Goal: Contribute content: Contribute content

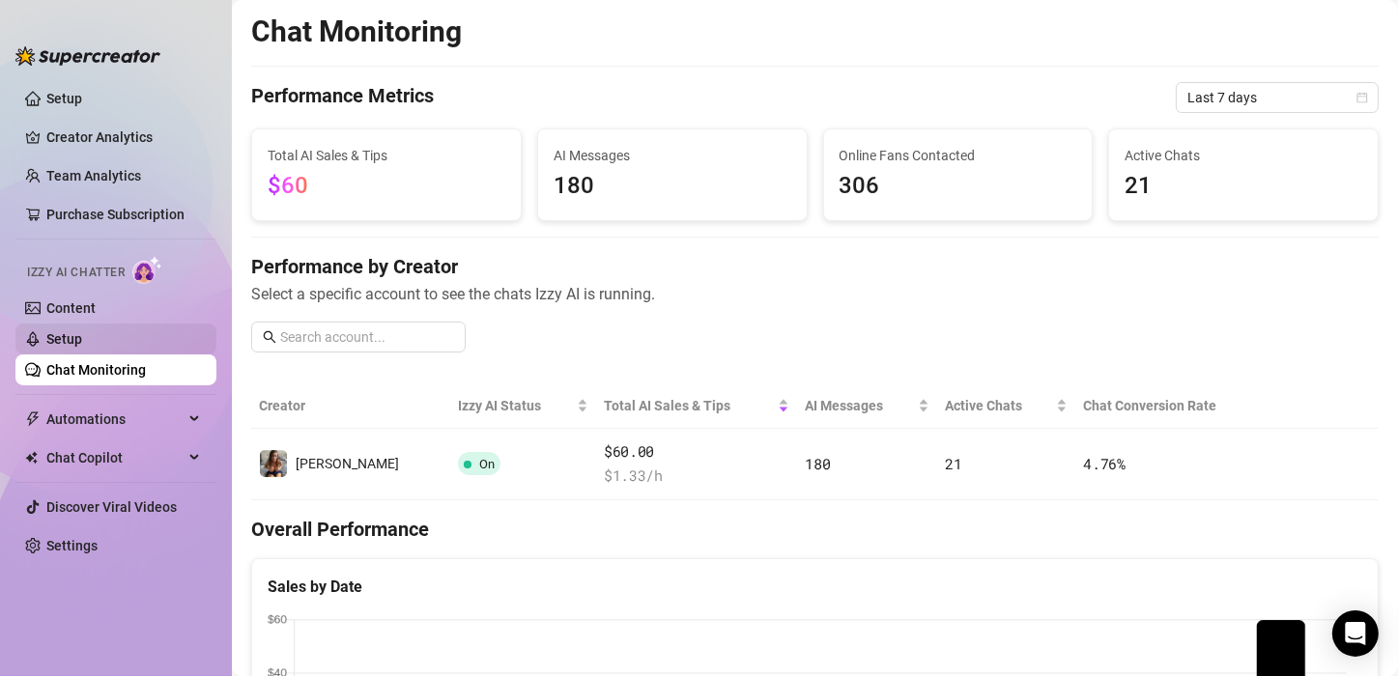
click at [76, 331] on link "Setup" at bounding box center [64, 338] width 36 height 15
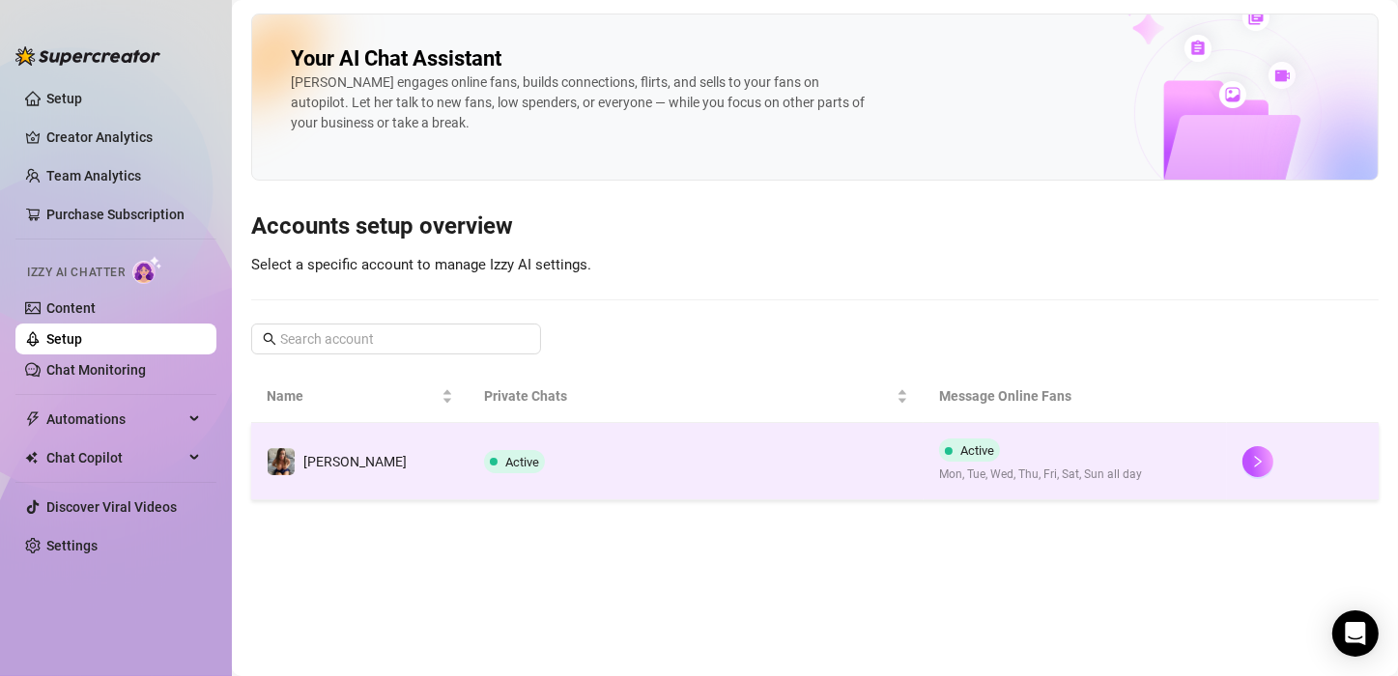
click at [595, 461] on td "Active" at bounding box center [696, 461] width 455 height 77
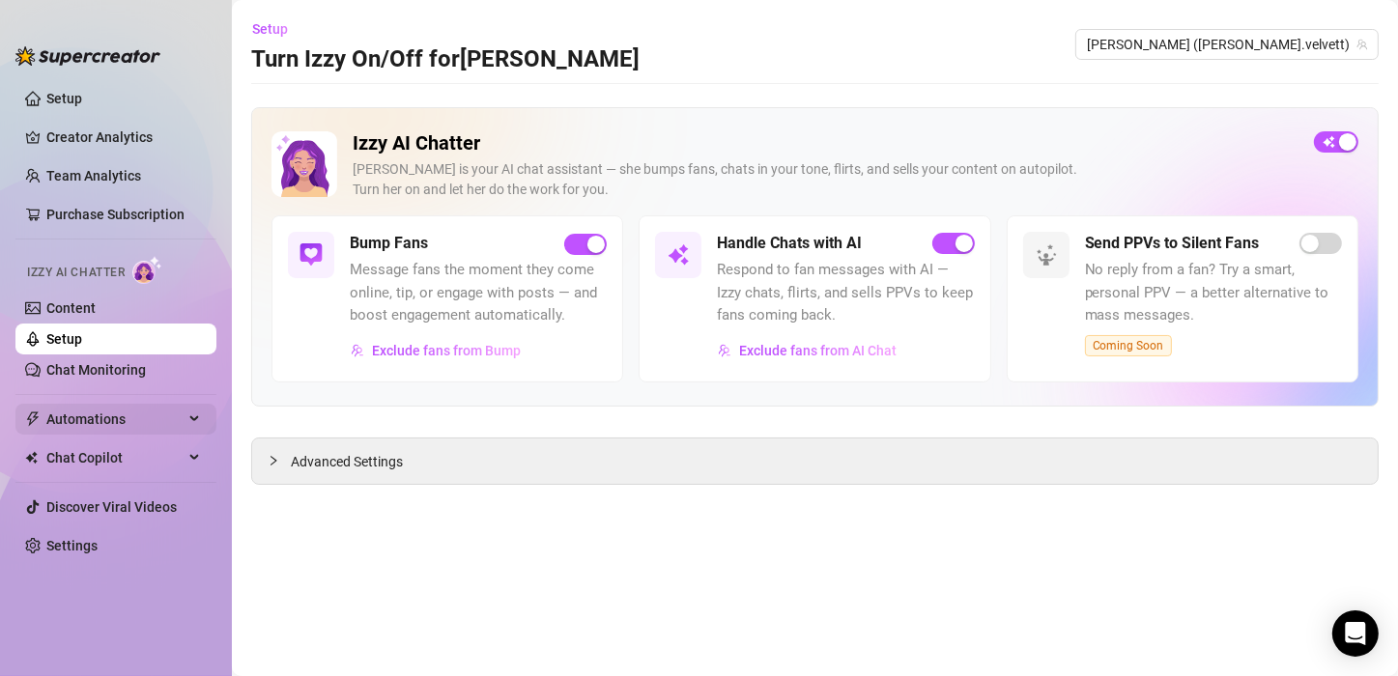
click at [193, 413] on div "Automations" at bounding box center [115, 419] width 201 height 31
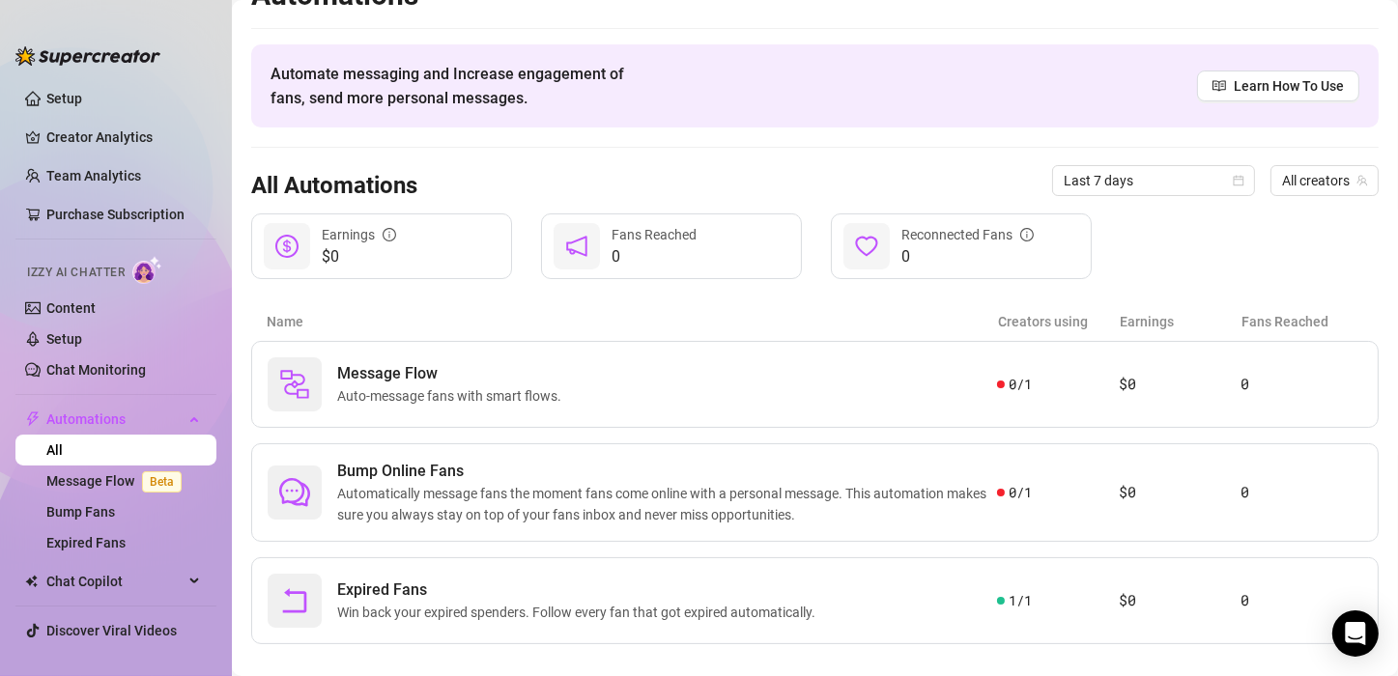
scroll to position [61, 0]
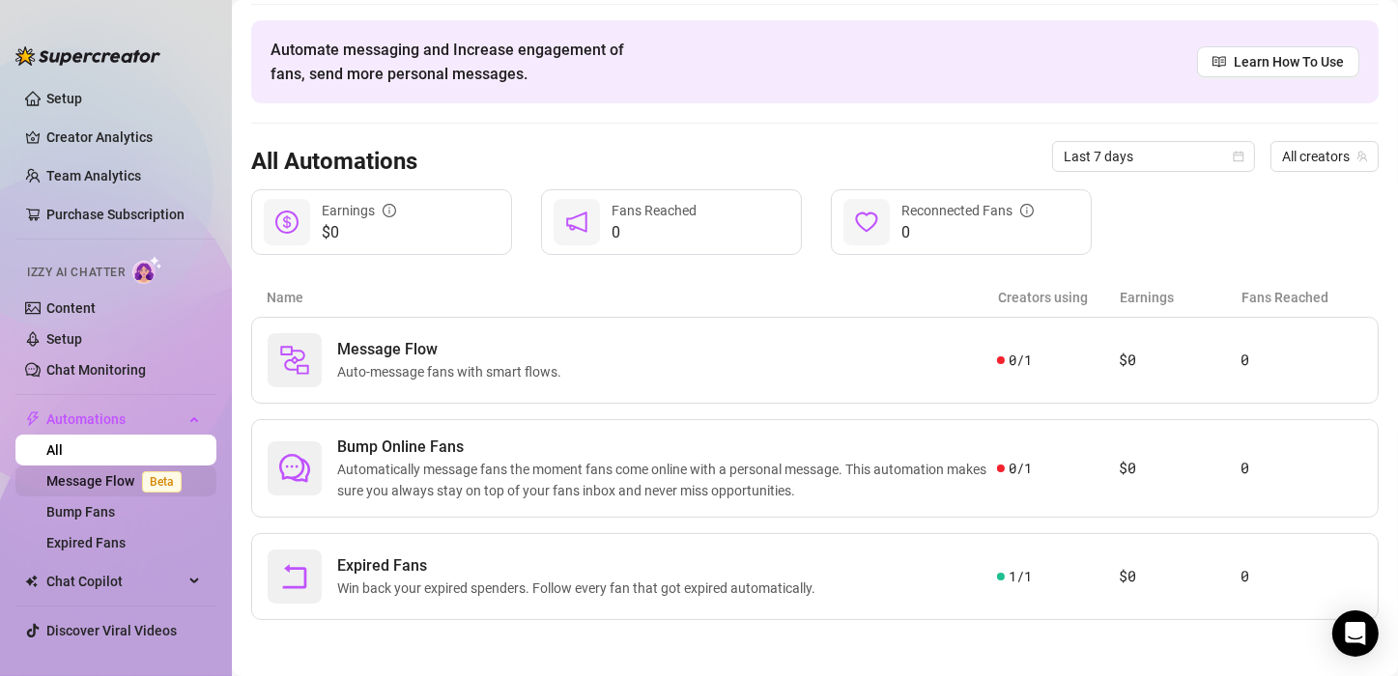
click at [104, 474] on link "Message Flow Beta" at bounding box center [117, 480] width 143 height 15
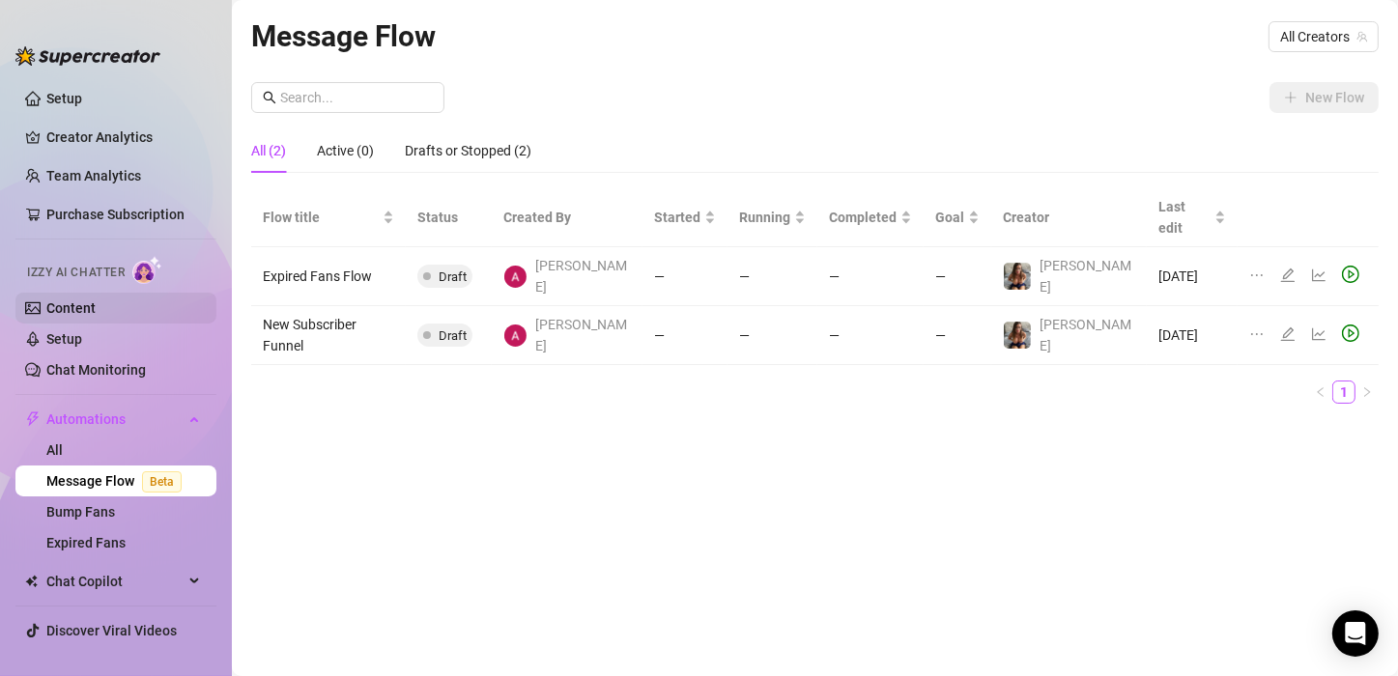
click at [88, 303] on link "Content" at bounding box center [70, 307] width 49 height 15
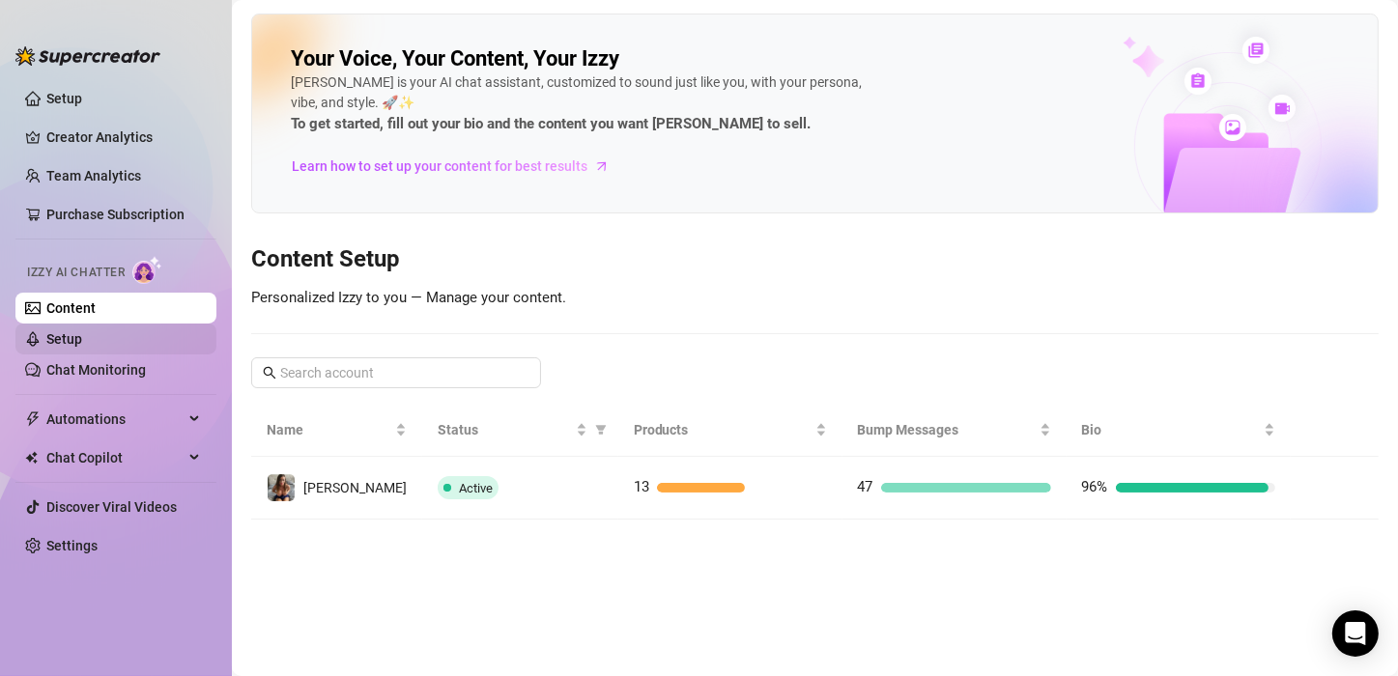
click at [68, 345] on link "Setup" at bounding box center [64, 338] width 36 height 15
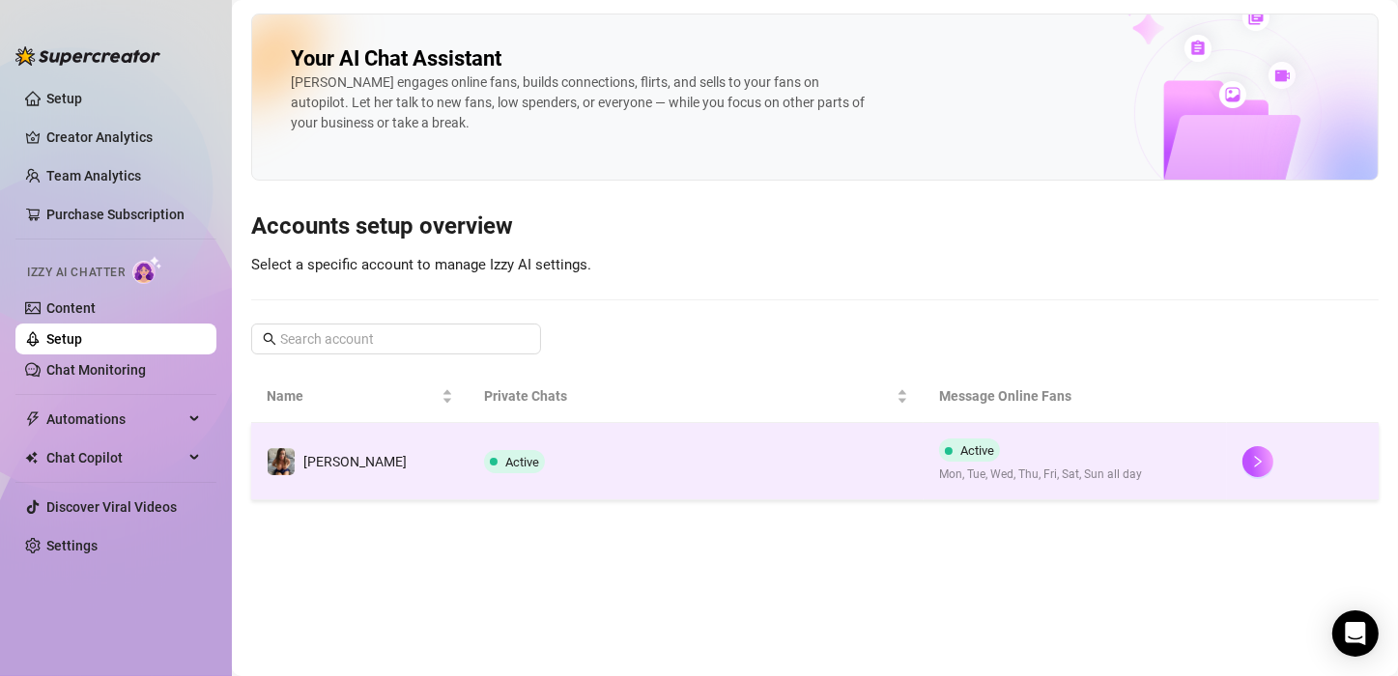
click at [554, 466] on td "Active" at bounding box center [696, 461] width 455 height 77
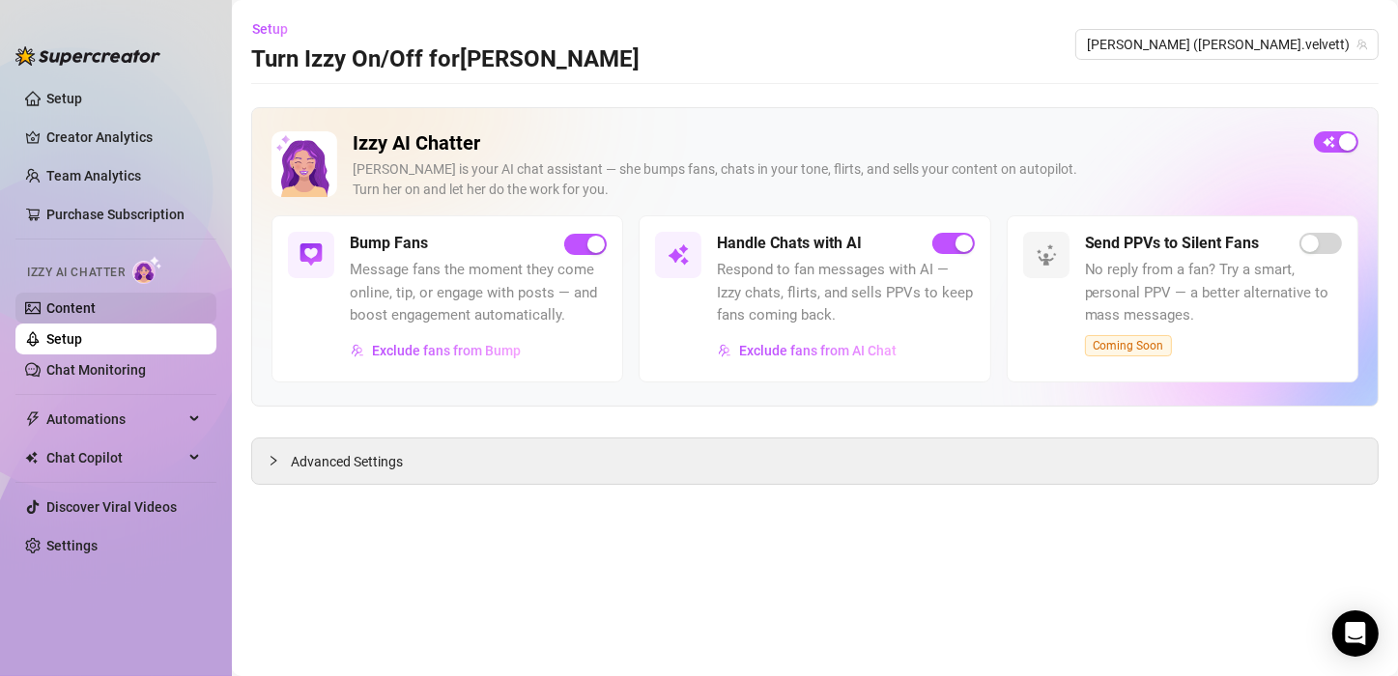
click at [88, 301] on link "Content" at bounding box center [70, 307] width 49 height 15
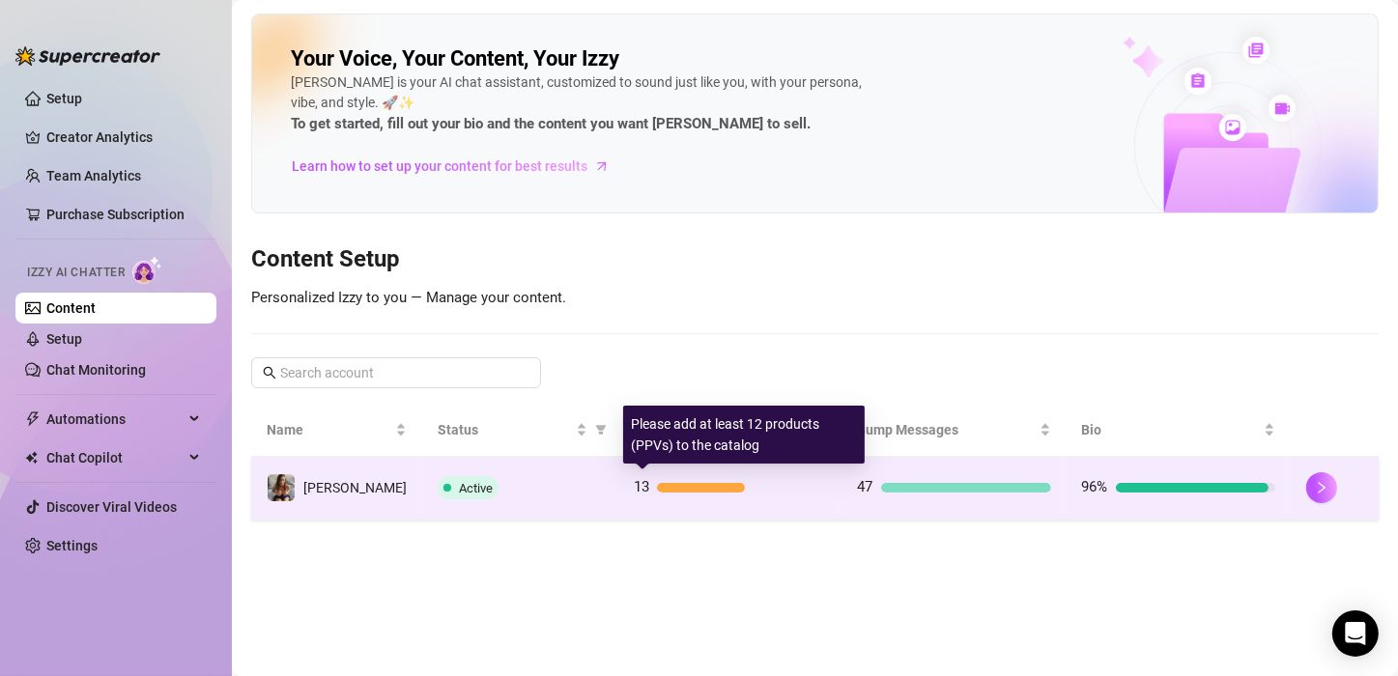
click at [695, 486] on div at bounding box center [701, 488] width 89 height 10
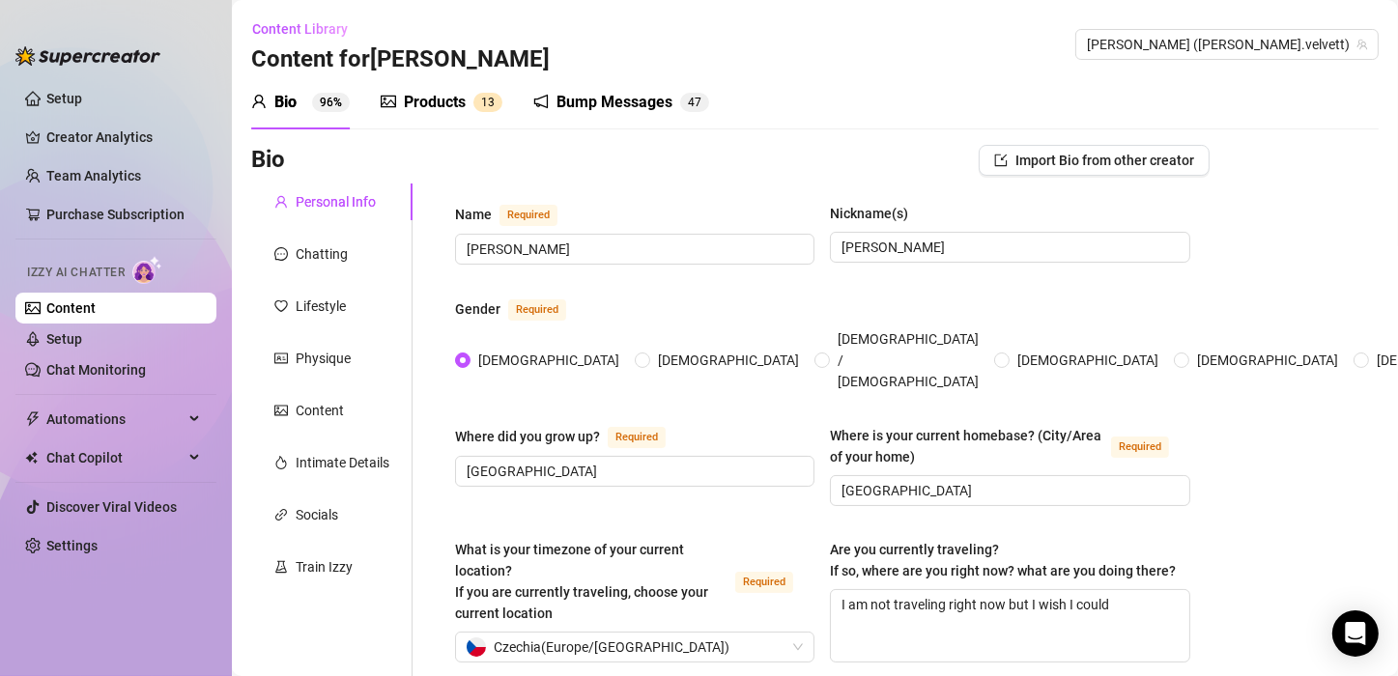
click at [431, 95] on div "Products" at bounding box center [435, 102] width 62 height 23
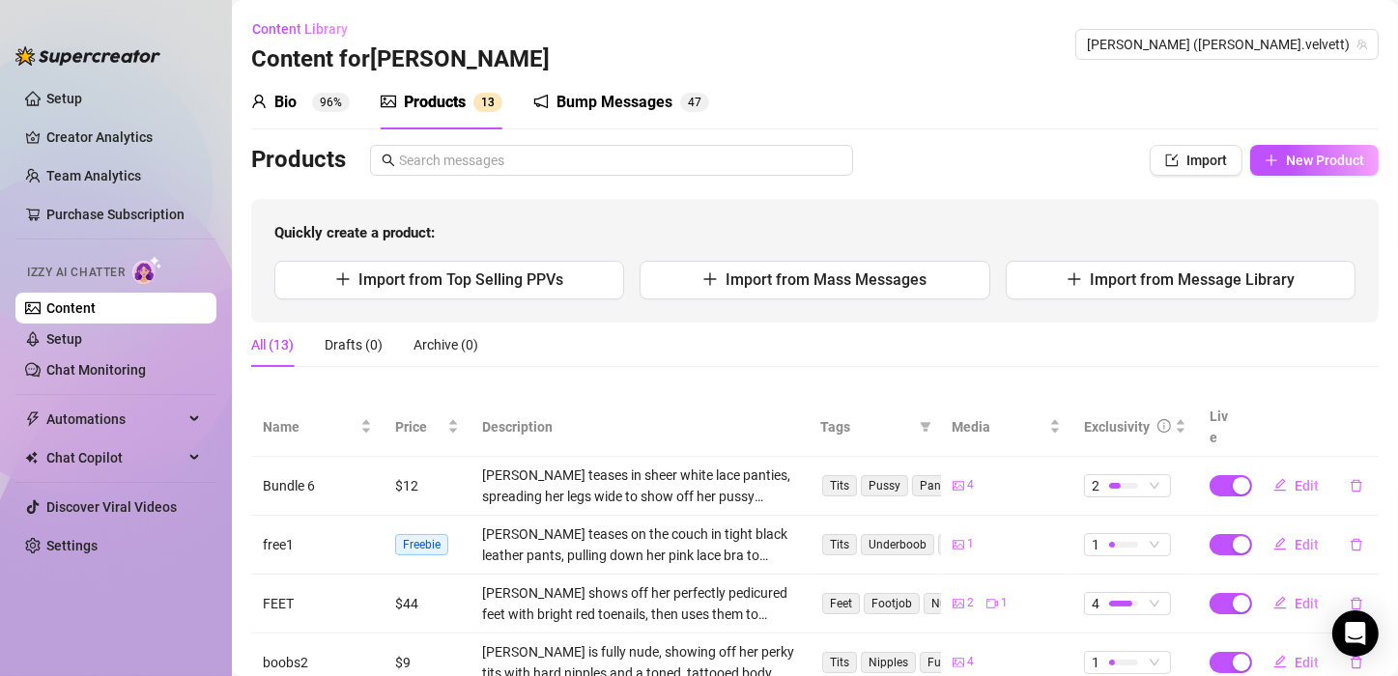
click at [586, 99] on div "Bump Messages" at bounding box center [614, 102] width 116 height 23
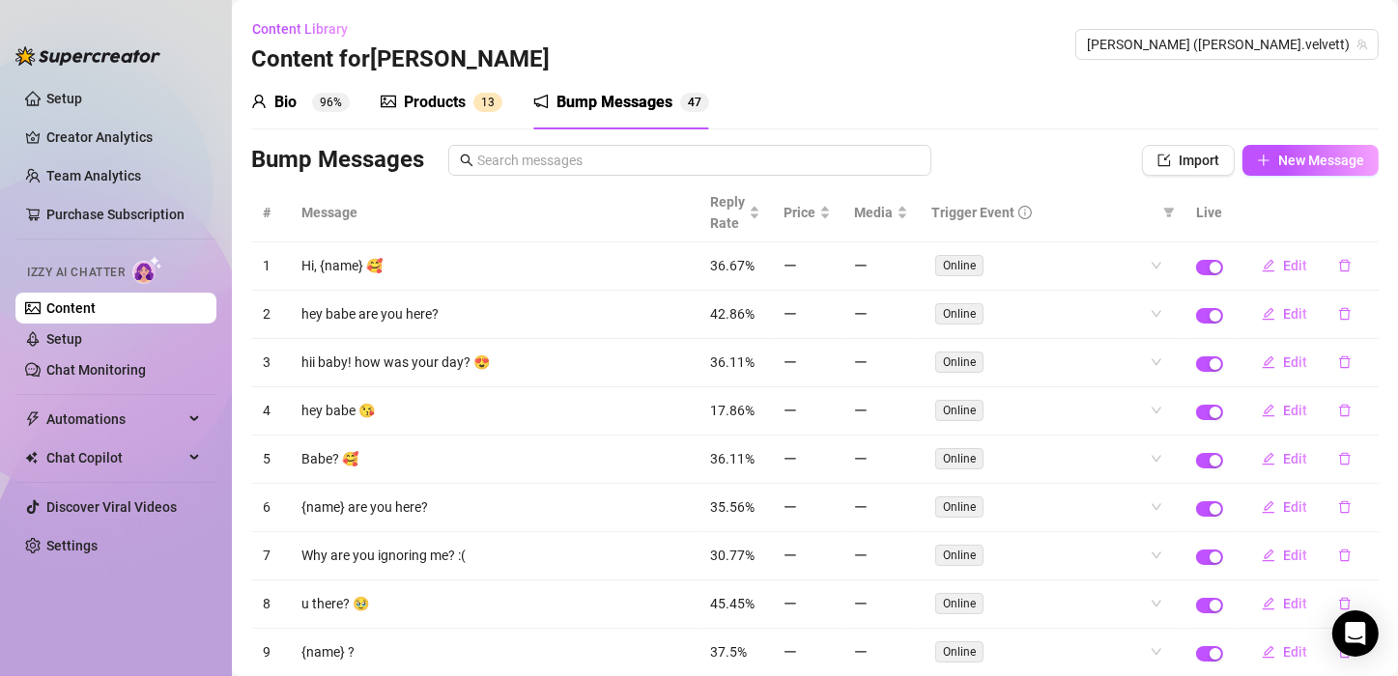
click at [448, 102] on div "Products" at bounding box center [435, 102] width 62 height 23
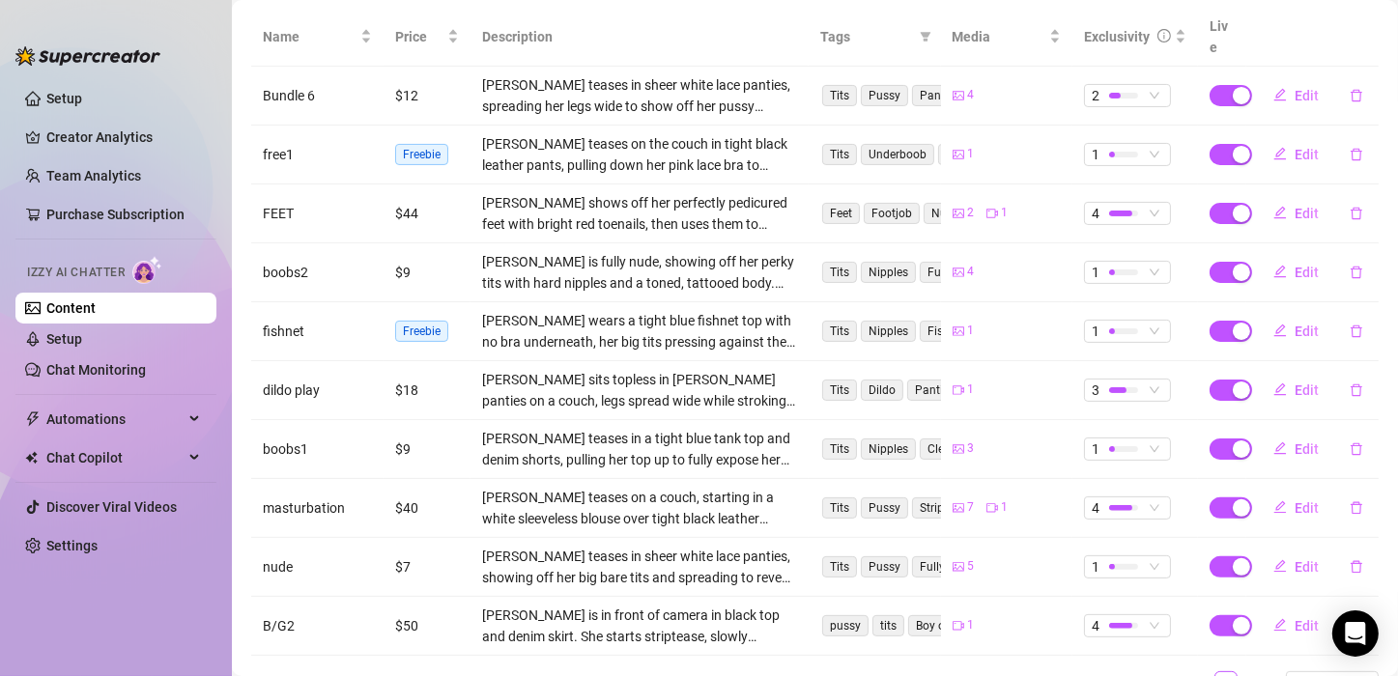
scroll to position [391, 0]
click at [56, 336] on link "Setup" at bounding box center [64, 338] width 36 height 15
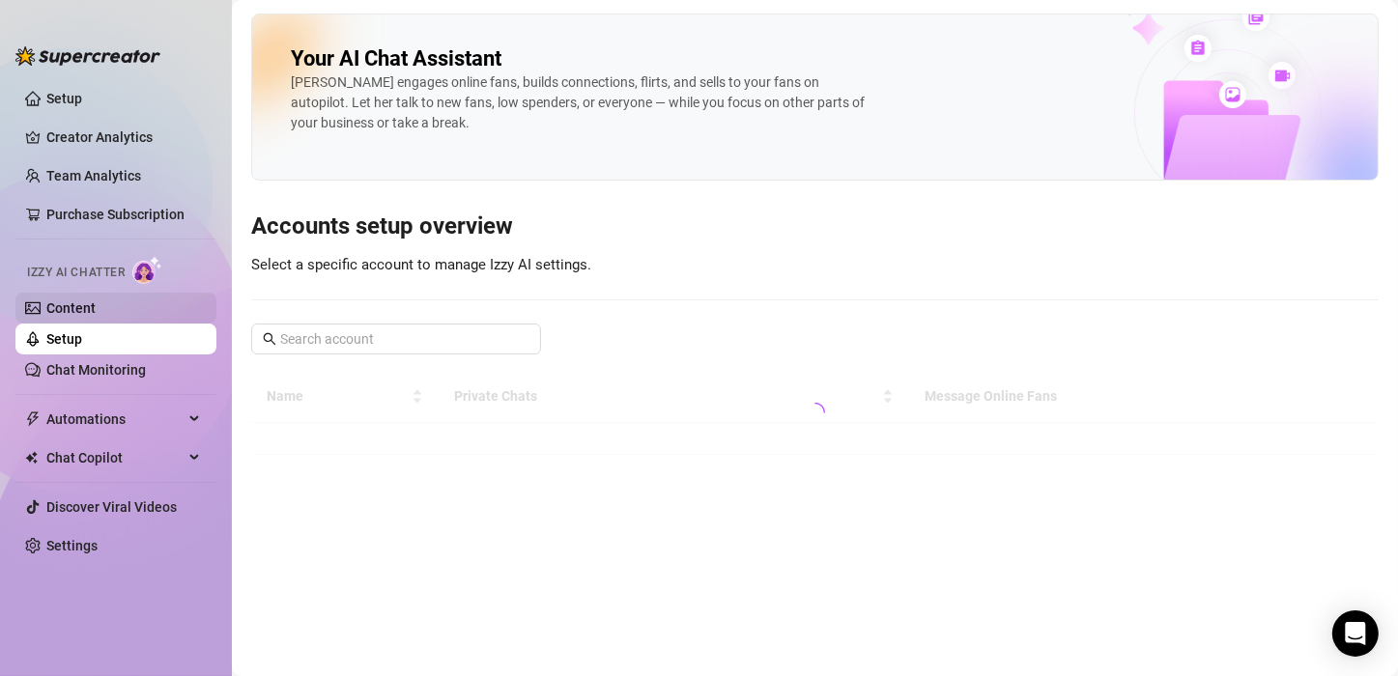
click at [71, 308] on link "Content" at bounding box center [70, 307] width 49 height 15
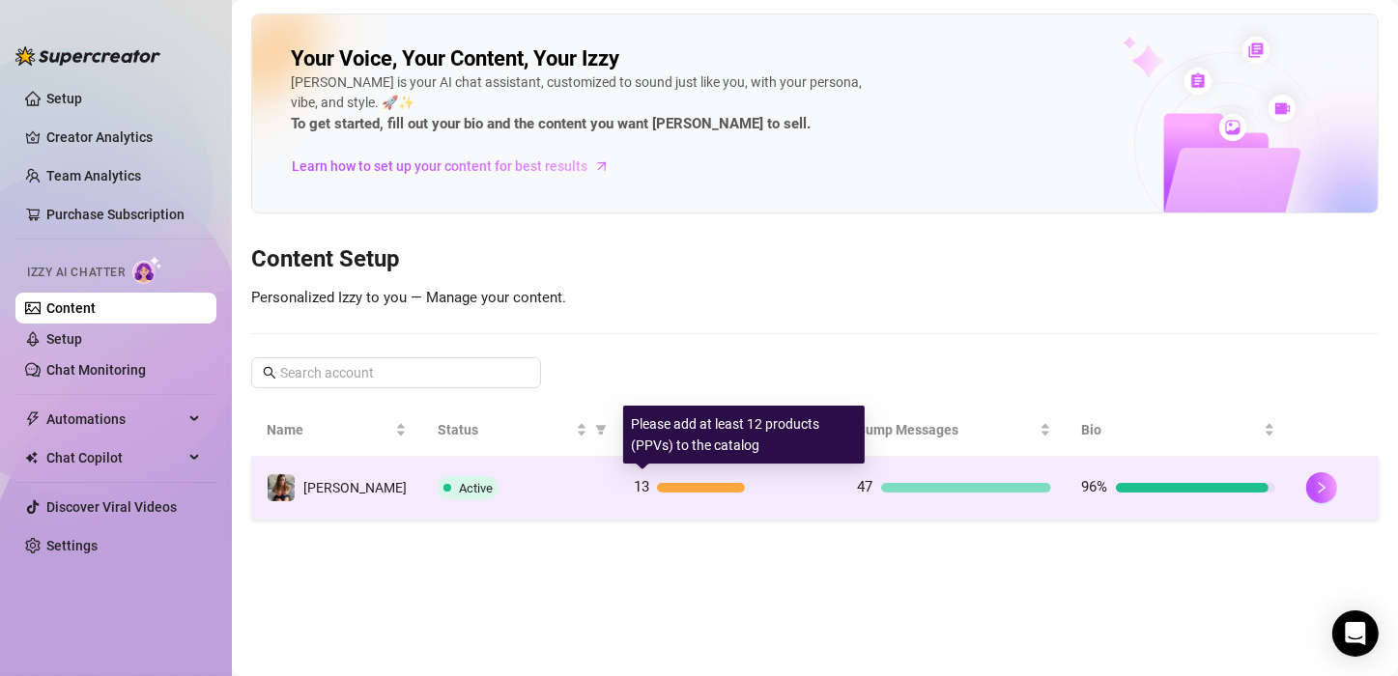
click at [675, 494] on div "13" at bounding box center [730, 487] width 193 height 23
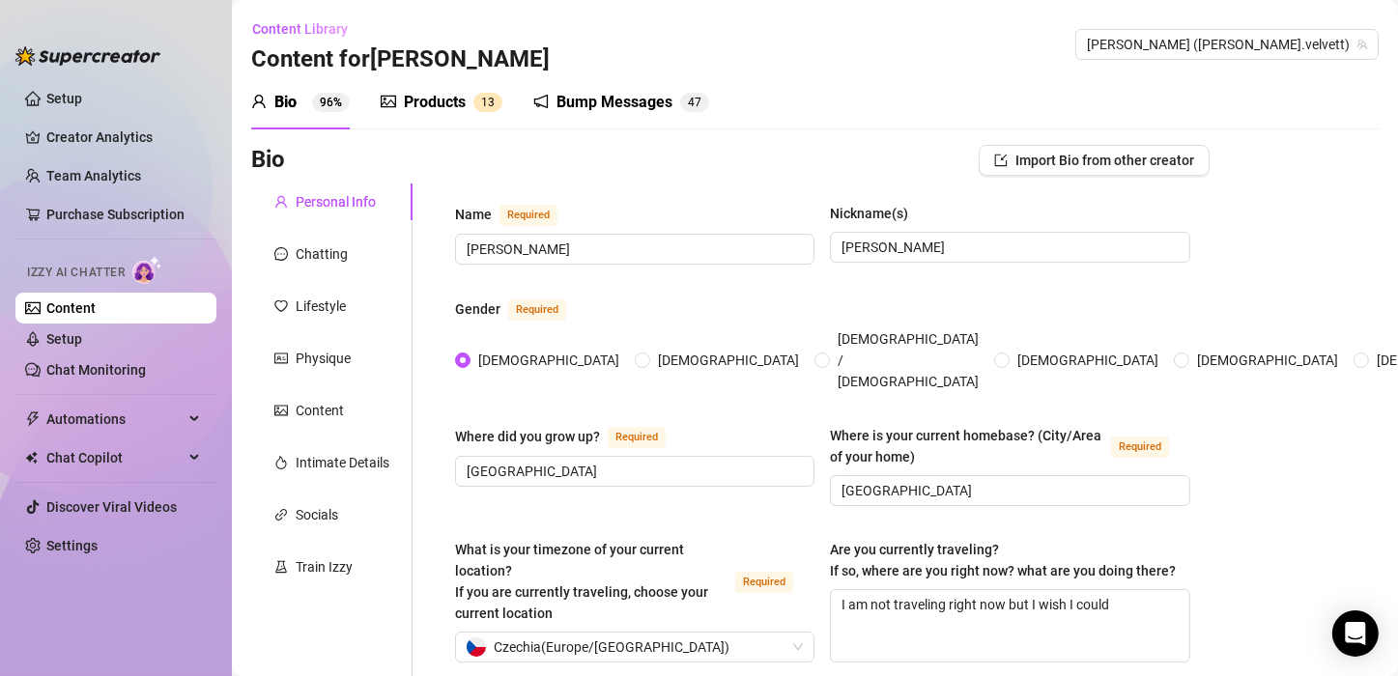
click at [443, 98] on div "Products" at bounding box center [435, 102] width 62 height 23
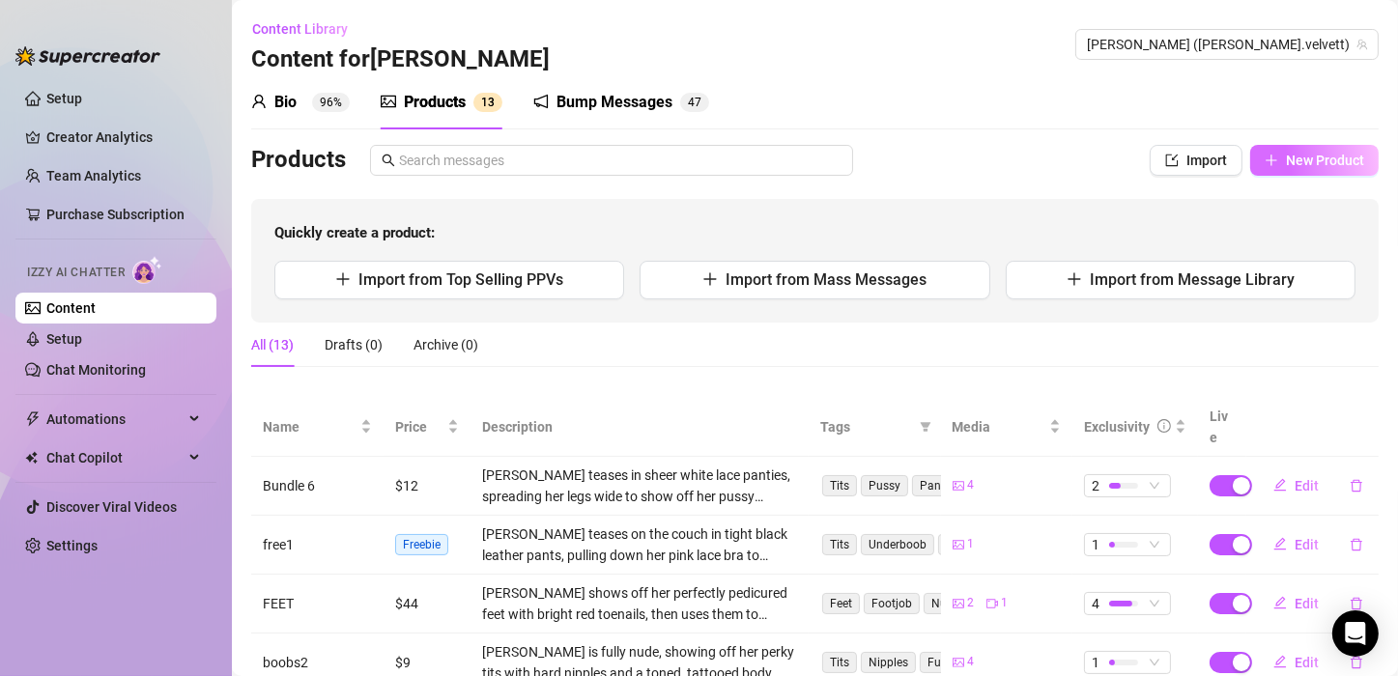
click at [1286, 159] on span "New Product" at bounding box center [1325, 160] width 78 height 15
type textarea "Type your message here..."
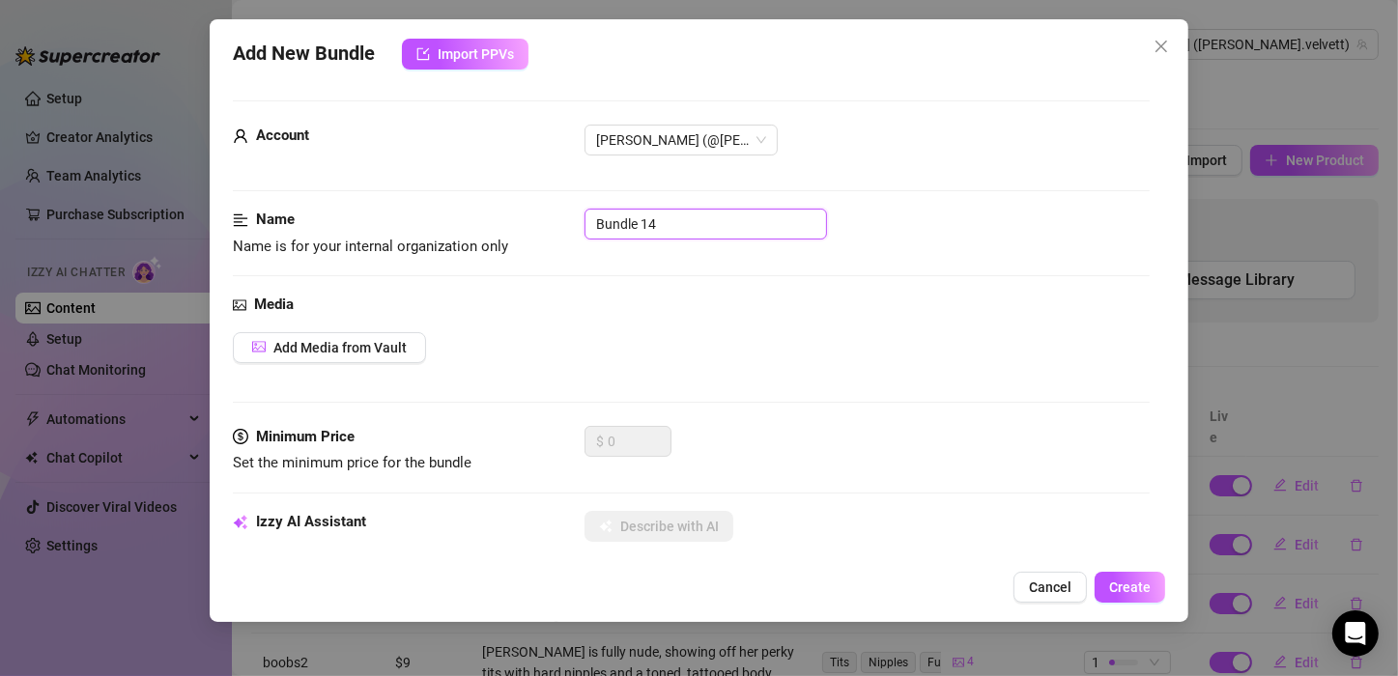
drag, startPoint x: 678, startPoint y: 222, endPoint x: 579, endPoint y: 234, distance: 100.2
click at [579, 234] on div "Name Name is for your internal organization only Bundle 14" at bounding box center [691, 233] width 917 height 49
type input "s"
type input "red naked"
click at [374, 345] on span "Add Media from Vault" at bounding box center [339, 347] width 133 height 15
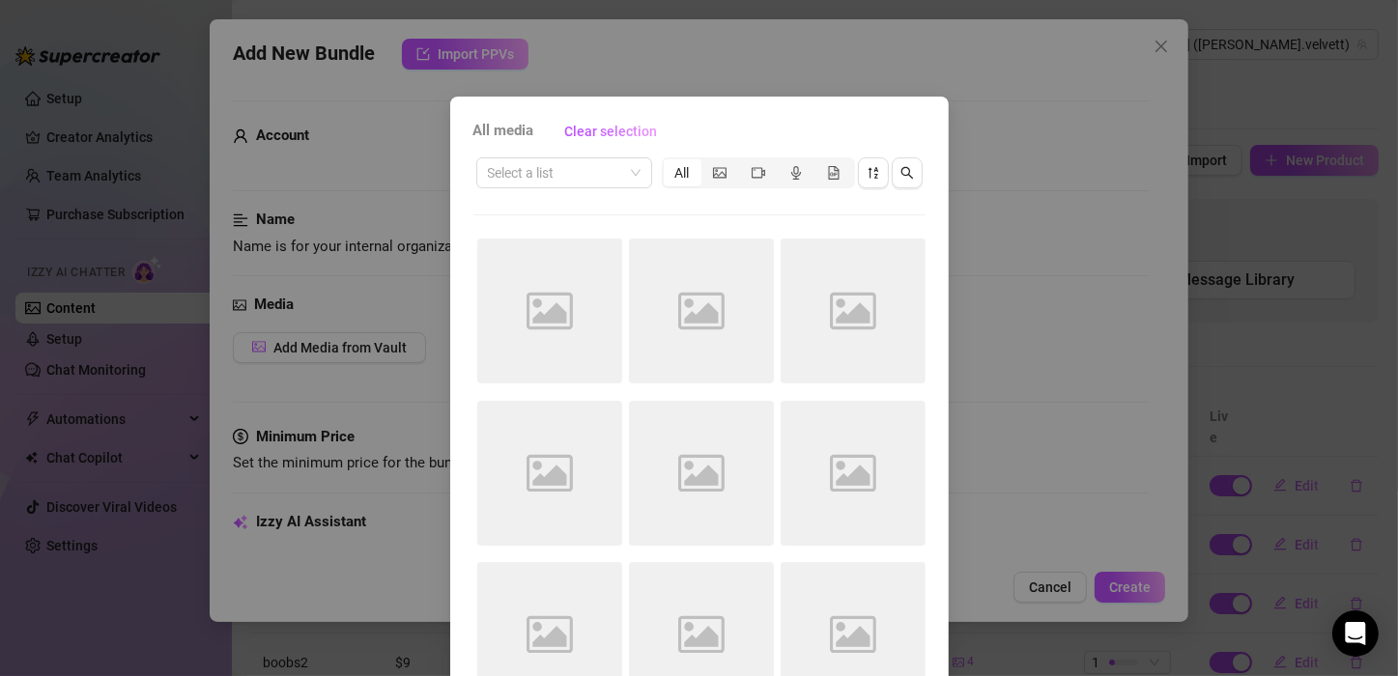
scroll to position [17, 0]
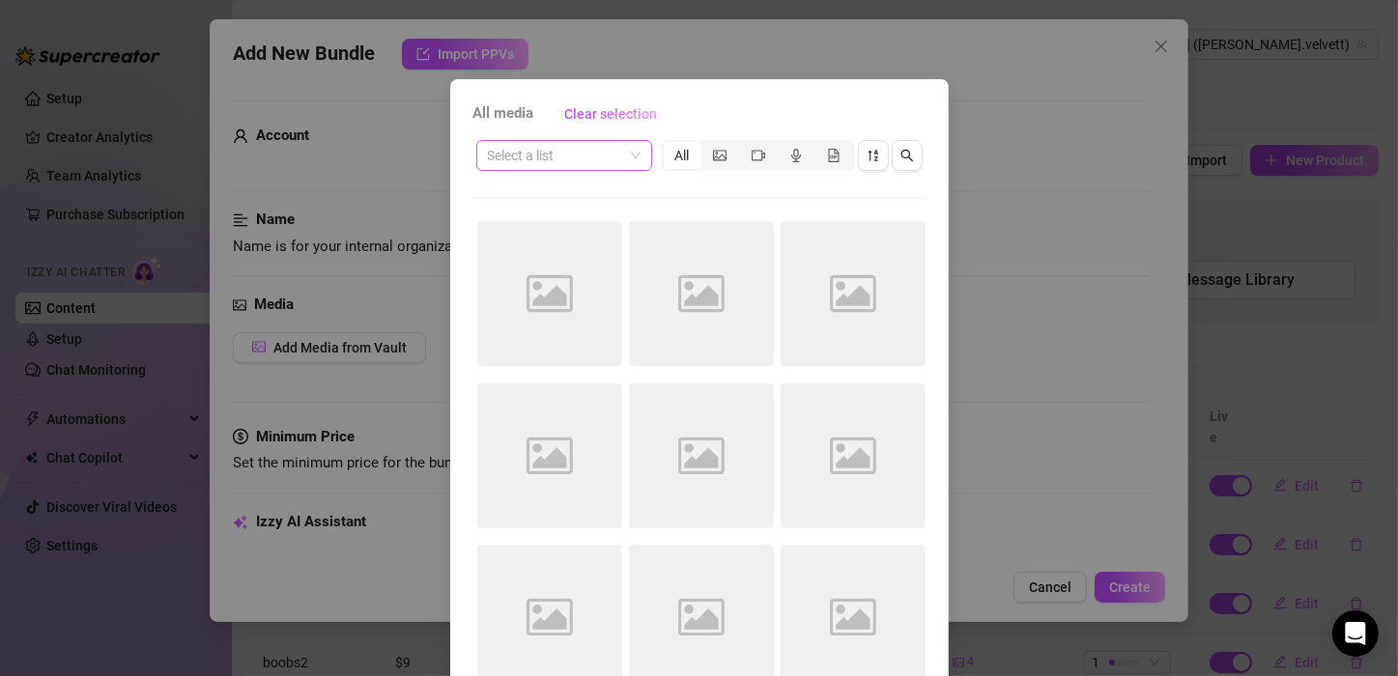
click at [526, 163] on input "search" at bounding box center [555, 155] width 135 height 29
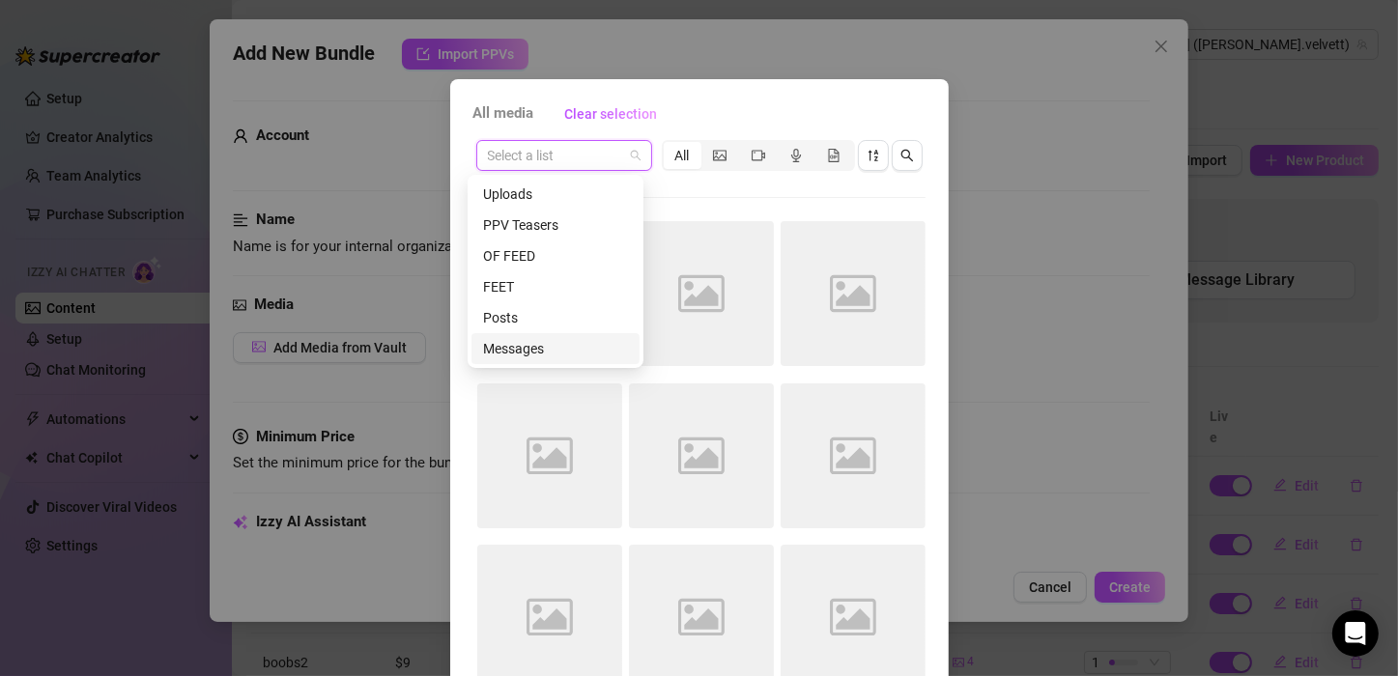
click at [493, 344] on div "Messages" at bounding box center [555, 348] width 145 height 21
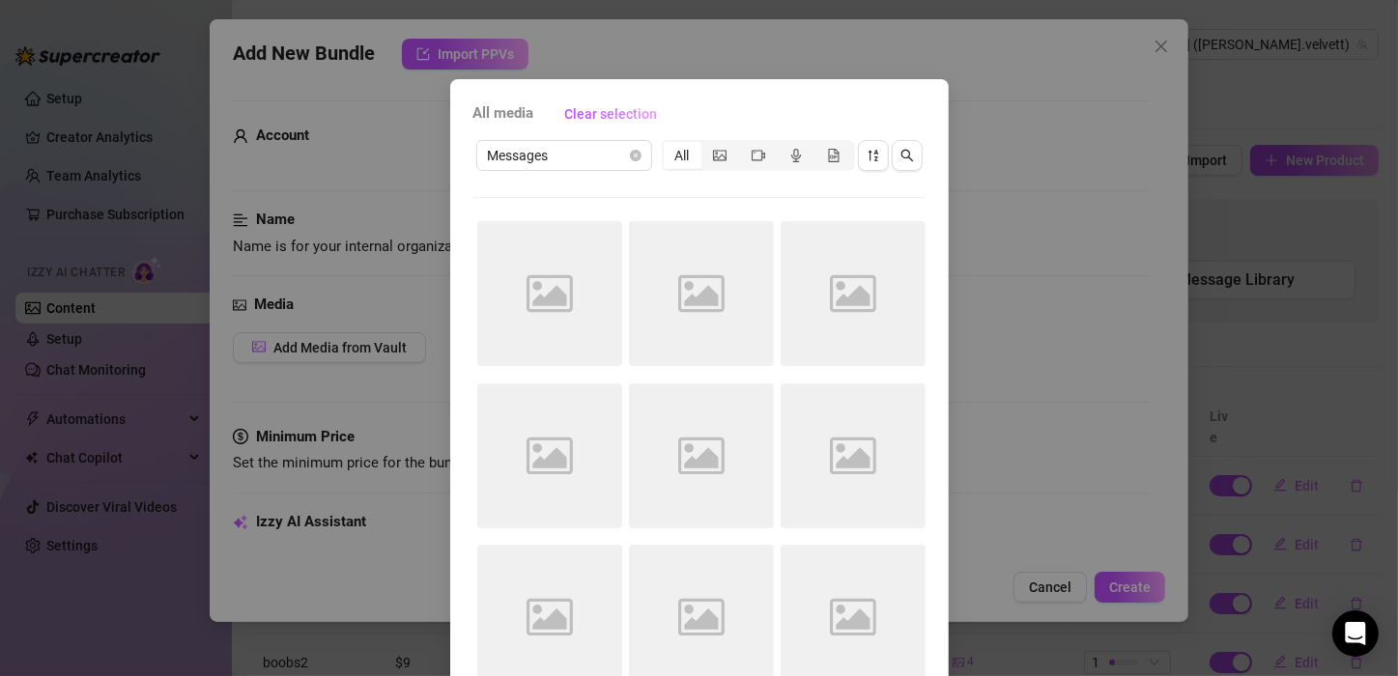
click at [563, 293] on div "Image placeholder" at bounding box center [549, 293] width 145 height 145
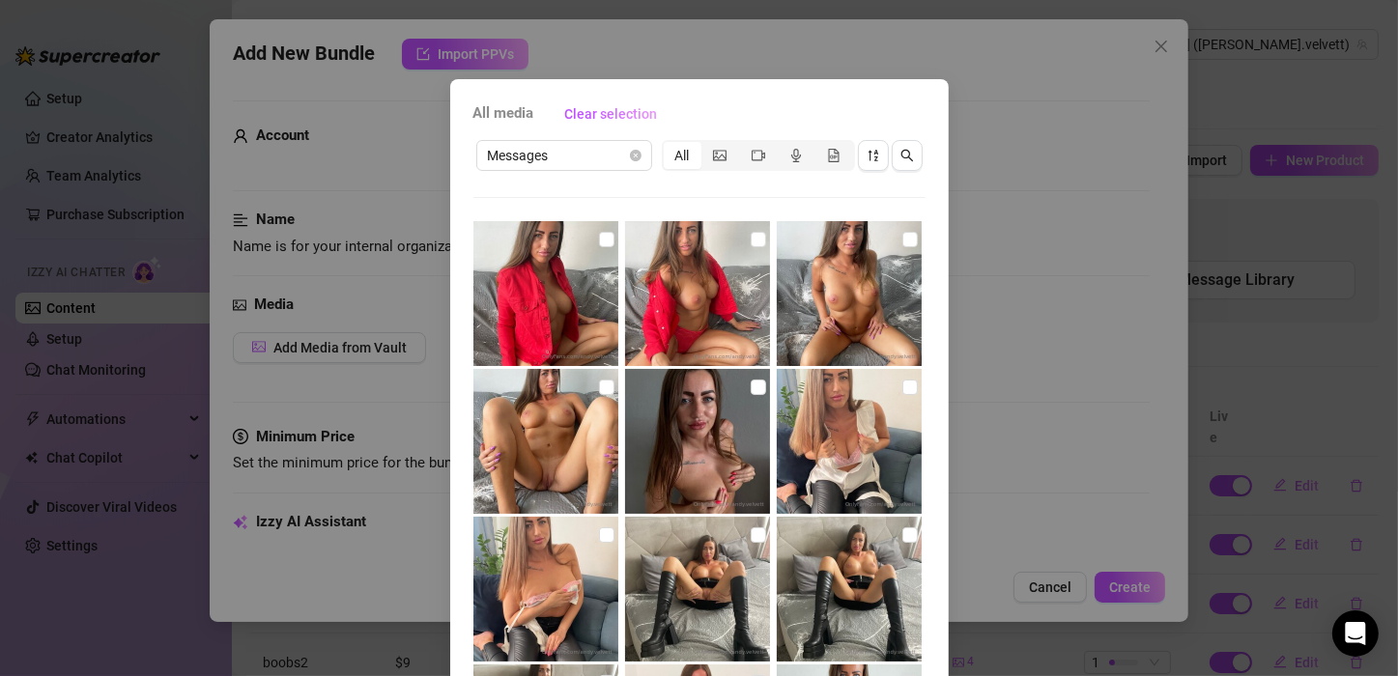
click at [549, 458] on img at bounding box center [545, 441] width 145 height 145
checkbox input "true"
click at [902, 242] on input "checkbox" at bounding box center [909, 239] width 15 height 15
checkbox input "true"
click at [751, 244] on input "checkbox" at bounding box center [758, 239] width 15 height 15
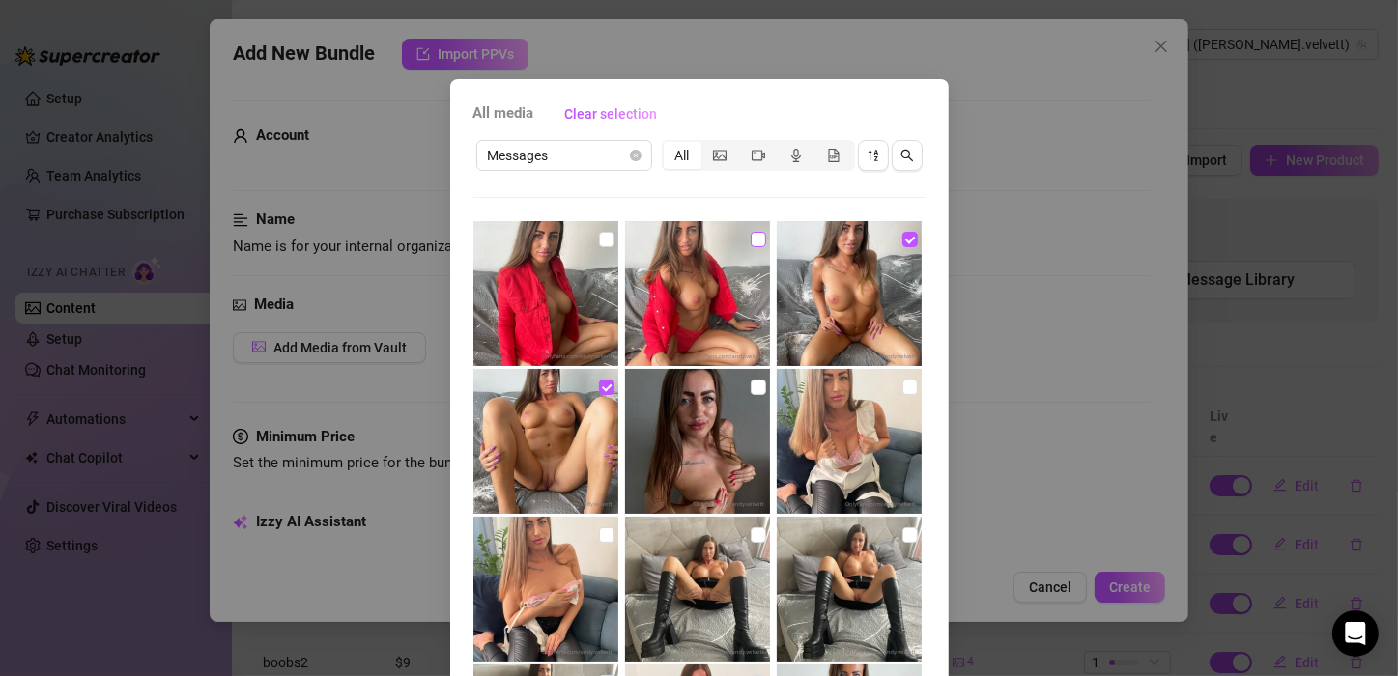
checkbox input "true"
click at [599, 238] on input "checkbox" at bounding box center [606, 239] width 15 height 15
checkbox input "true"
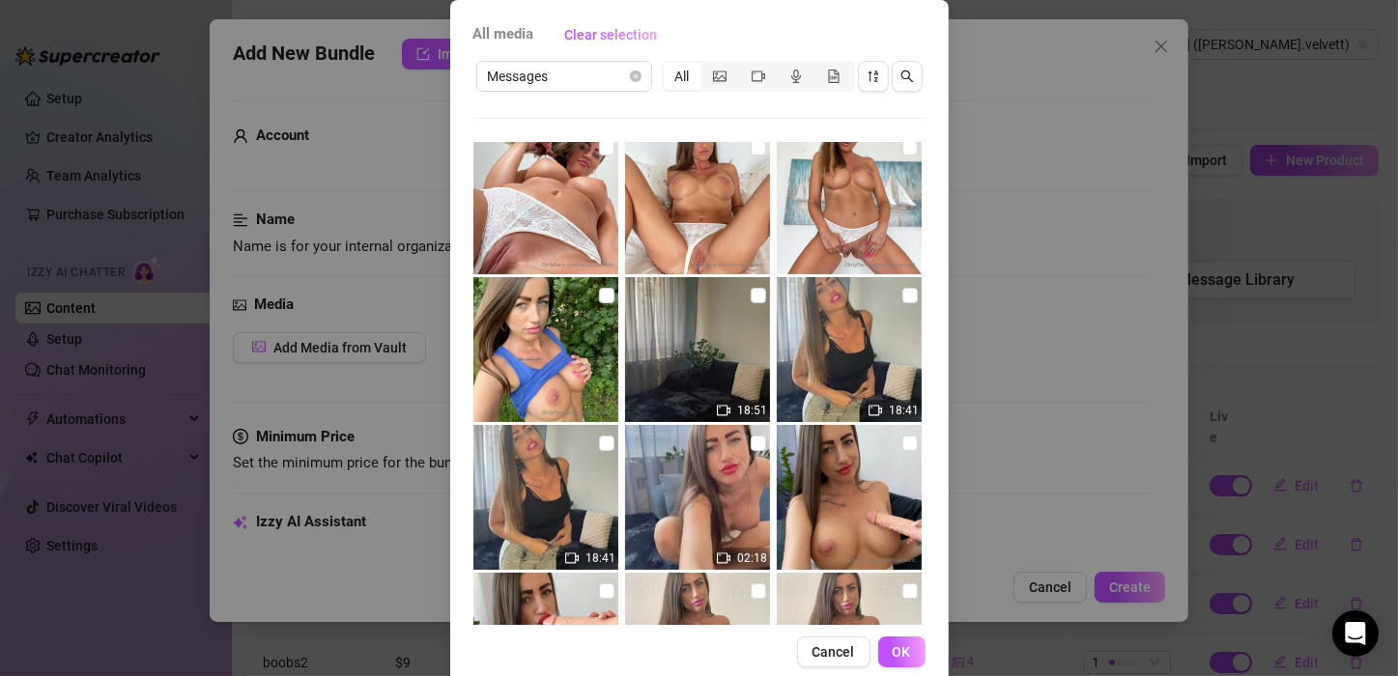
scroll to position [130, 0]
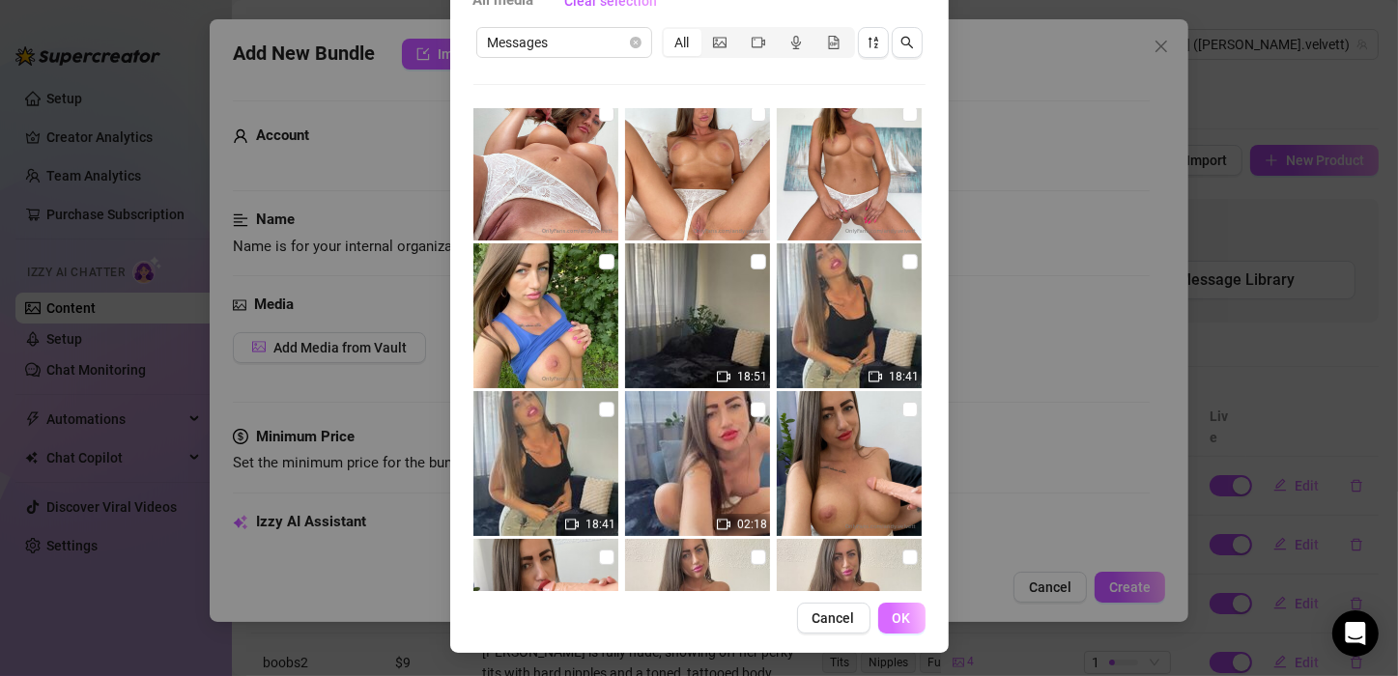
click at [895, 614] on span "OK" at bounding box center [902, 618] width 18 height 15
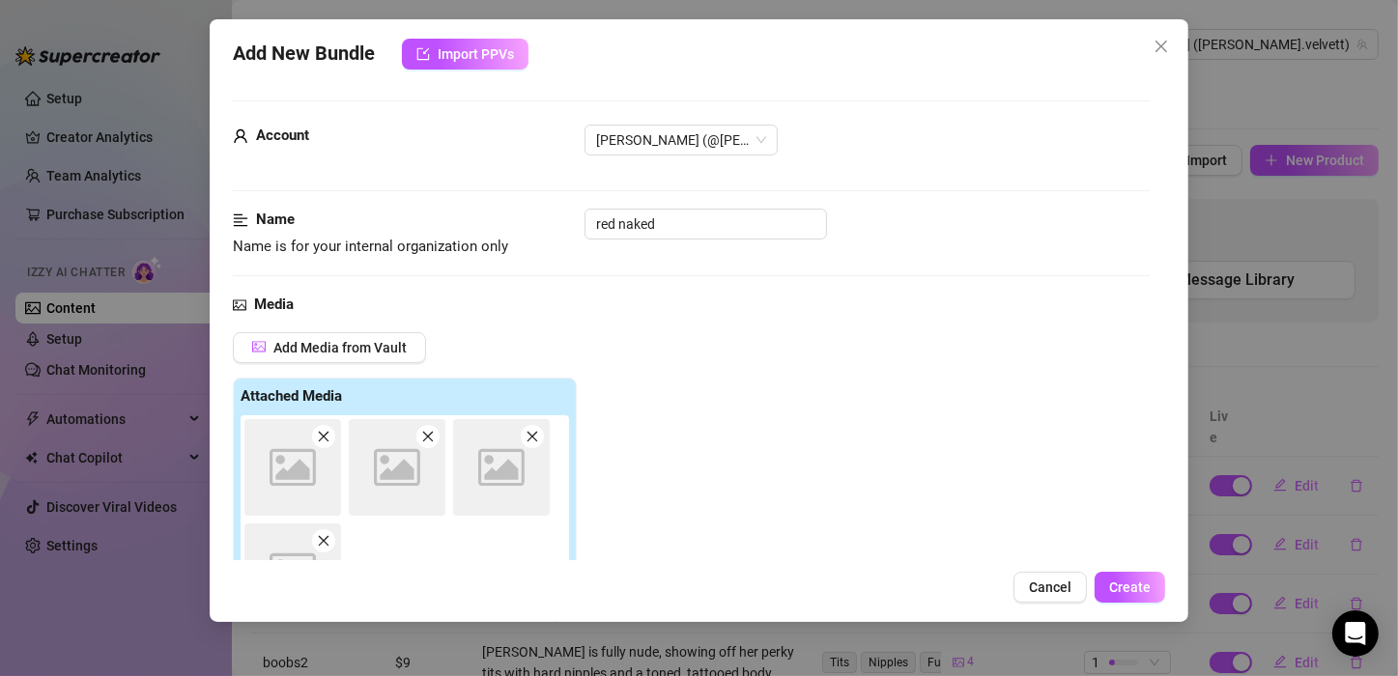
scroll to position [302, 0]
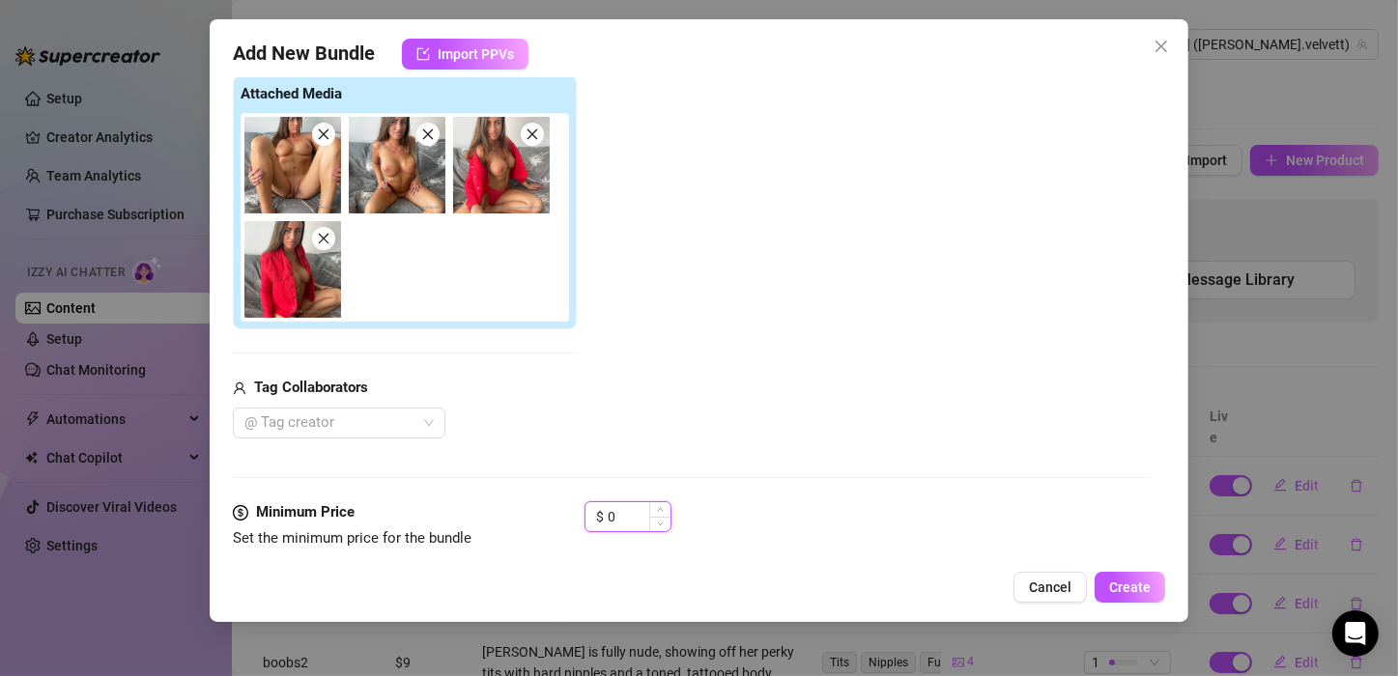
click at [625, 505] on input "0" at bounding box center [639, 516] width 63 height 29
type input "*"
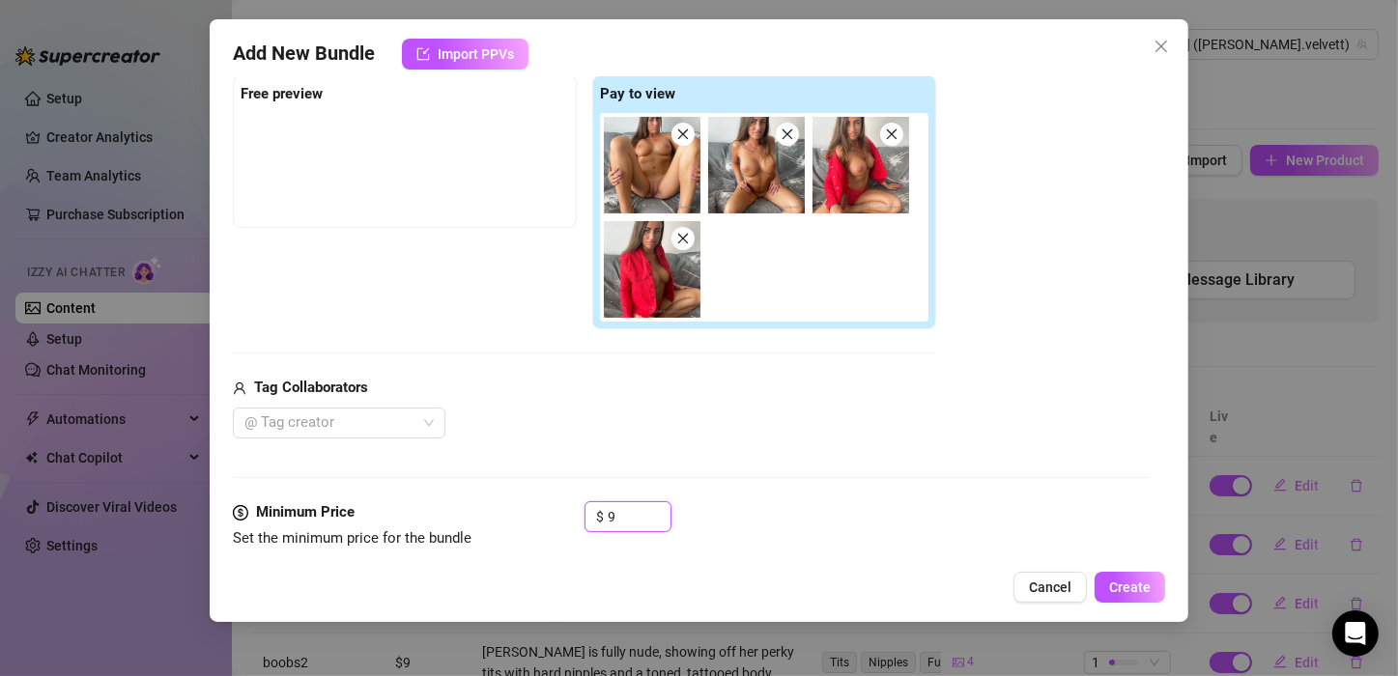
type input "9"
click at [822, 456] on div "Media Add Media from Vault Free preview Pay to view Tag Collaborators @ Tag cre…" at bounding box center [691, 246] width 917 height 510
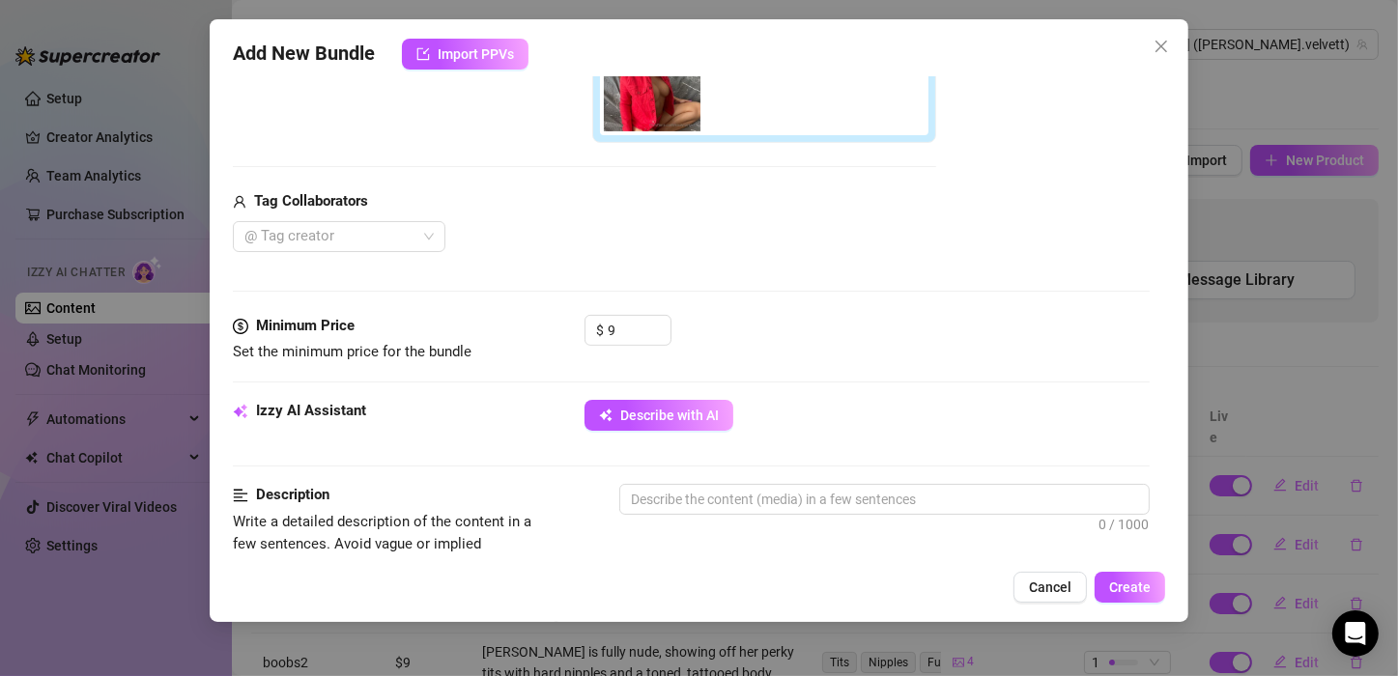
scroll to position [576, 0]
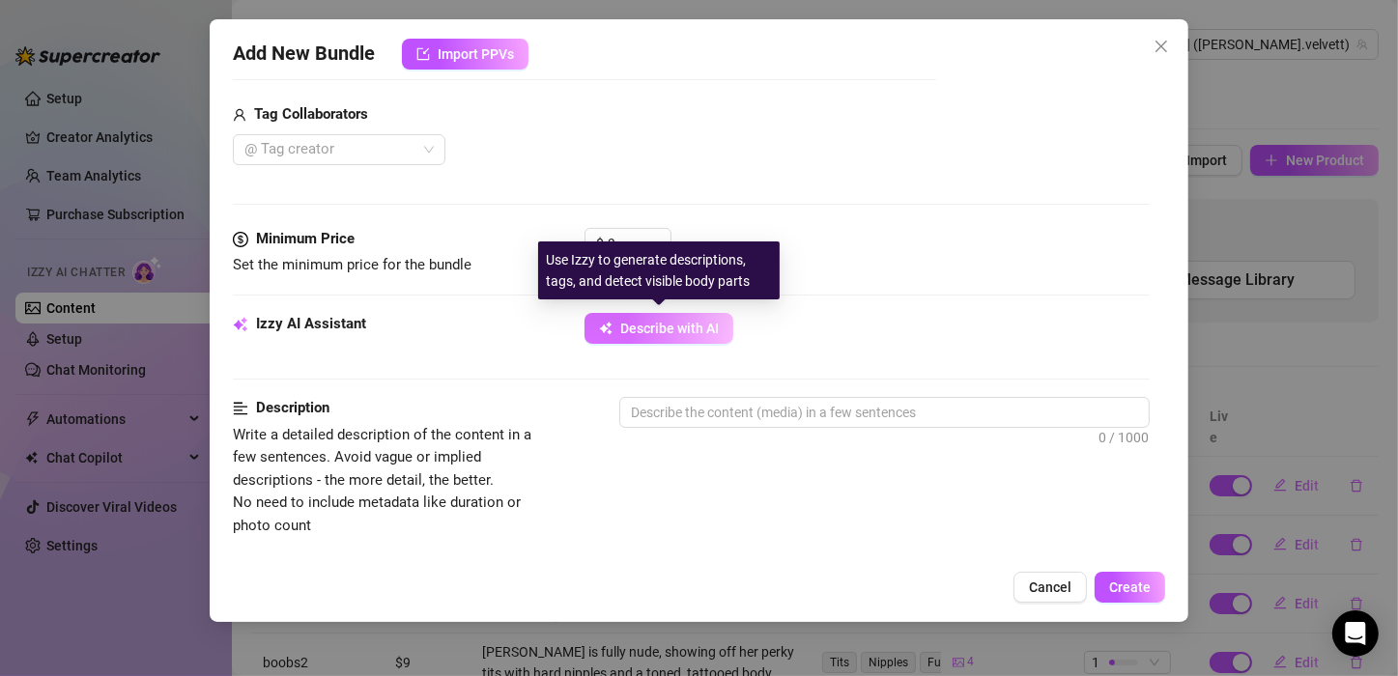
click at [684, 313] on button "Describe with AI" at bounding box center [658, 328] width 149 height 31
type textarea "[PERSON_NAME]"
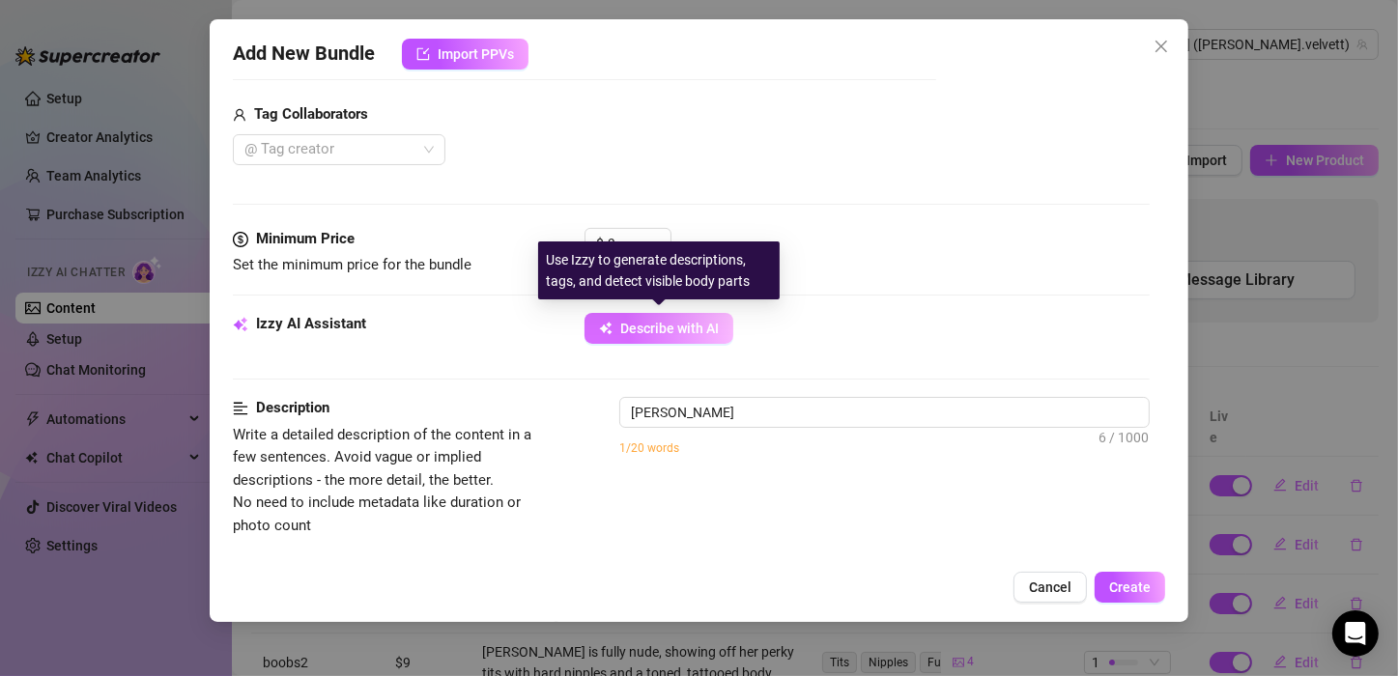
type textarea "[PERSON_NAME] in"
type textarea "[PERSON_NAME] teases in a"
type textarea "[PERSON_NAME] in a red"
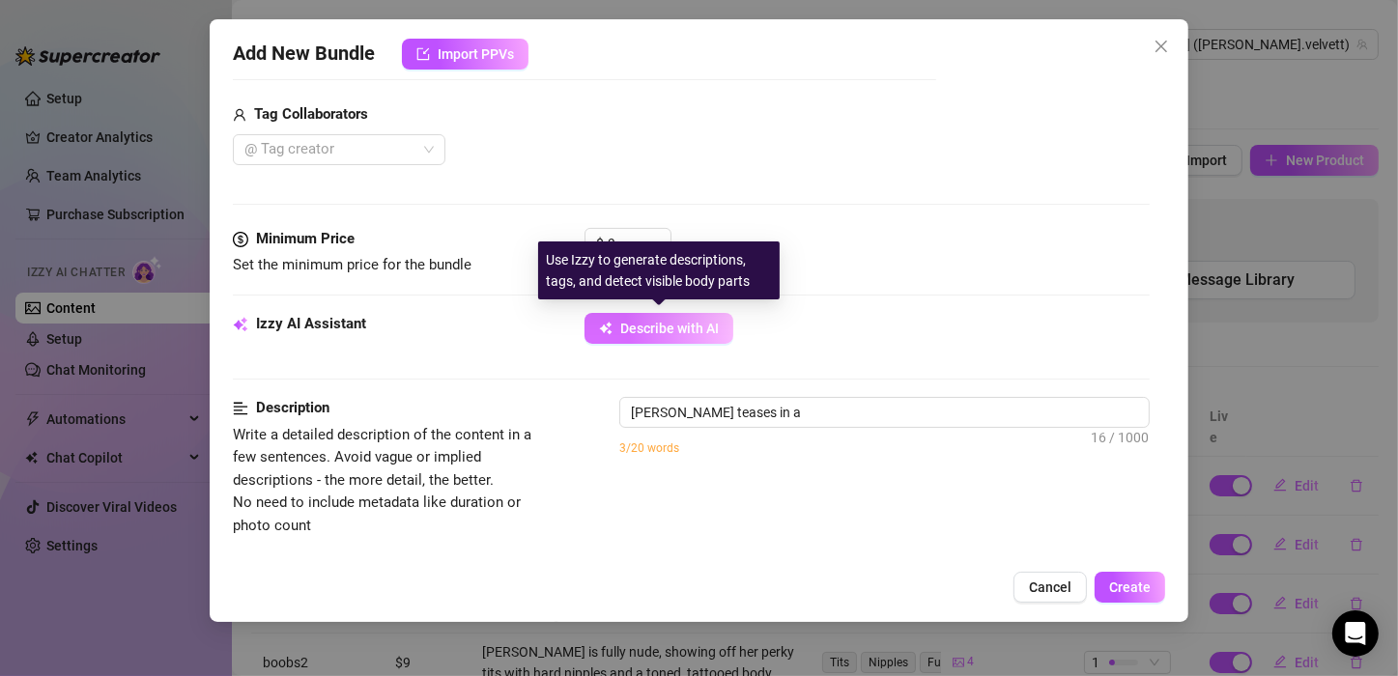
type textarea "[PERSON_NAME] in a red"
type textarea "[PERSON_NAME] in a red lingerie"
type textarea "[PERSON_NAME] teases in a red lingerie set"
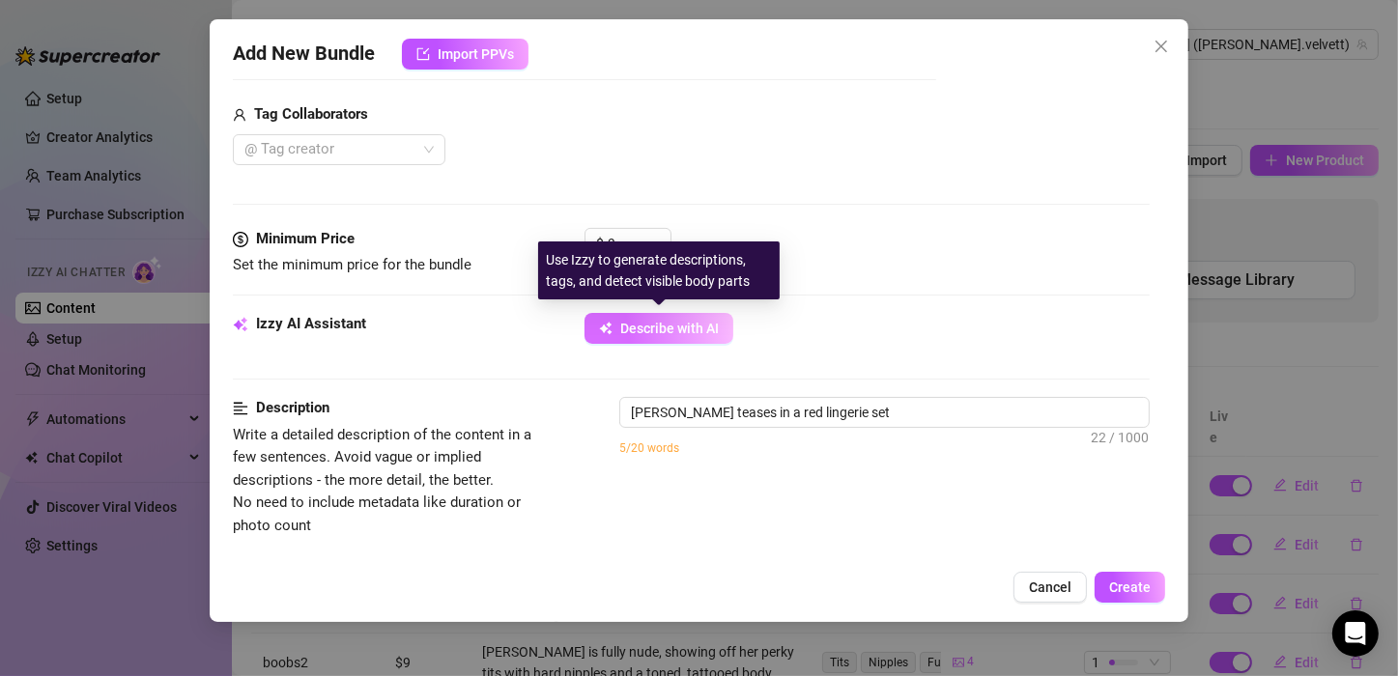
type textarea "[PERSON_NAME] teases in a red lingerie set with"
type textarea "[PERSON_NAME] in a red lingerie set with an"
type textarea "[PERSON_NAME] in a red lingerie set with an open"
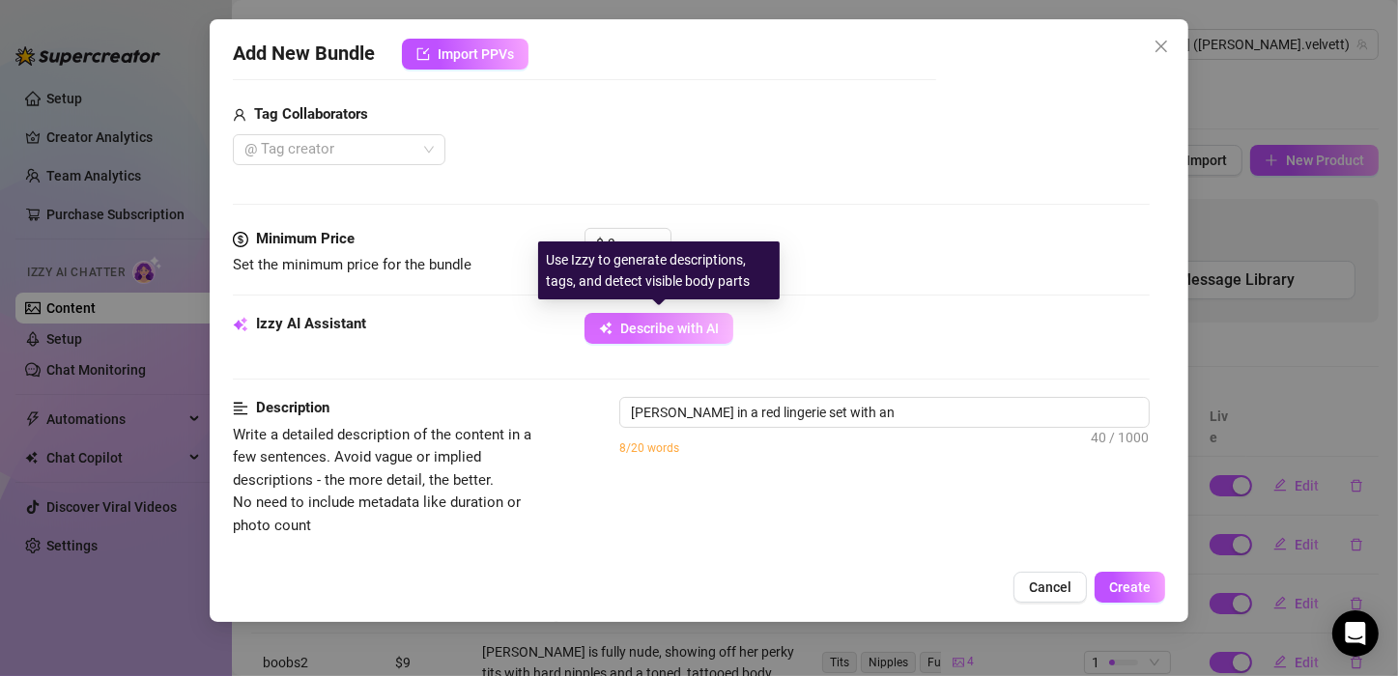
type textarea "[PERSON_NAME] in a red lingerie set with an open"
type textarea "[PERSON_NAME] in a red lingerie set with an open red"
type textarea "[PERSON_NAME] in a red lingerie set with an open red shirt,"
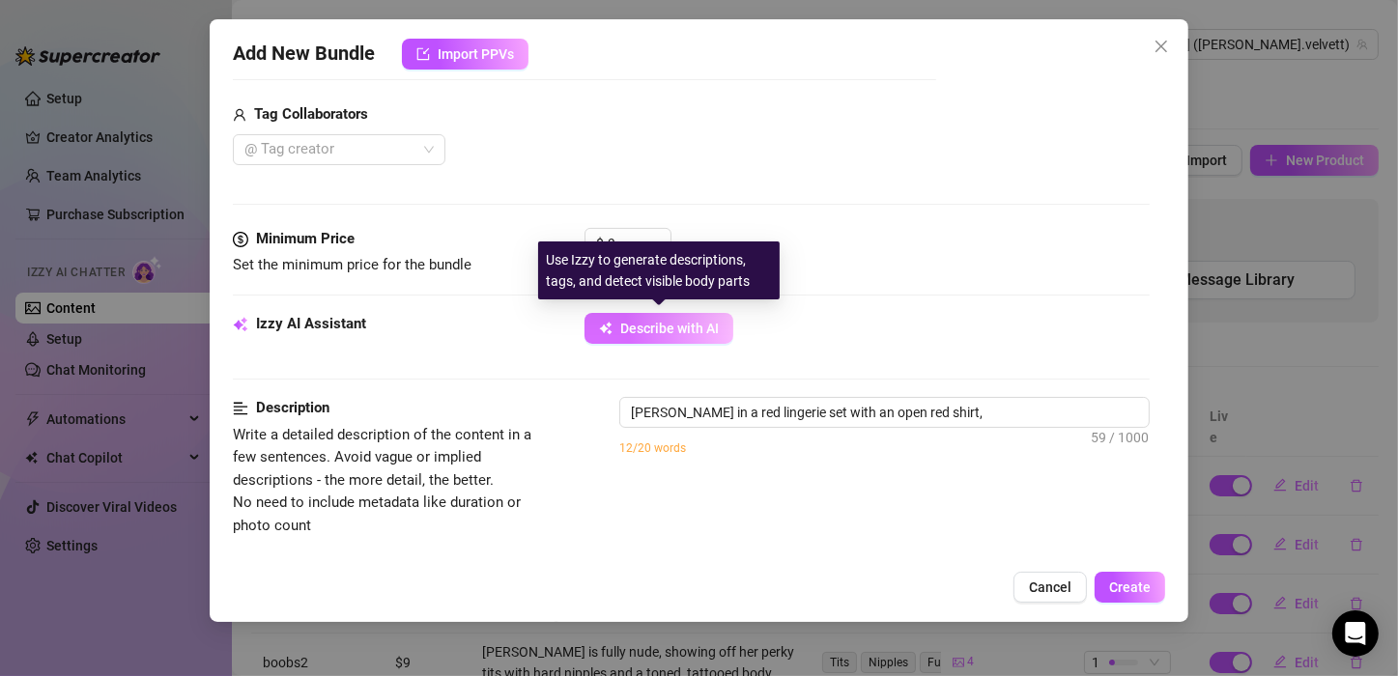
type textarea "[PERSON_NAME] in a red lingerie set with an open red shirt, showing"
type textarea "[PERSON_NAME] teases in a red lingerie set with an open red shirt, showing off"
type textarea "[PERSON_NAME] in a red lingerie set with an open red shirt, showing off her"
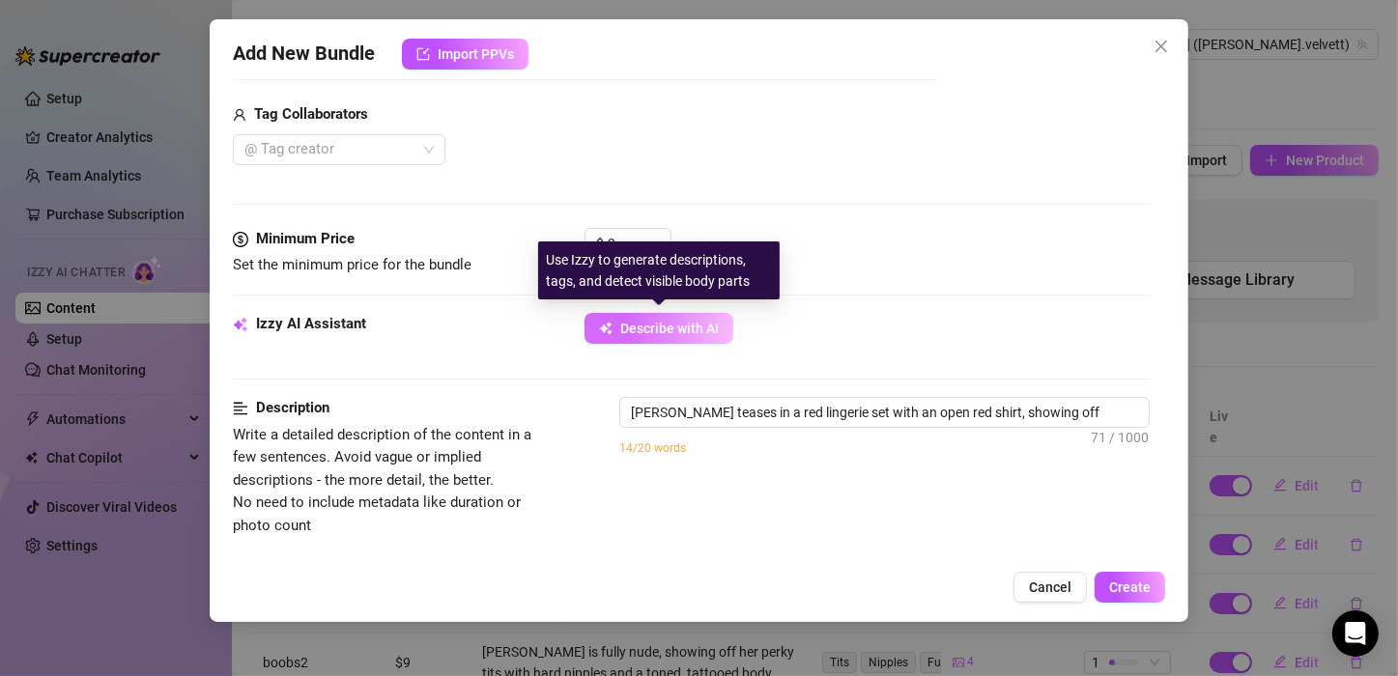
type textarea "[PERSON_NAME] in a red lingerie set with an open red shirt, showing off her"
type textarea "[PERSON_NAME] teases in a red lingerie set with an open red shirt, showing off …"
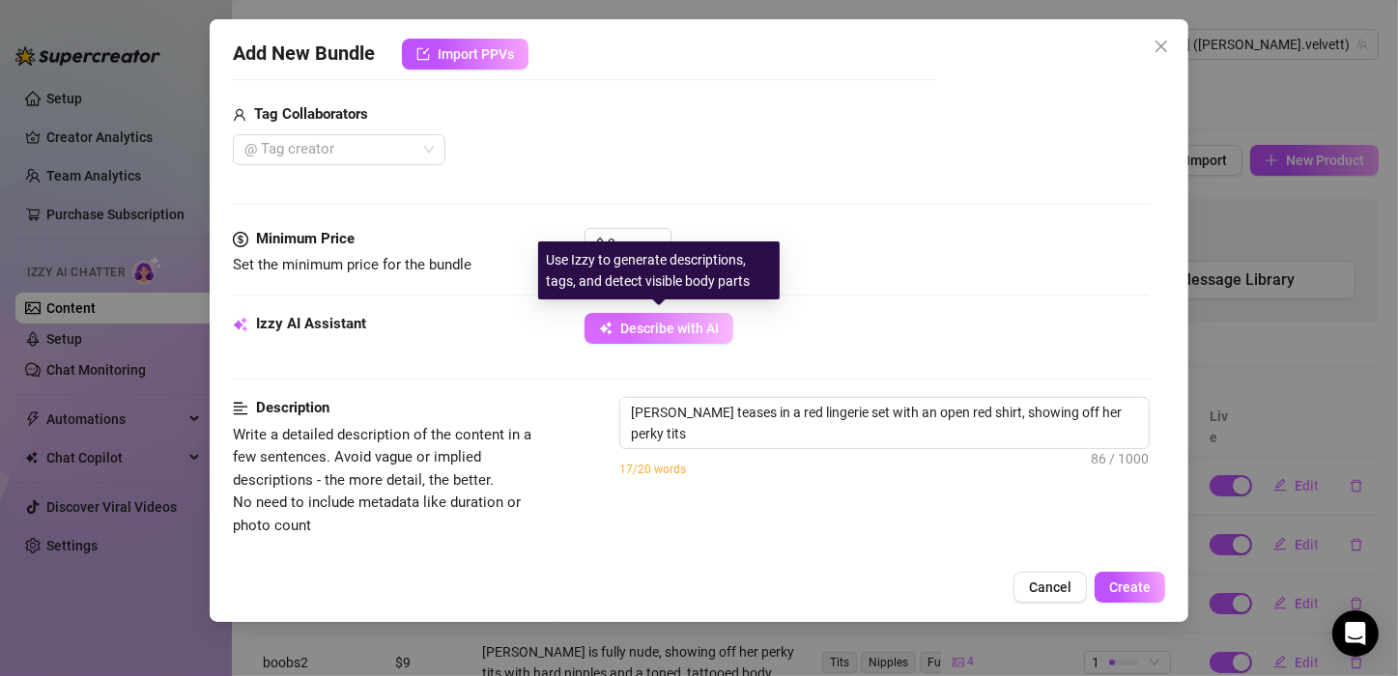
type textarea "[PERSON_NAME] teases in a red lingerie set with an open red shirt, showing off …"
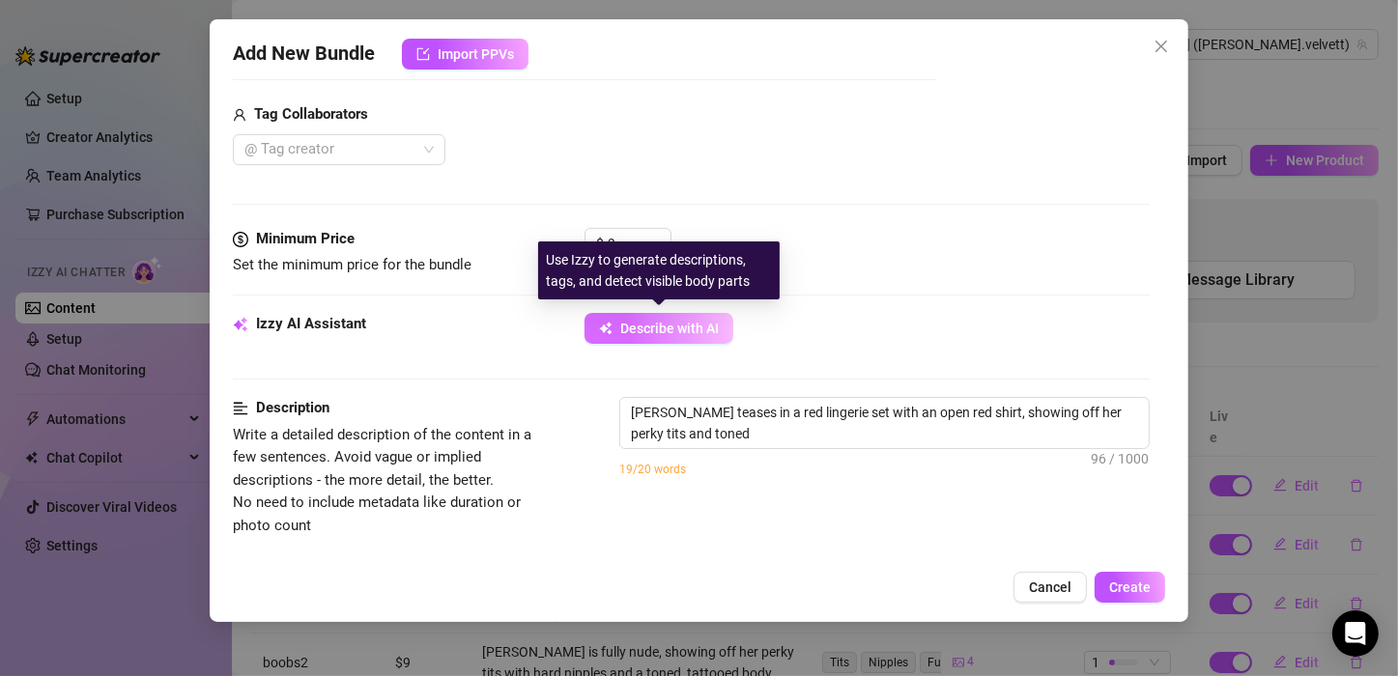
type textarea "[PERSON_NAME] teases in a red lingerie set with an open red shirt, showing off …"
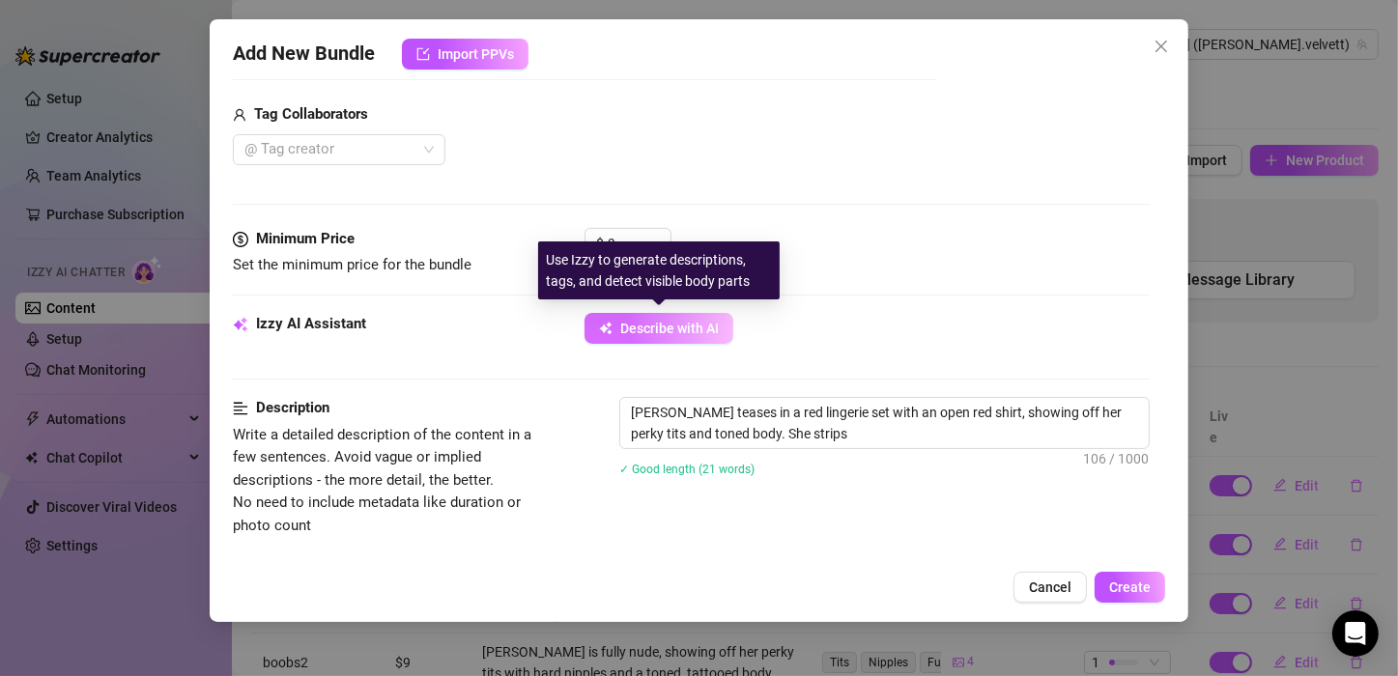
type textarea "[PERSON_NAME] teases in a red lingerie set with an open red shirt, showing off …"
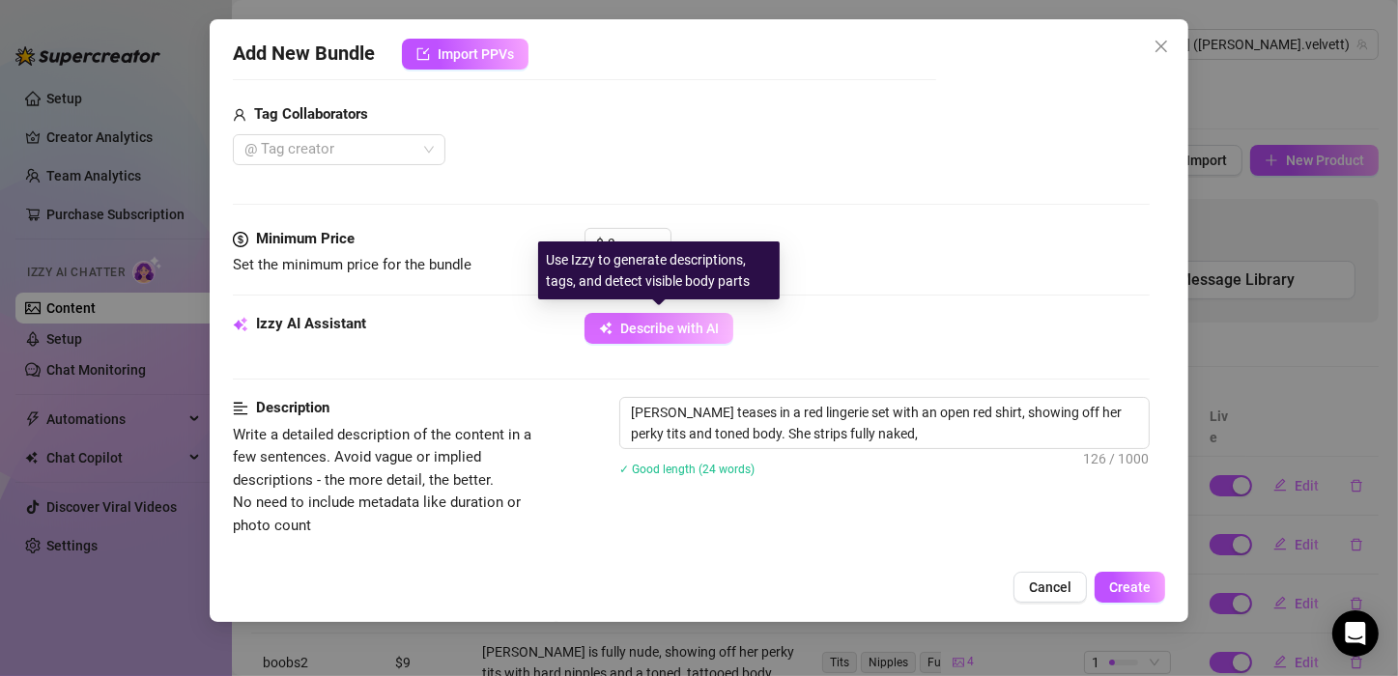
type textarea "[PERSON_NAME] teases in a red lingerie set with an open red shirt, showing off …"
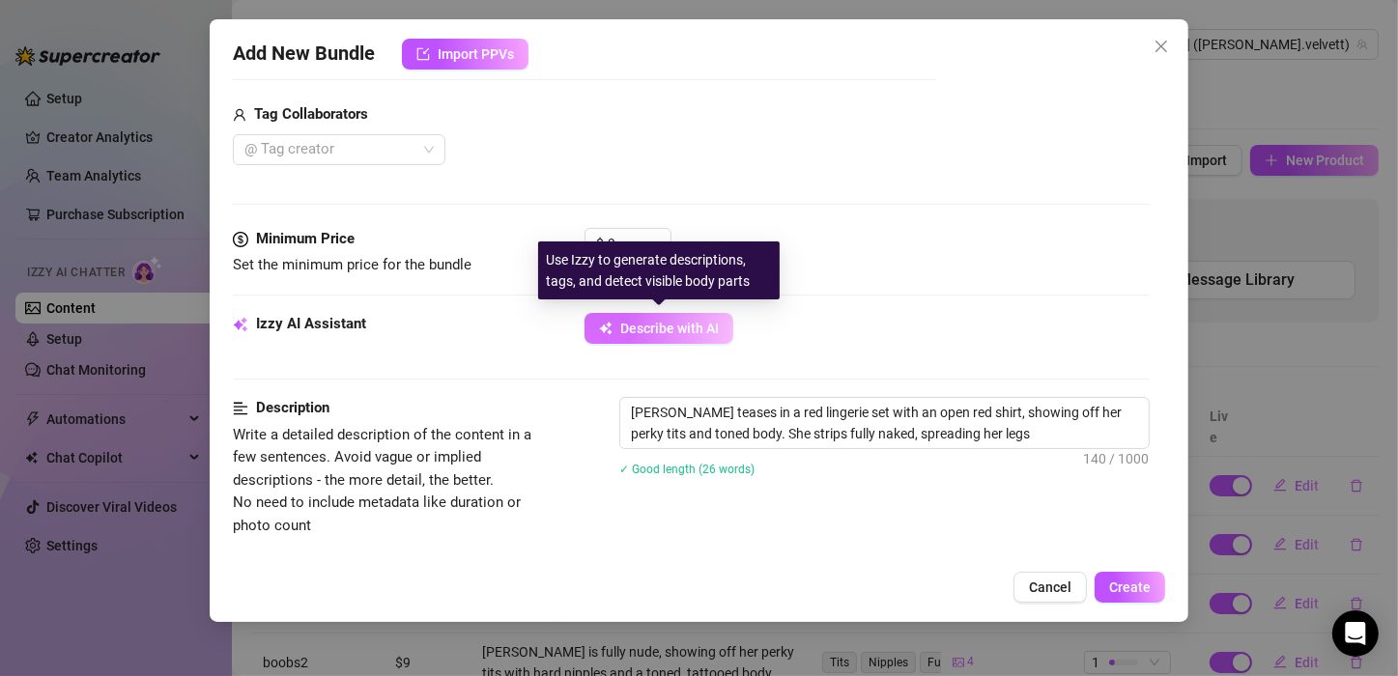
type textarea "[PERSON_NAME] teases in a red lingerie set with an open red shirt, showing off …"
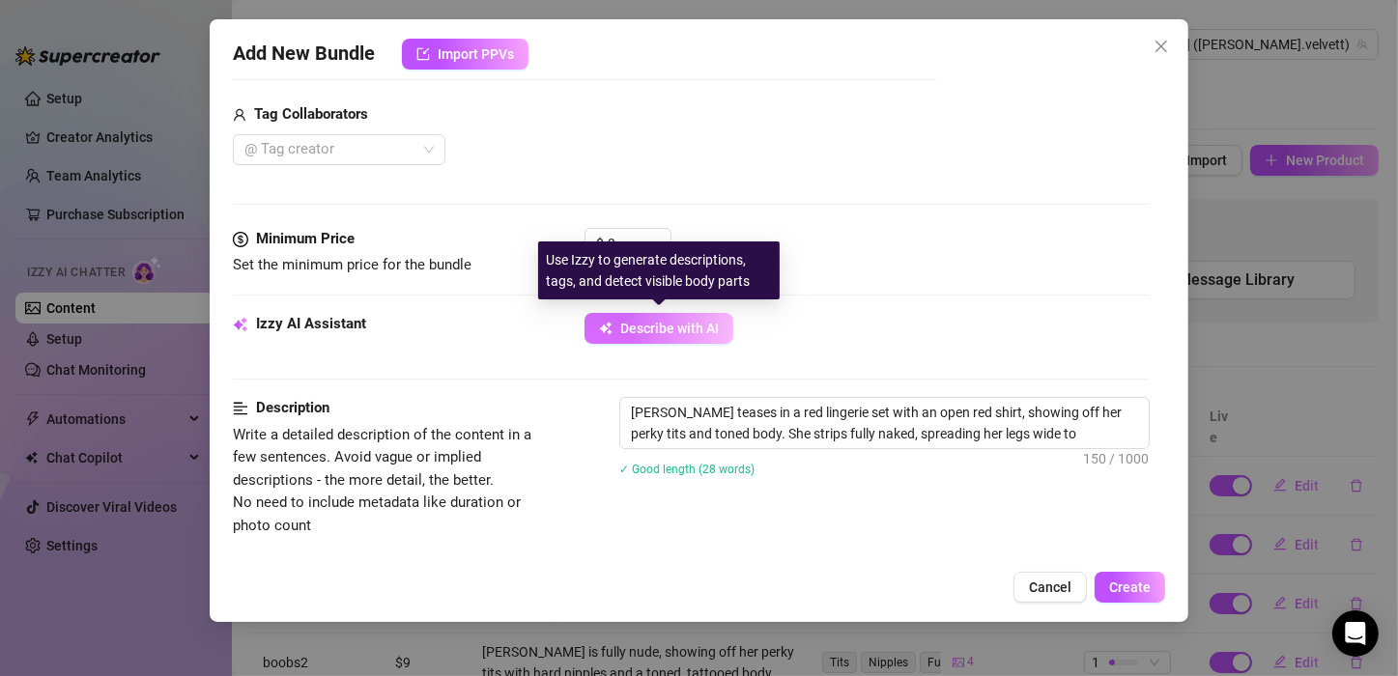
type textarea "[PERSON_NAME] teases in a red lingerie set with an open red shirt, showing off …"
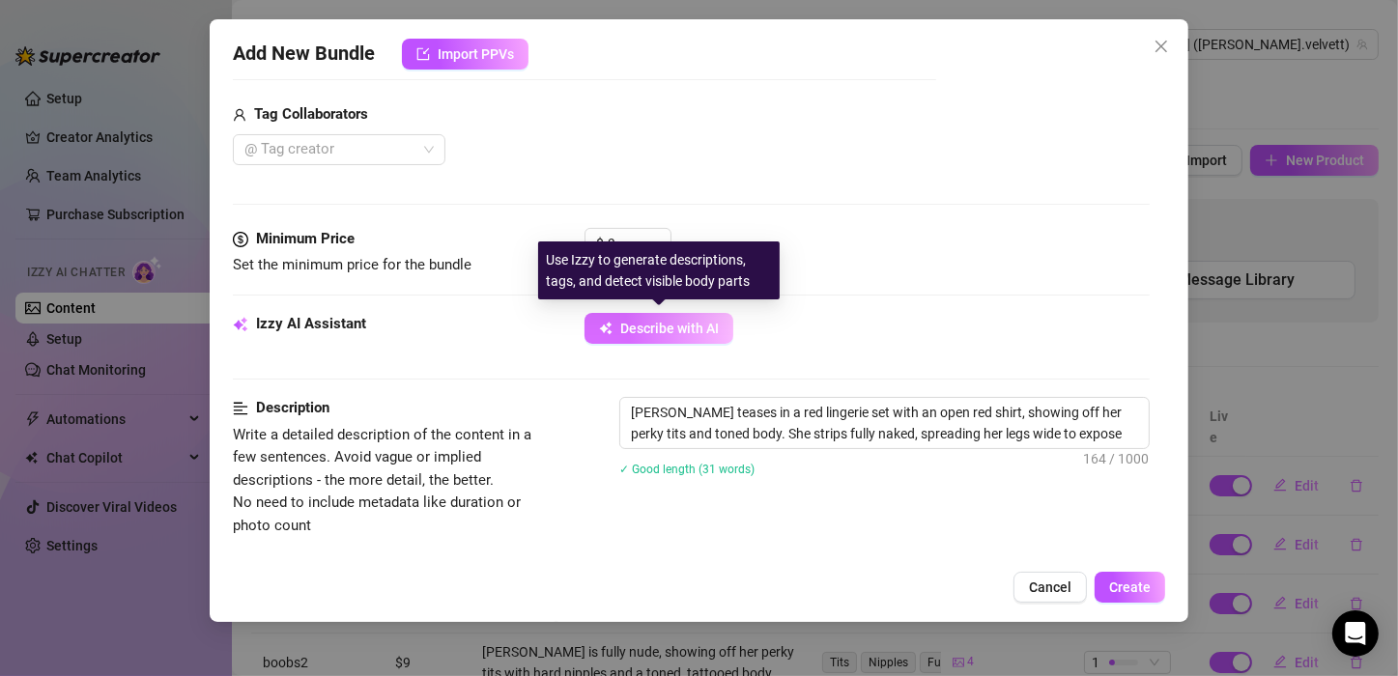
type textarea "[PERSON_NAME] teases in a red lingerie set with an open red shirt, showing off …"
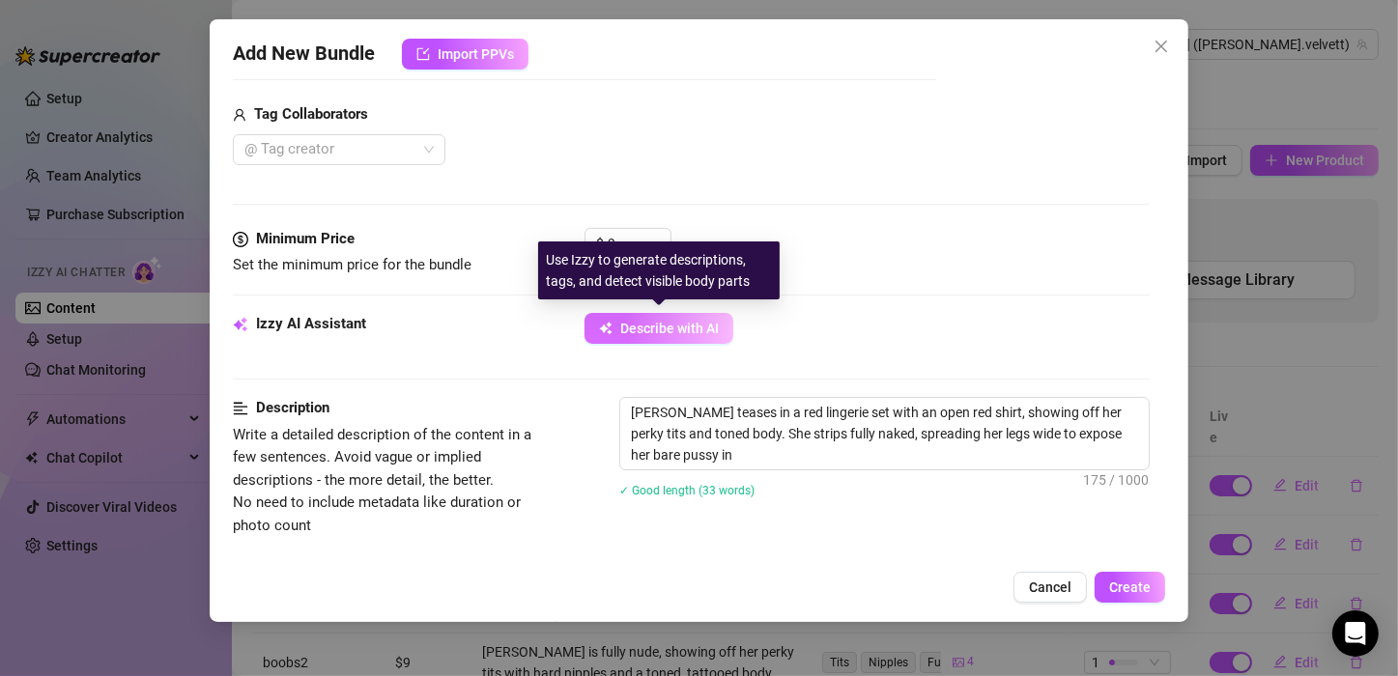
type textarea "[PERSON_NAME] teases in a red lingerie set with an open red shirt, showing off …"
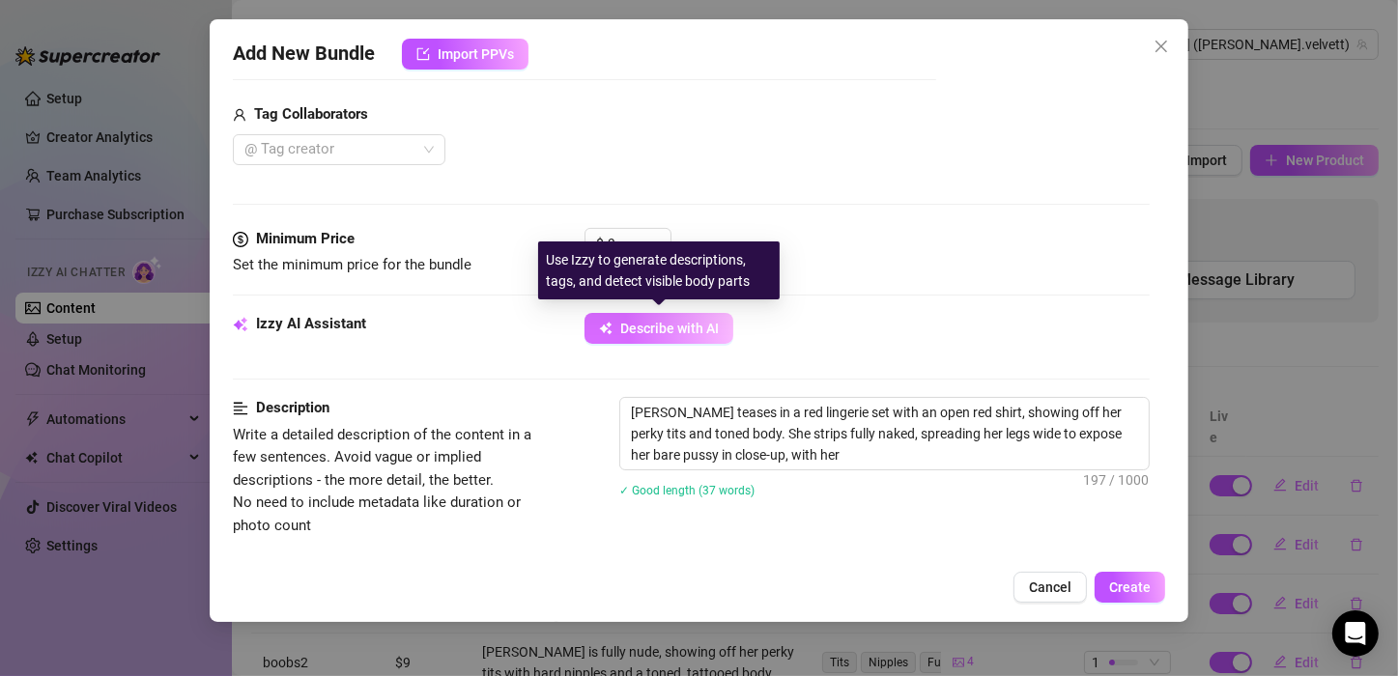
type textarea "[PERSON_NAME] teases in a red lingerie set with an open red shirt, showing off …"
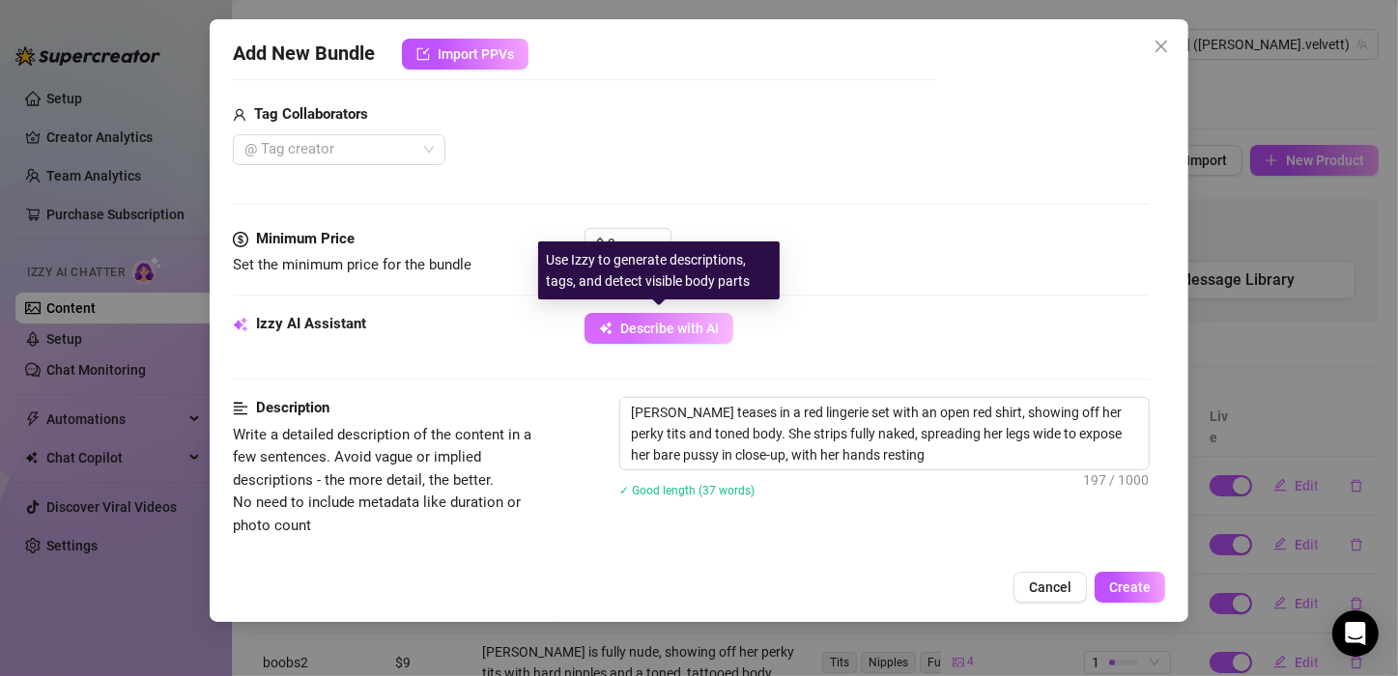
type textarea "[PERSON_NAME] teases in a red lingerie set with an open red shirt, showing off …"
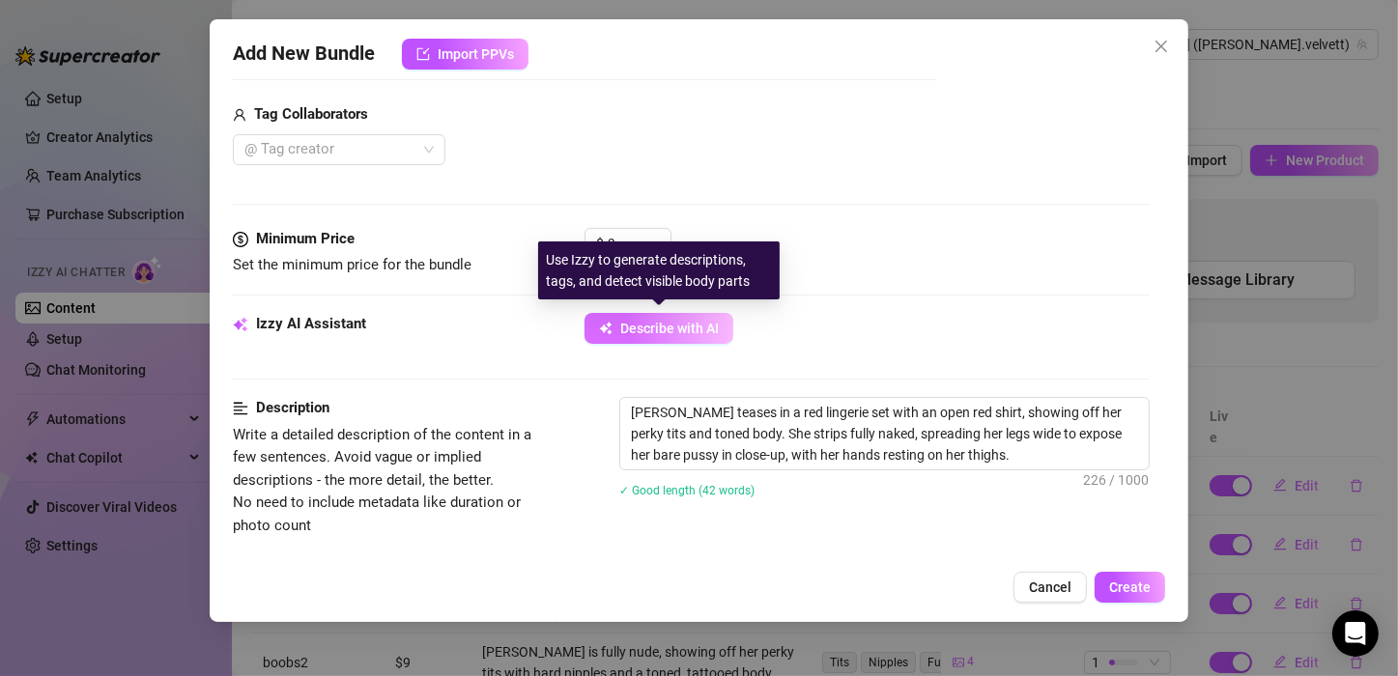
type textarea "[PERSON_NAME] teases in a red lingerie set with an open red shirt, showing off …"
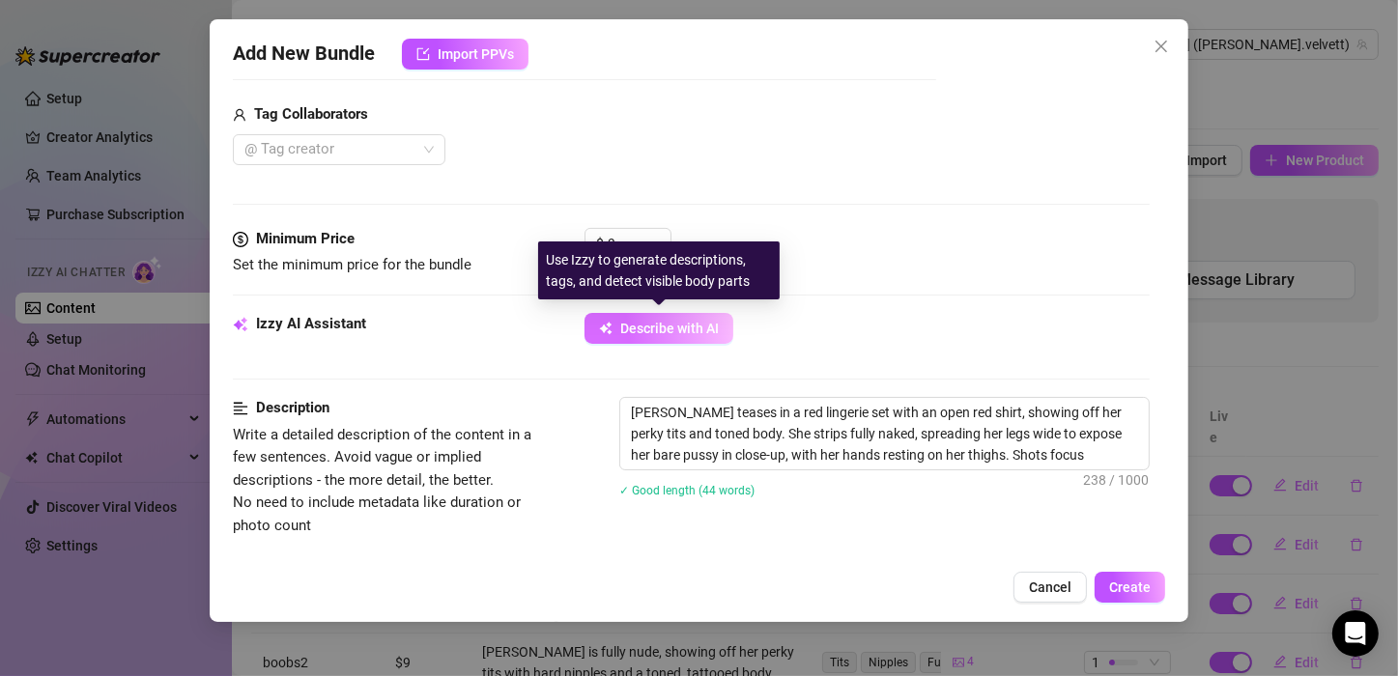
type textarea "[PERSON_NAME] teases in a red lingerie set with an open red shirt, showing off …"
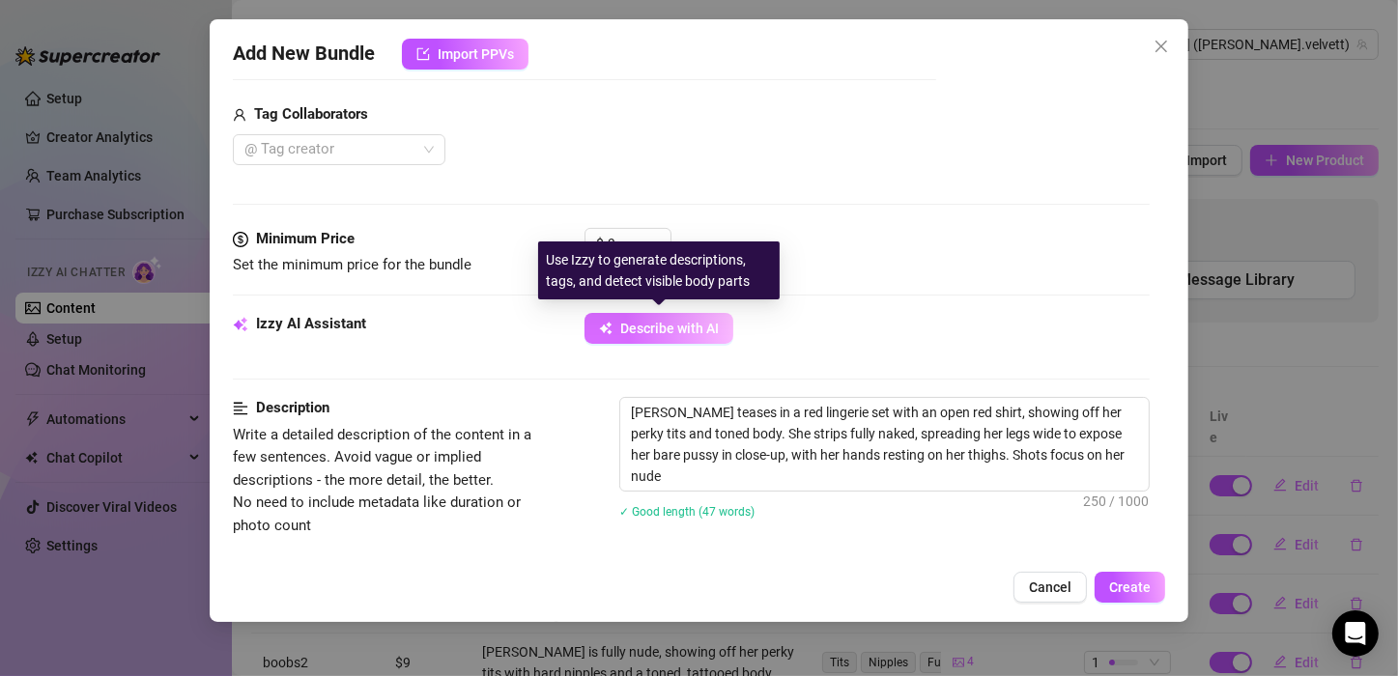
type textarea "[PERSON_NAME] teases in a red lingerie set with an open red shirt, showing off …"
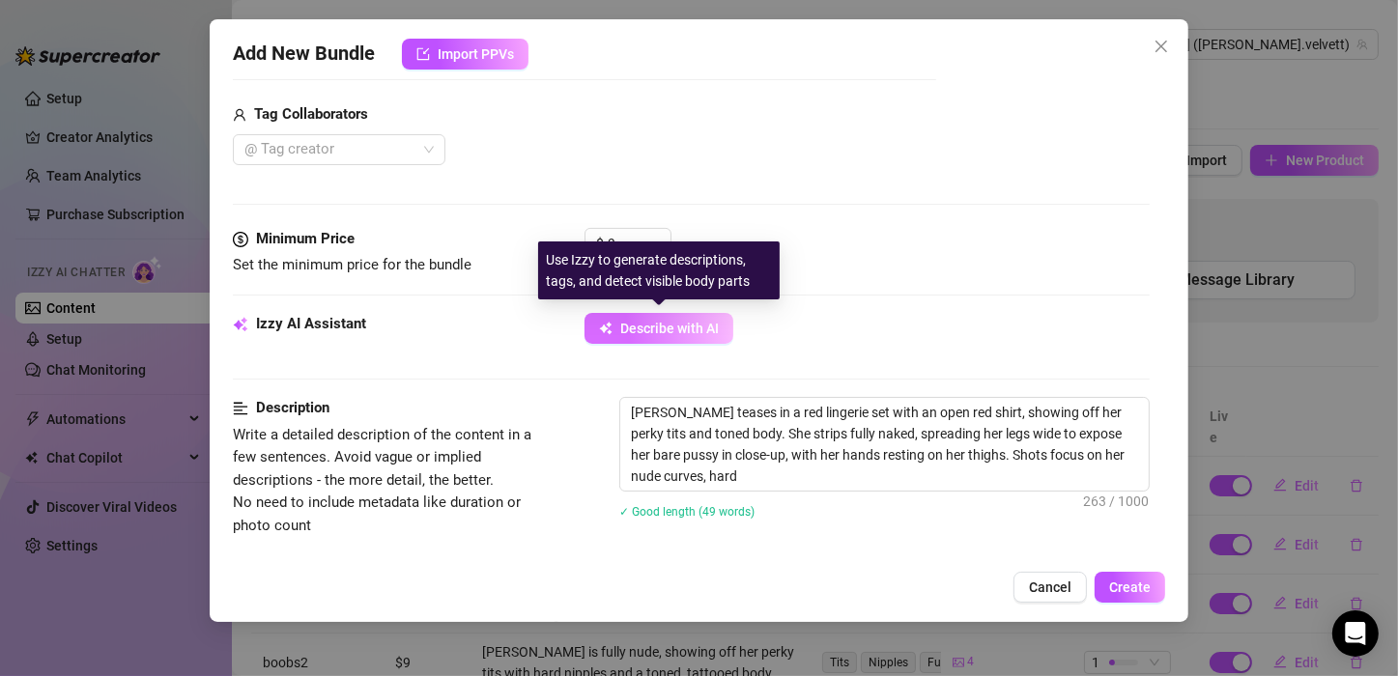
type textarea "[PERSON_NAME] teases in a red lingerie set with an open red shirt, showing off …"
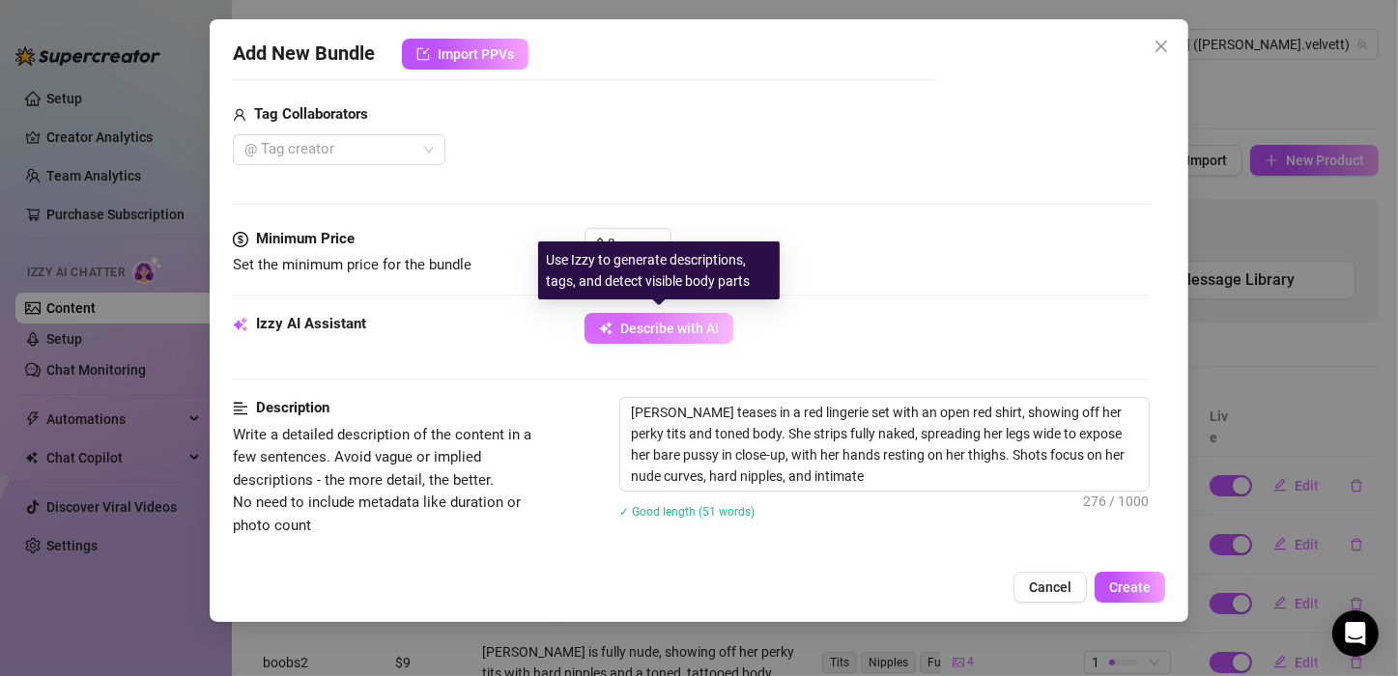
type textarea "[PERSON_NAME] teases in a red lingerie set with an open red shirt, showing off …"
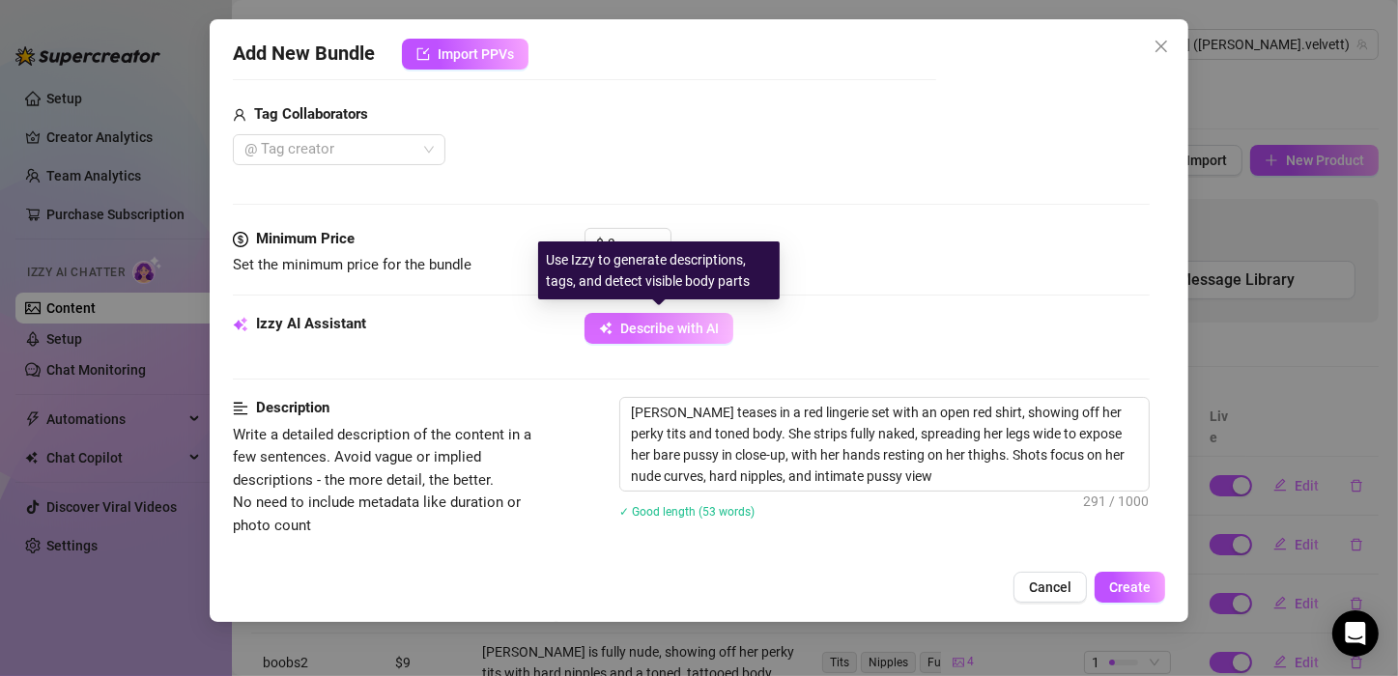
type textarea "[PERSON_NAME] teases in a red lingerie set with an open red shirt, showing off …"
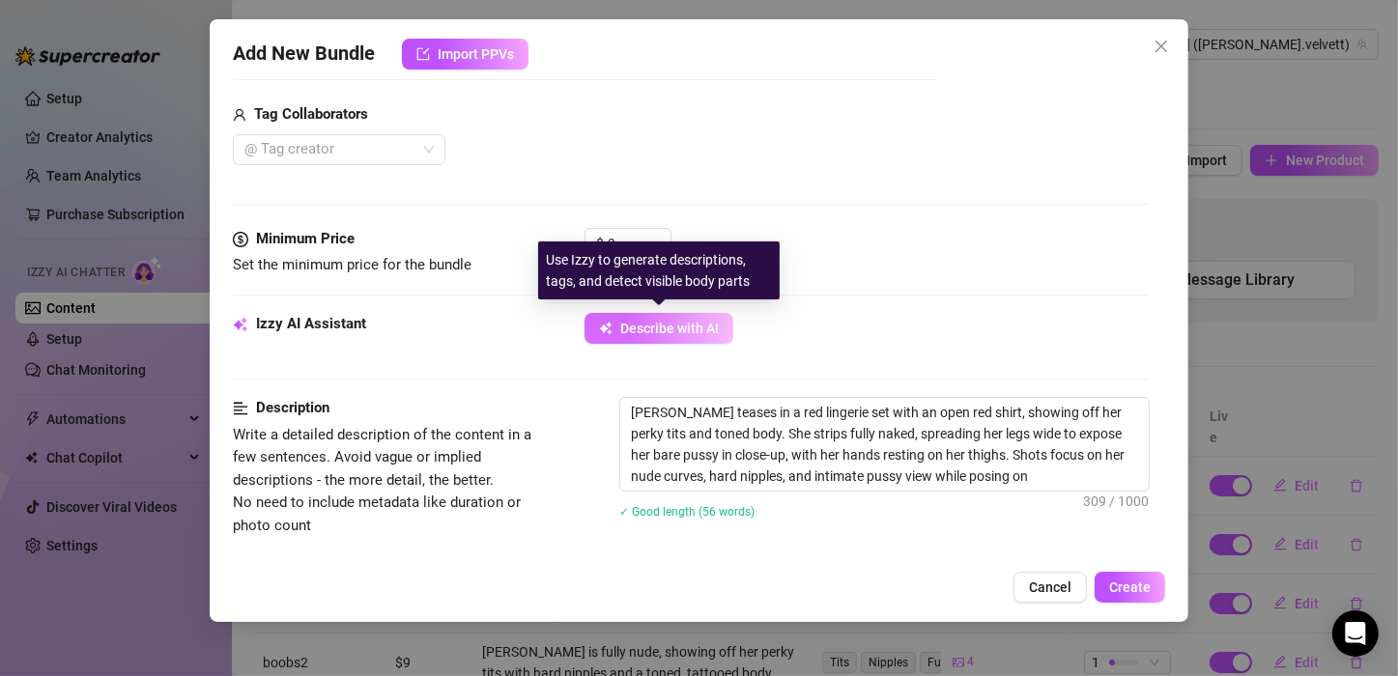
type textarea "[PERSON_NAME] teases in a red lingerie set with an open red shirt, showing off …"
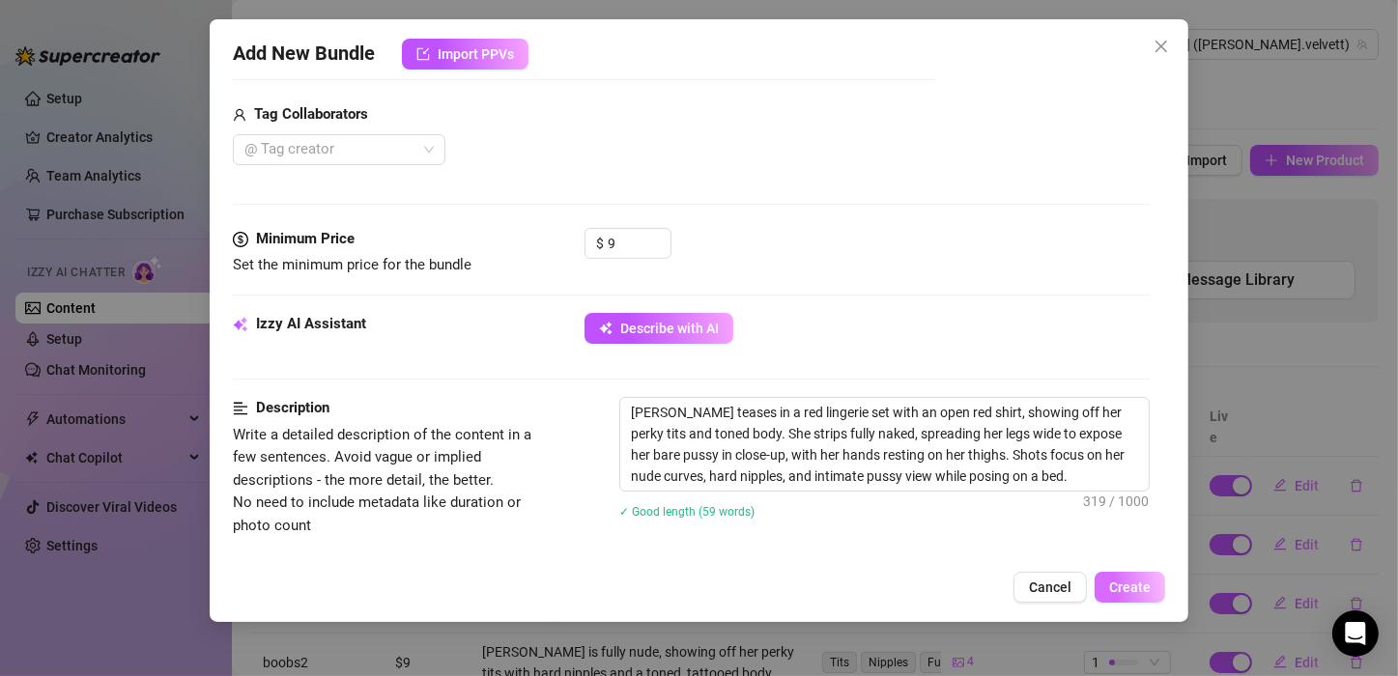
click at [1131, 578] on button "Create" at bounding box center [1129, 587] width 71 height 31
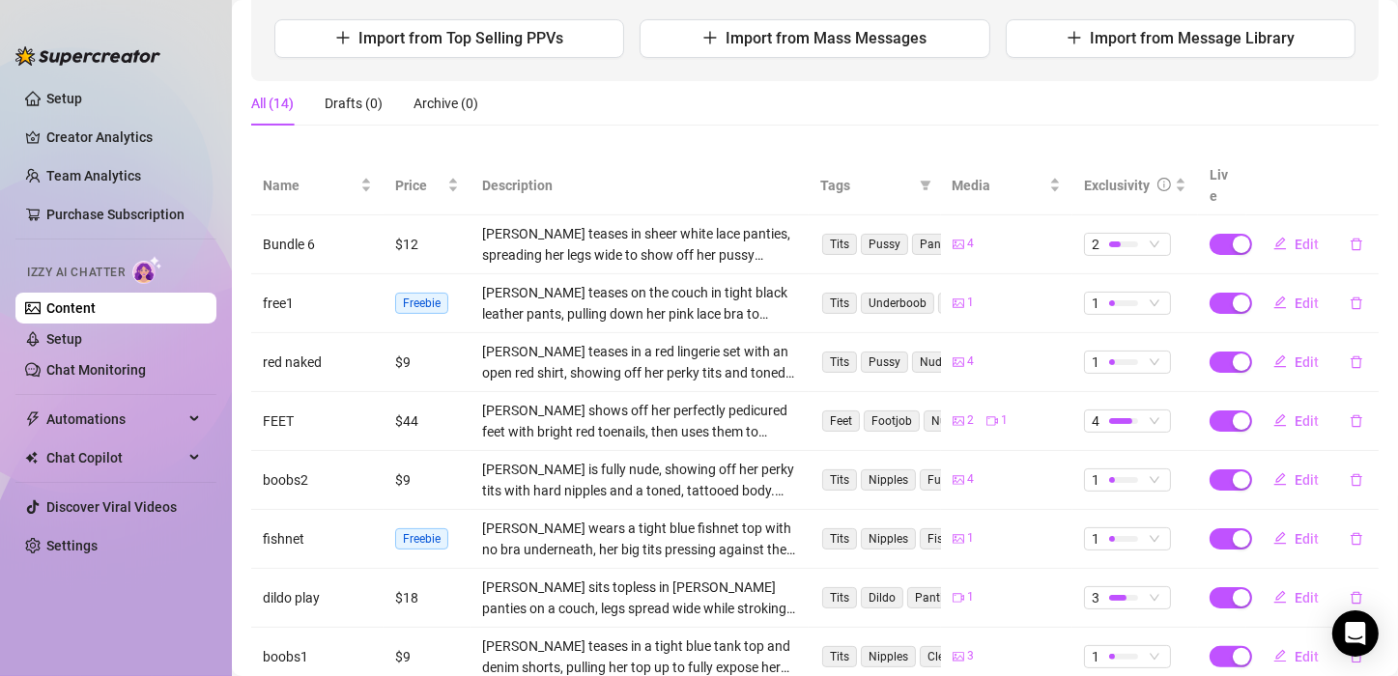
scroll to position [243, 0]
click at [1141, 350] on span "1" at bounding box center [1127, 360] width 71 height 21
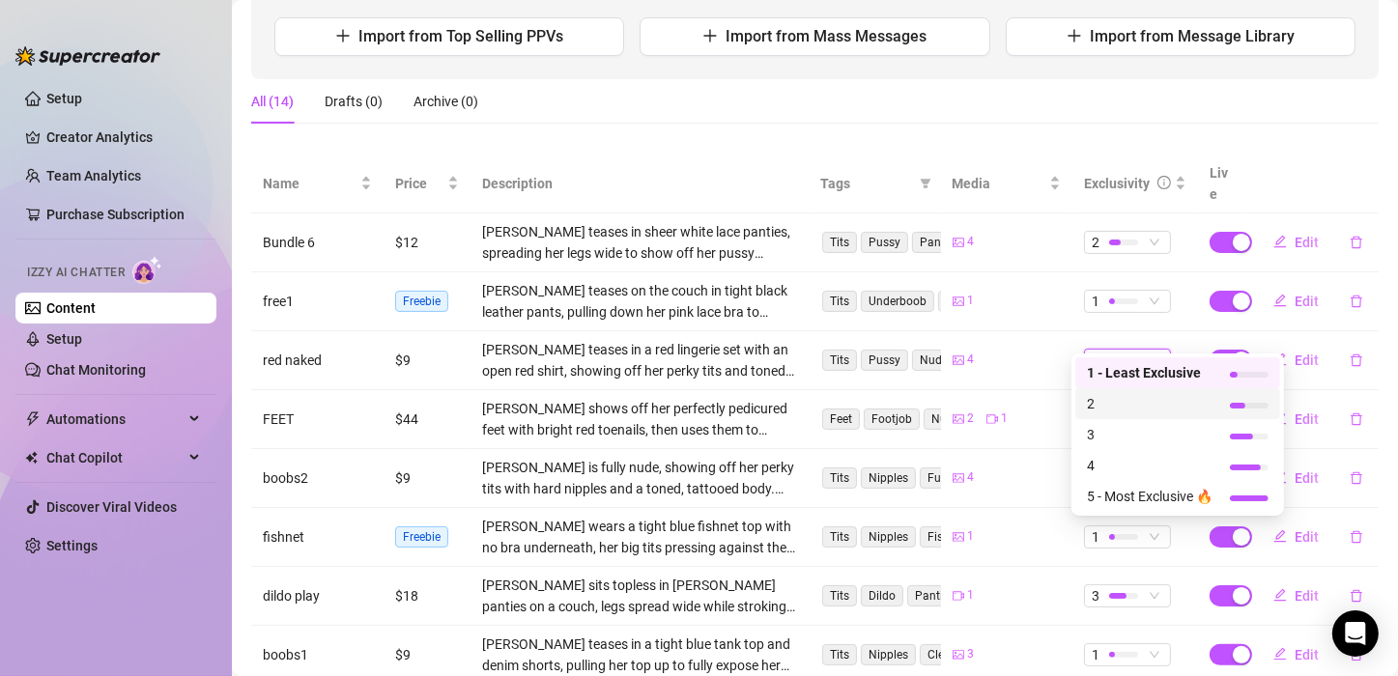
click at [1094, 404] on span "2" at bounding box center [1150, 403] width 126 height 21
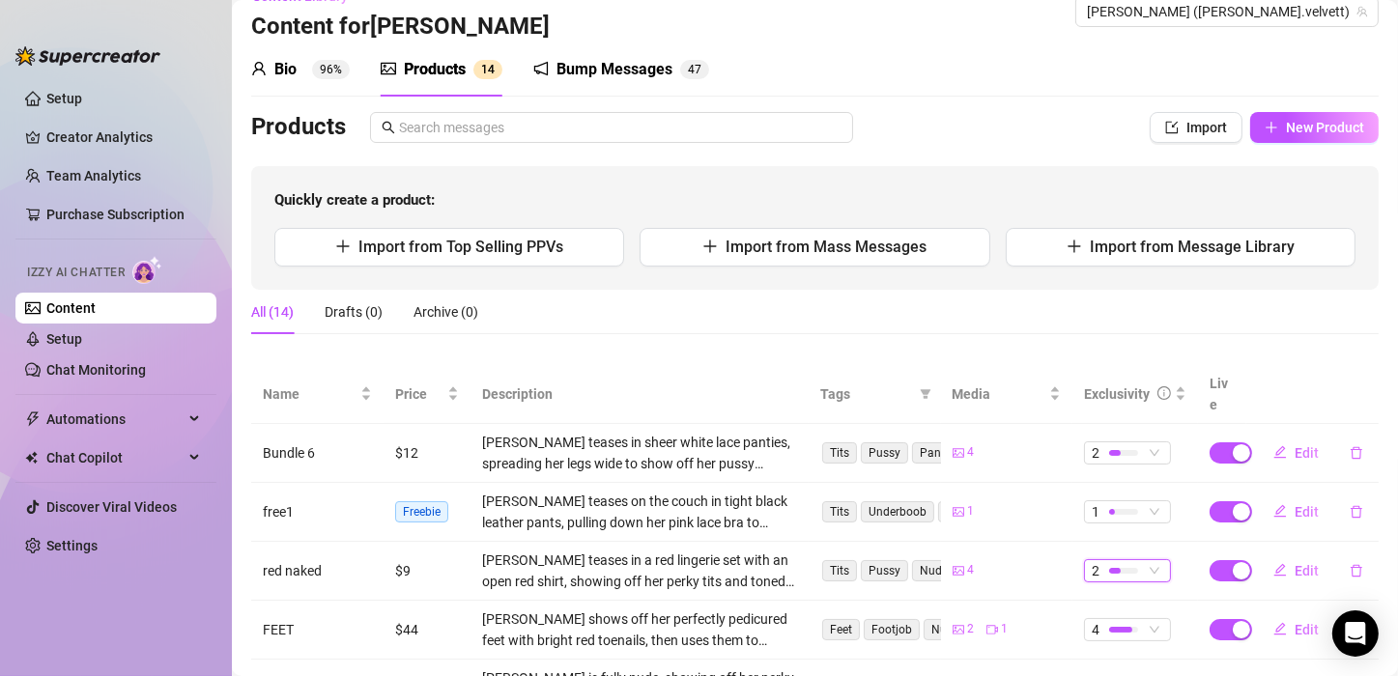
scroll to position [35, 0]
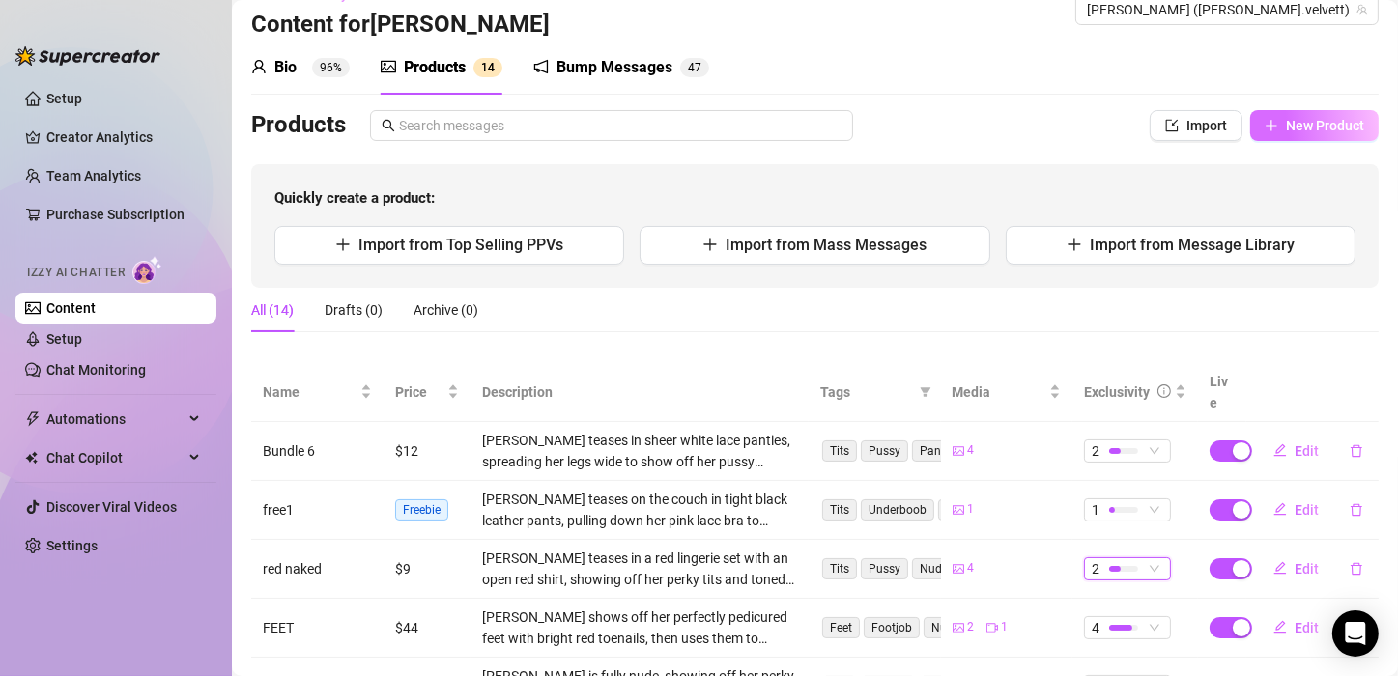
click at [1296, 122] on span "New Product" at bounding box center [1325, 125] width 78 height 15
type textarea "Type your message here..."
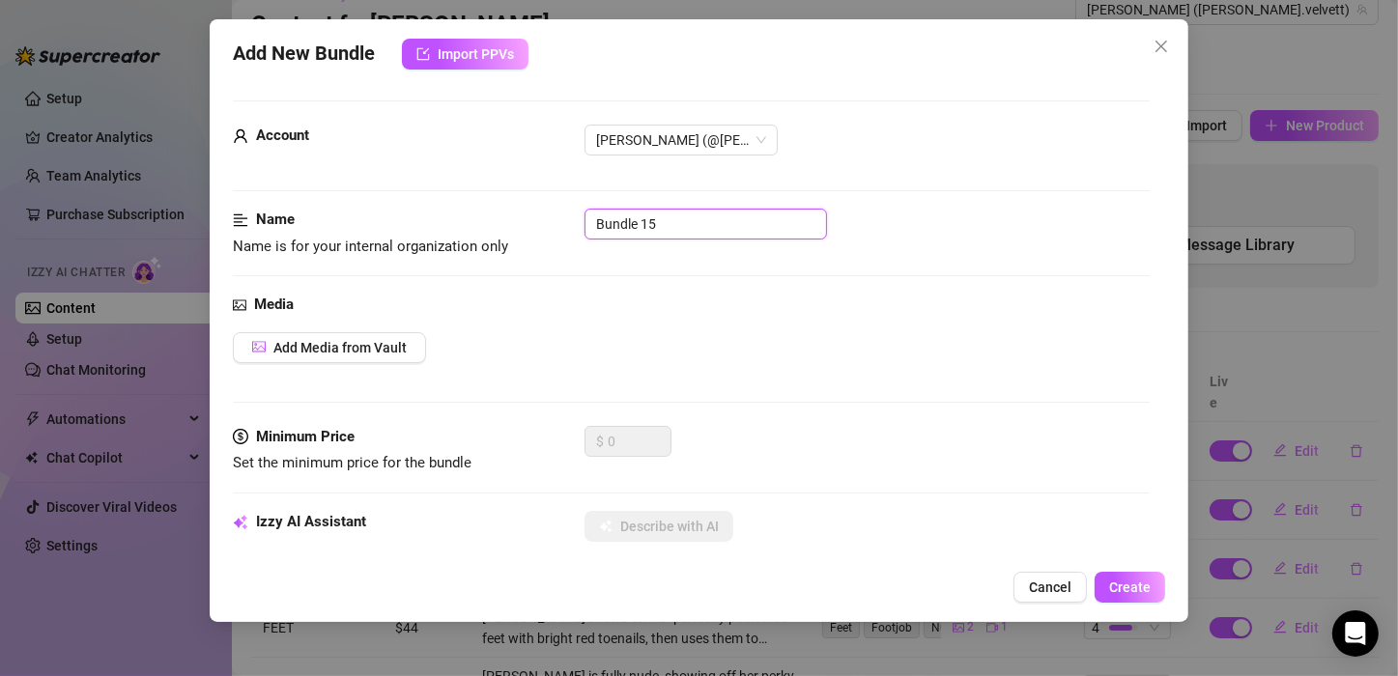
drag, startPoint x: 658, startPoint y: 222, endPoint x: 583, endPoint y: 230, distance: 75.7
click at [583, 230] on div "Name Name is for your internal organization only Bundle 15" at bounding box center [691, 233] width 917 height 49
click at [327, 342] on span "Add Media from Vault" at bounding box center [339, 347] width 133 height 15
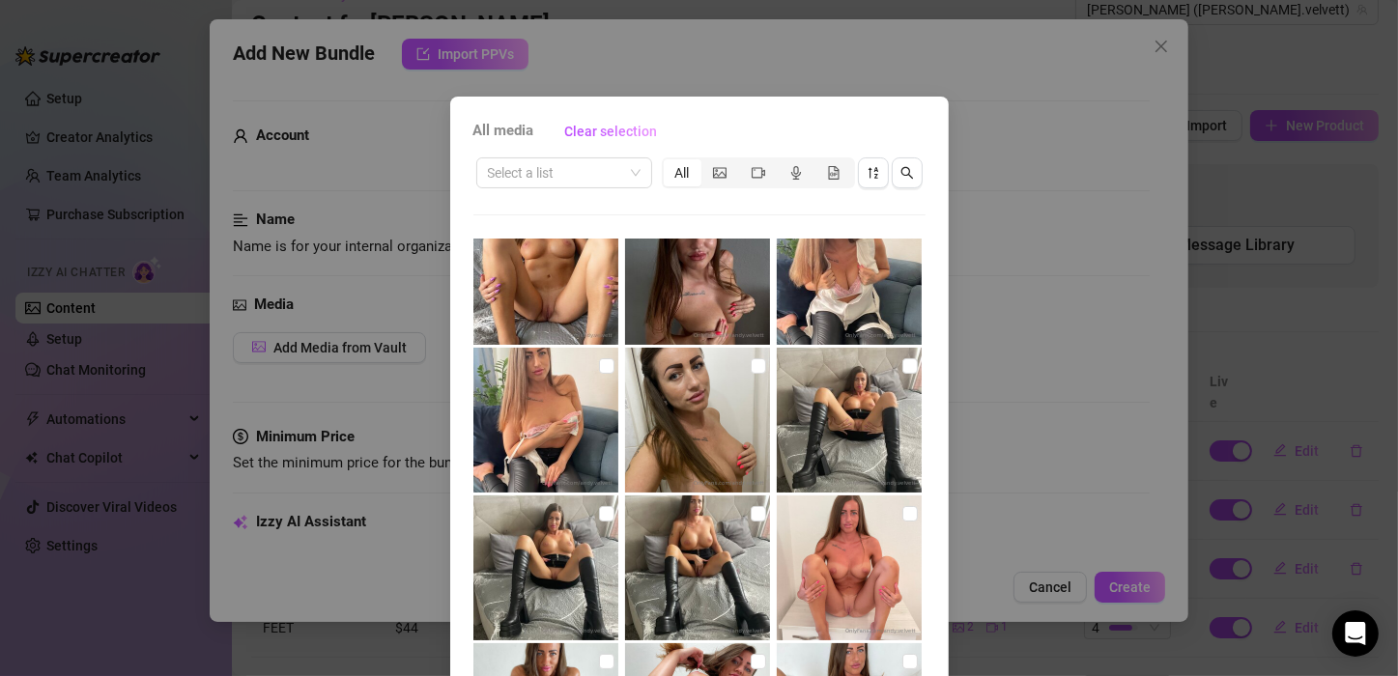
scroll to position [185, 0]
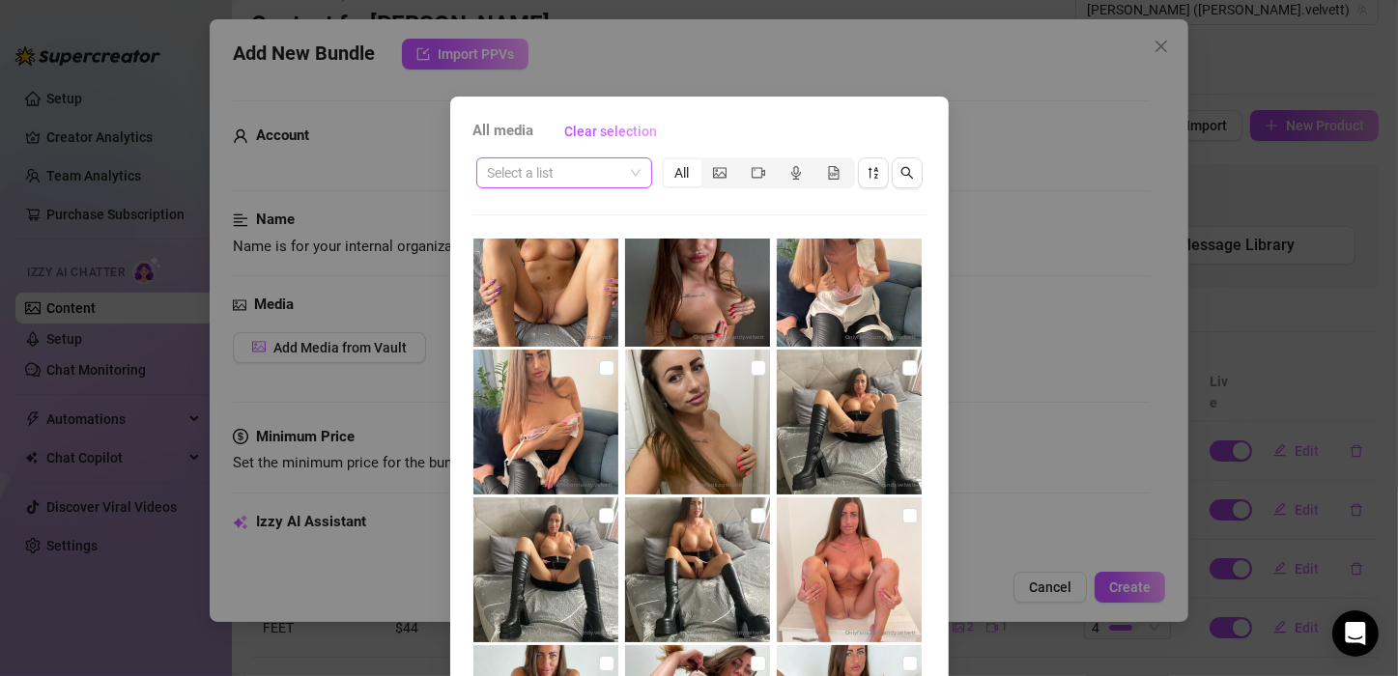
click at [553, 173] on input "search" at bounding box center [555, 172] width 135 height 29
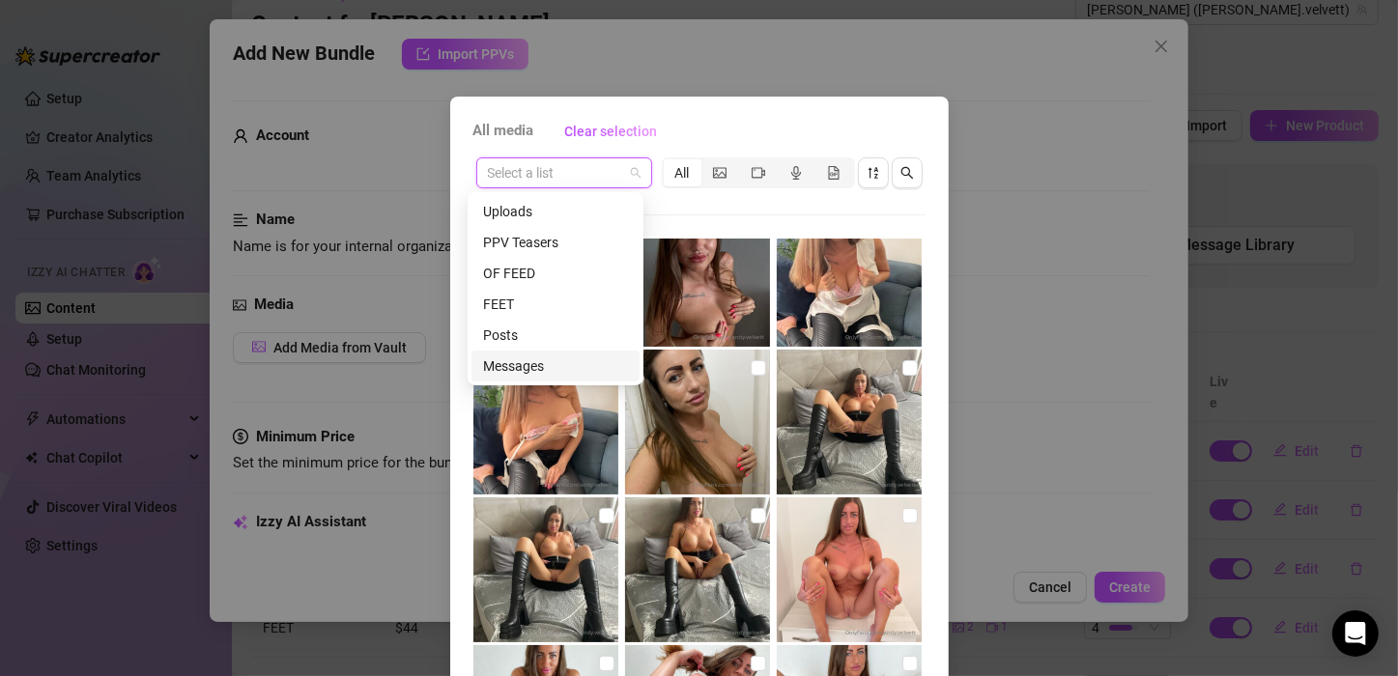
click at [511, 371] on div "Messages" at bounding box center [555, 365] width 145 height 21
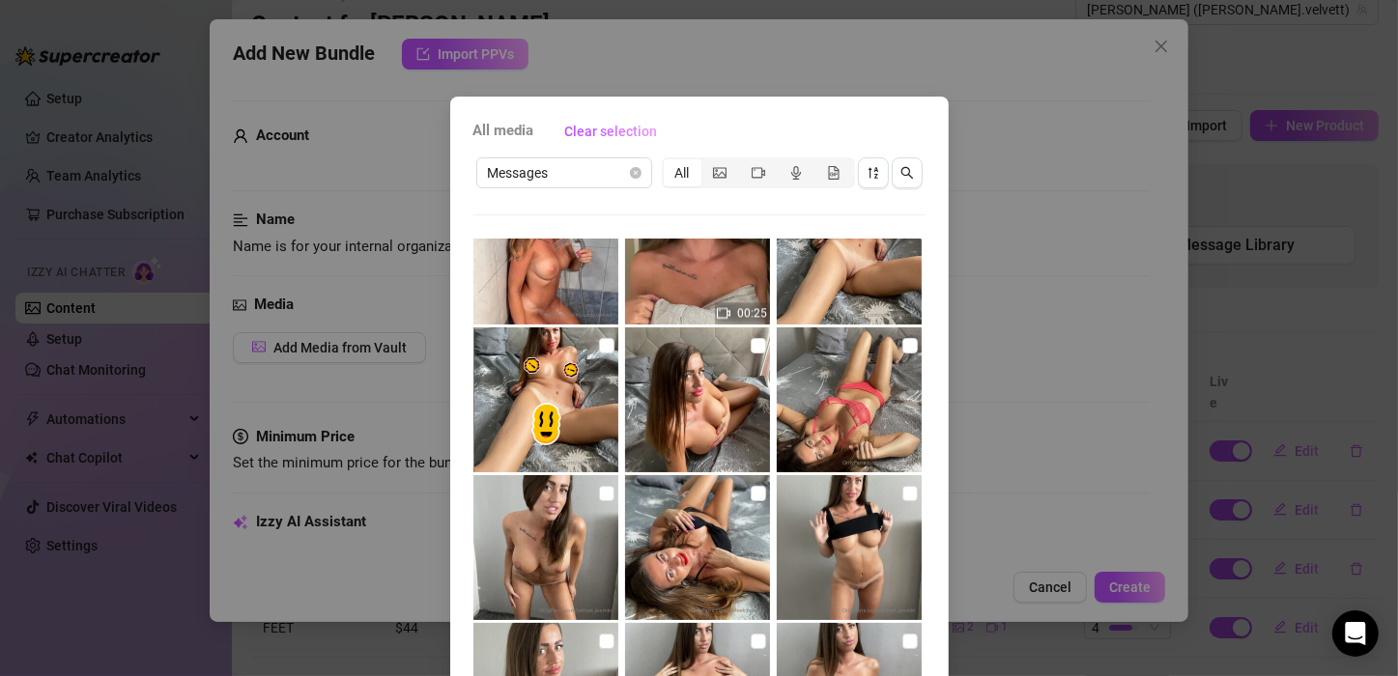
scroll to position [4571, 0]
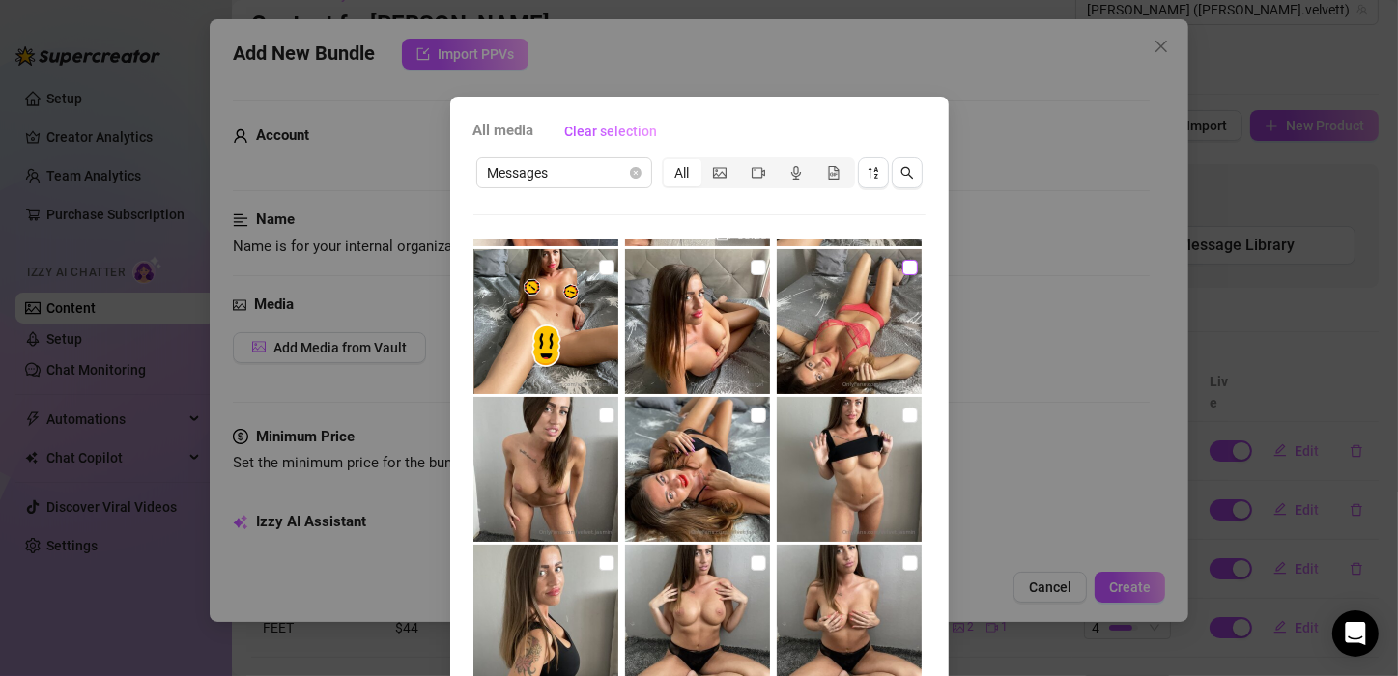
click at [902, 270] on input "checkbox" at bounding box center [909, 267] width 15 height 15
checkbox input "true"
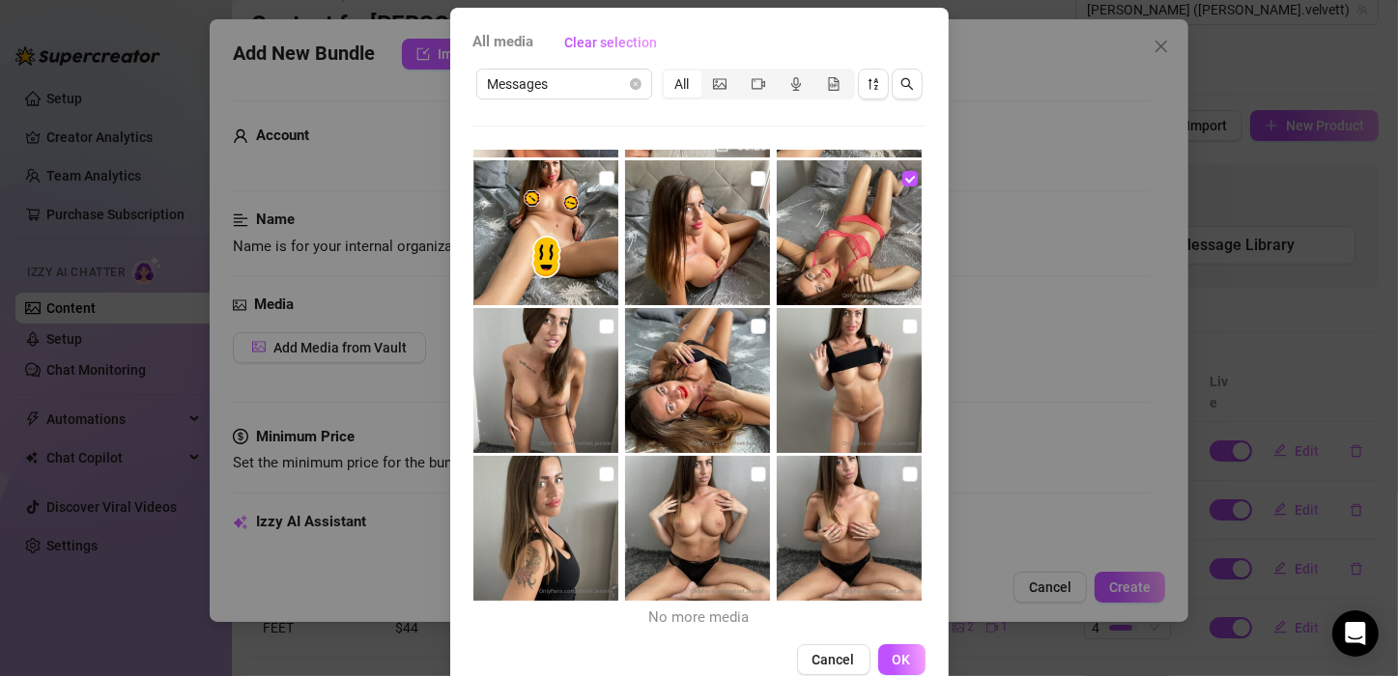
scroll to position [109, 0]
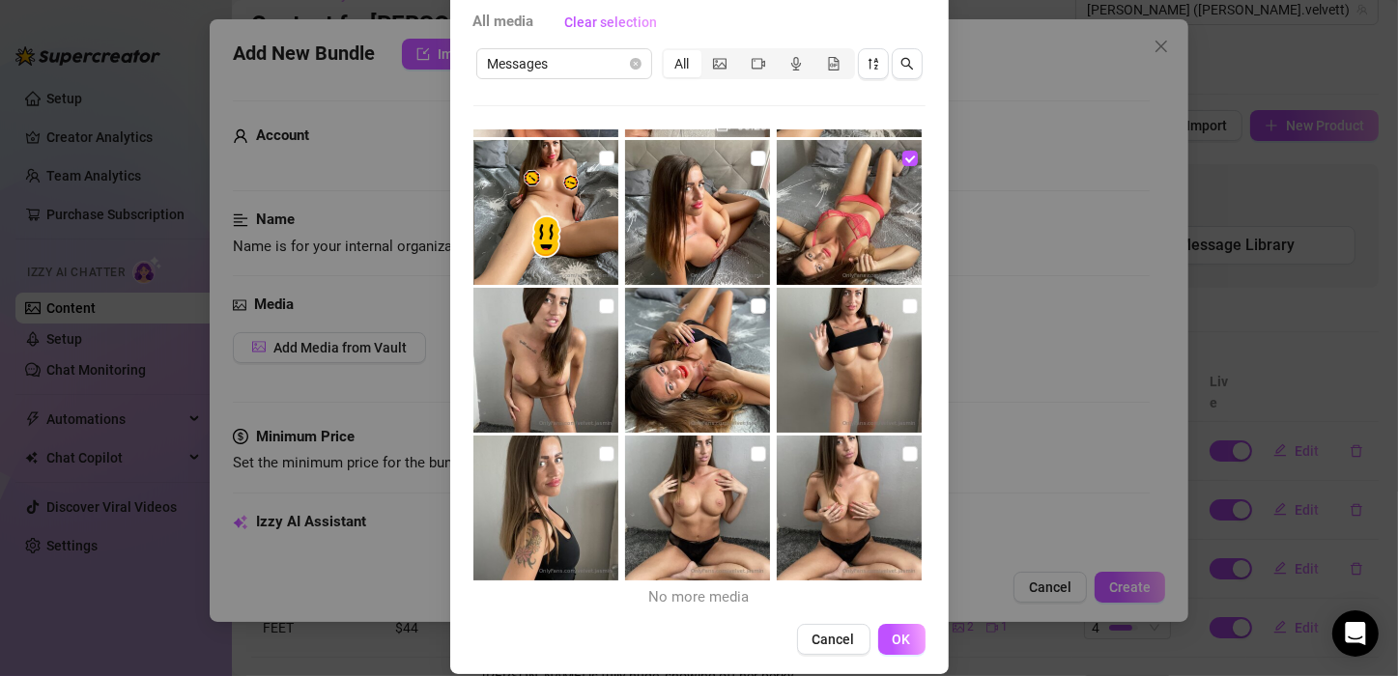
click at [970, 405] on div "All media Clear selection Messages All 18:51 18:41 18:41 02:18 25:40 09:52 08:1…" at bounding box center [699, 338] width 1398 height 676
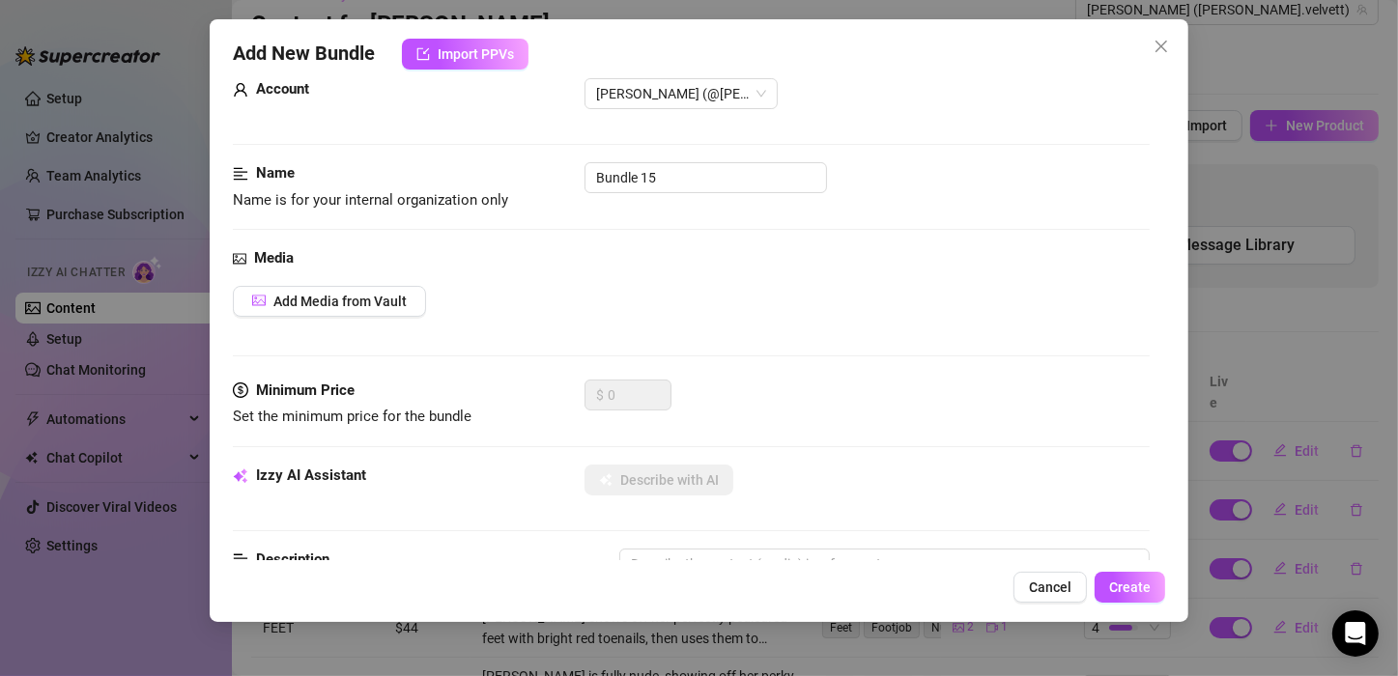
scroll to position [0, 0]
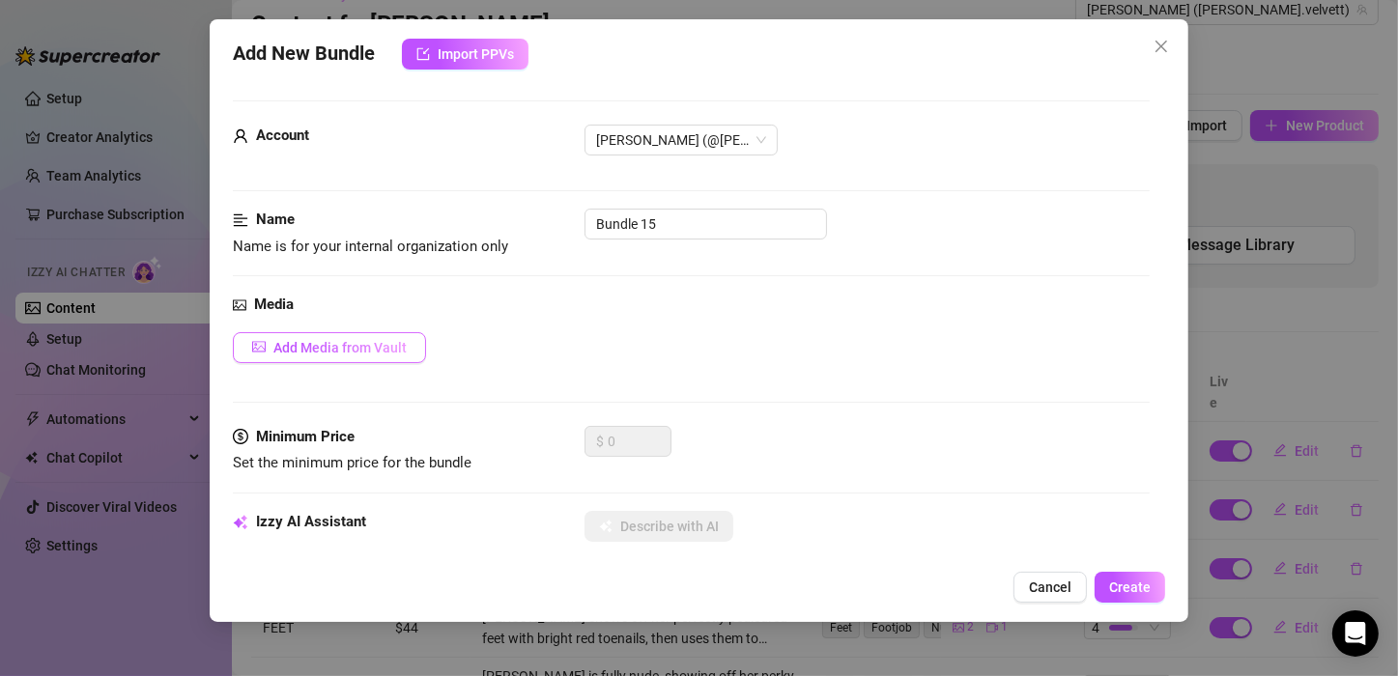
click at [323, 348] on span "Add Media from Vault" at bounding box center [339, 347] width 133 height 15
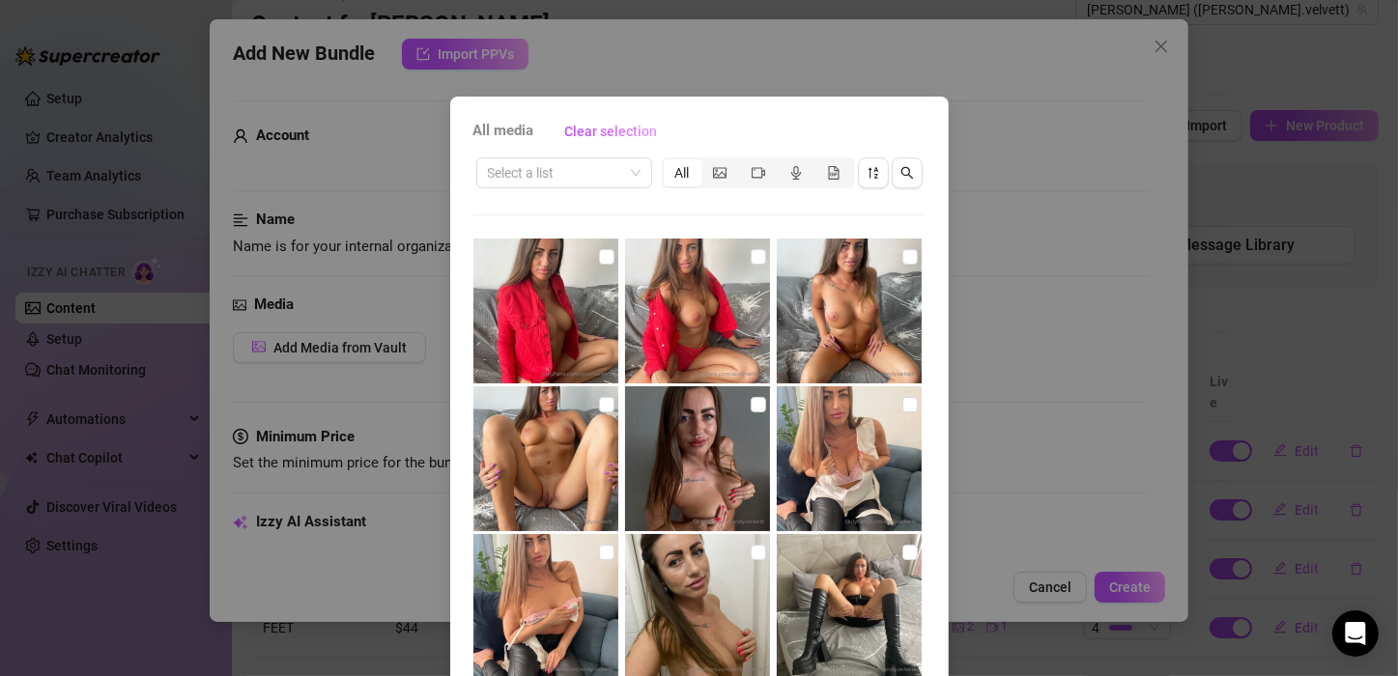
click at [1038, 318] on div "All media Clear selection Select a list All 18:51 18:41 18:41 02:18 25:40 09:52…" at bounding box center [699, 338] width 1398 height 676
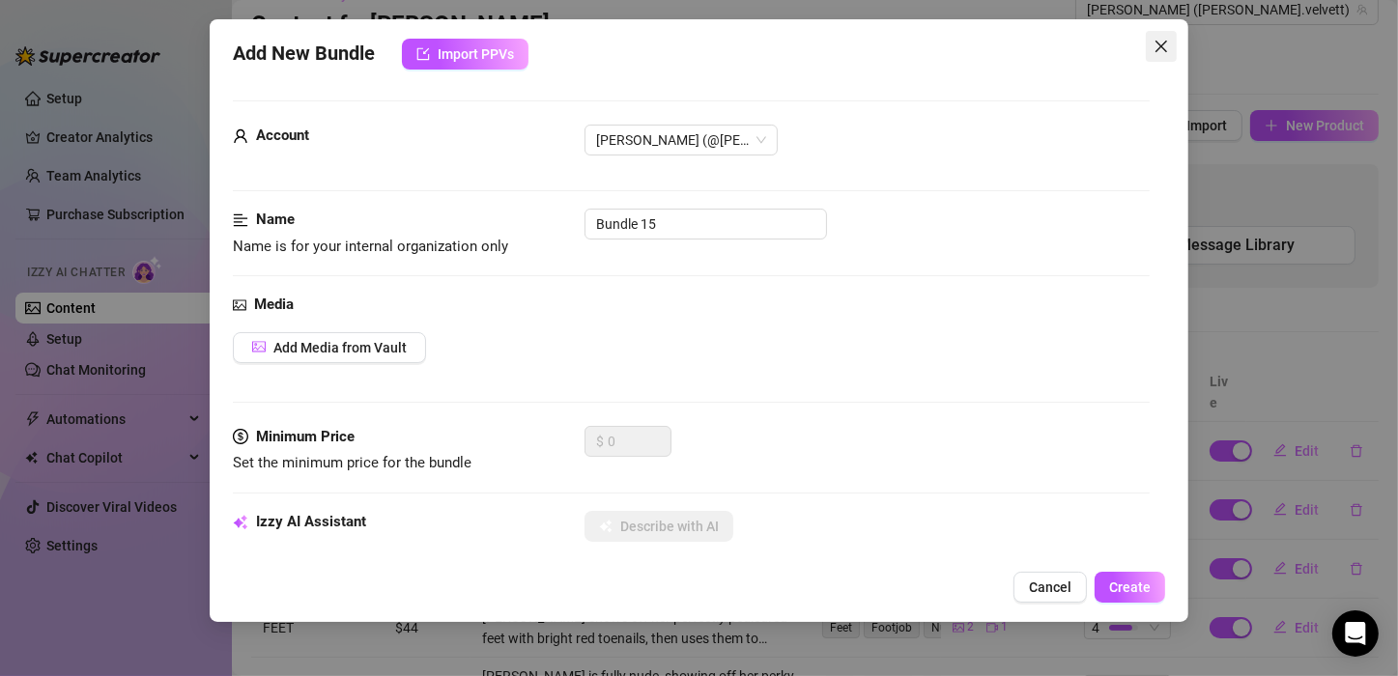
click at [1164, 42] on icon "close" at bounding box center [1160, 46] width 15 height 15
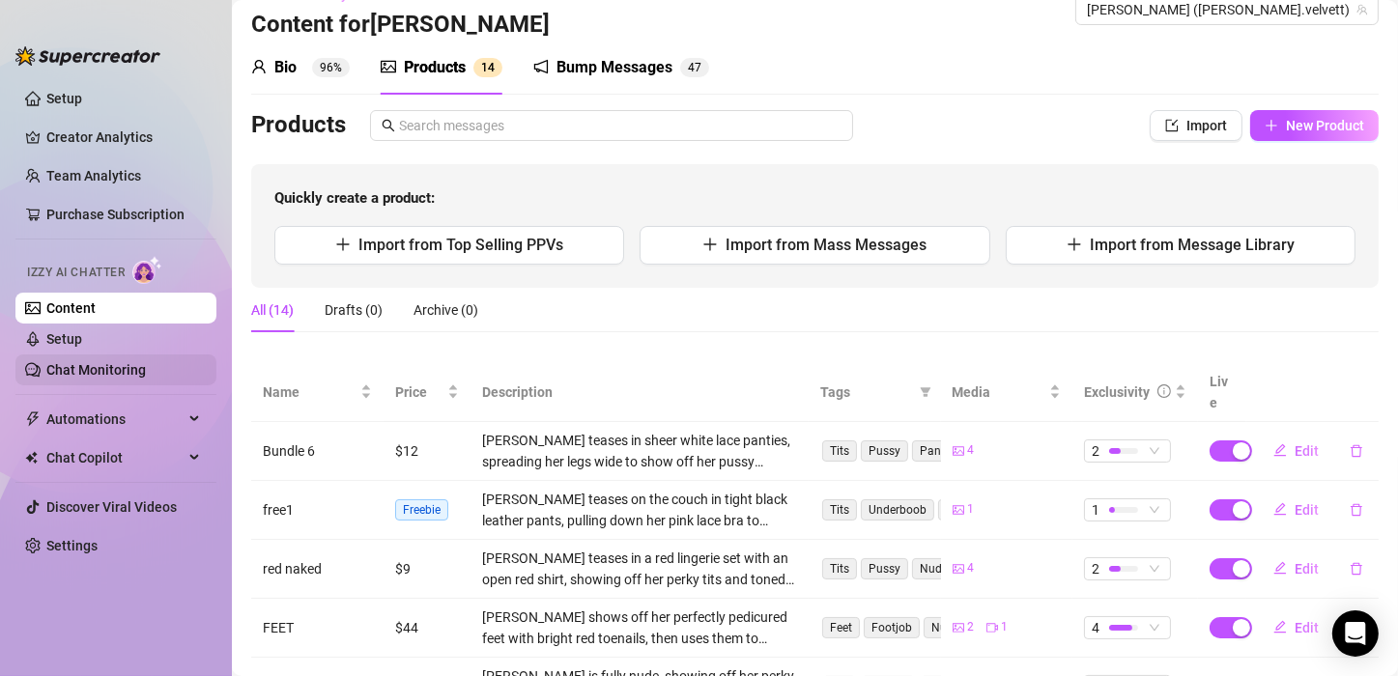
click at [121, 363] on link "Chat Monitoring" at bounding box center [95, 369] width 99 height 15
